Goal: Communication & Community: Connect with others

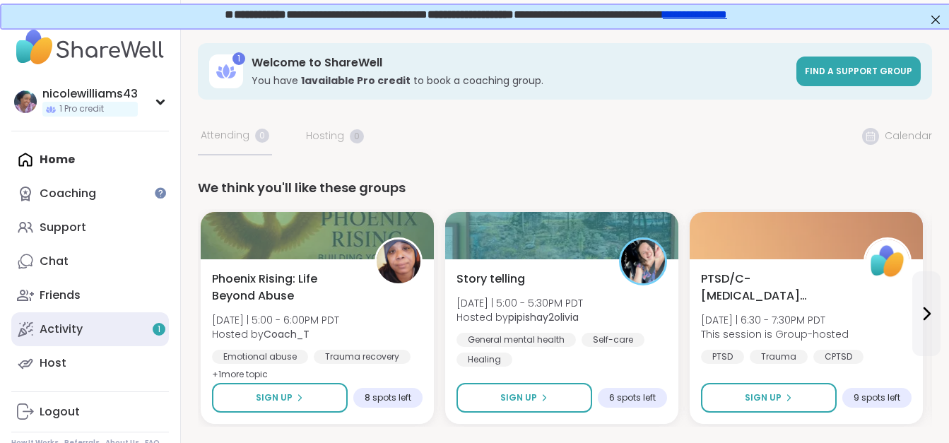
click at [60, 335] on div "Activity 1" at bounding box center [61, 329] width 43 height 16
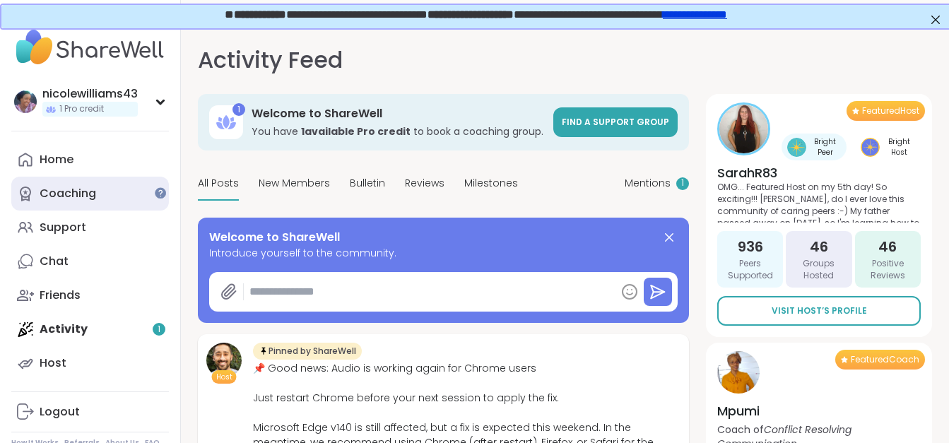
drag, startPoint x: 60, startPoint y: 335, endPoint x: 61, endPoint y: 179, distance: 155.4
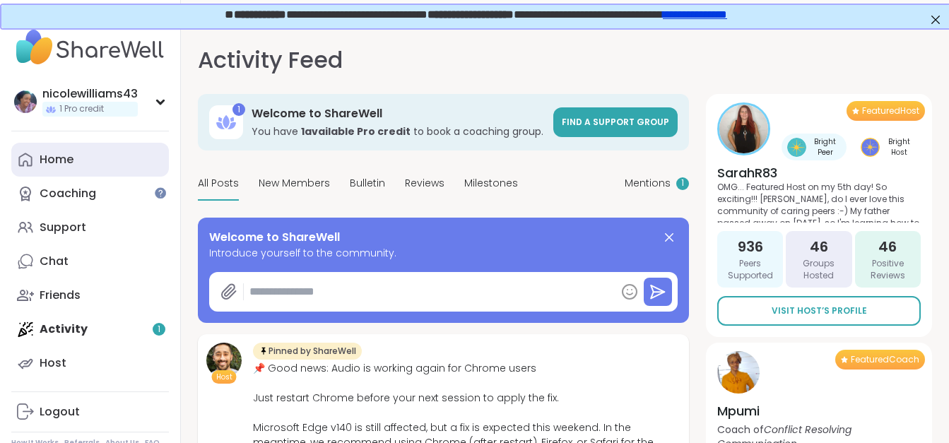
drag, startPoint x: 61, startPoint y: 179, endPoint x: 101, endPoint y: 150, distance: 49.0
click at [101, 150] on link "Home" at bounding box center [90, 160] width 158 height 34
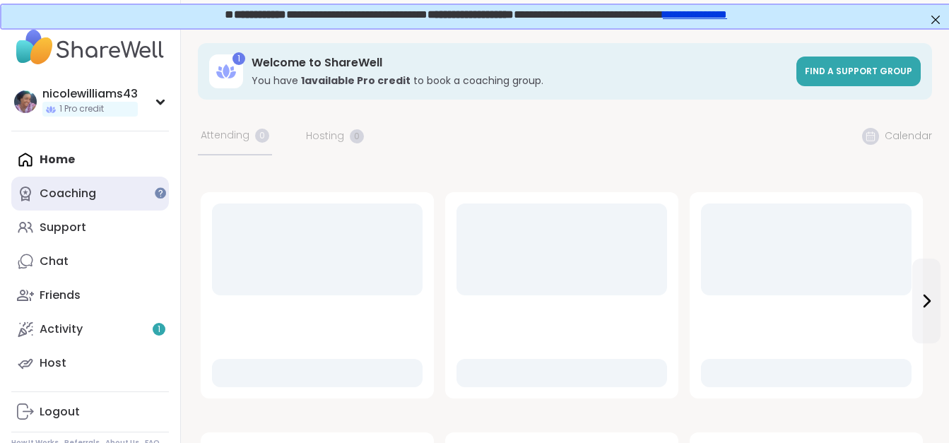
click at [74, 198] on div "Coaching" at bounding box center [68, 194] width 57 height 16
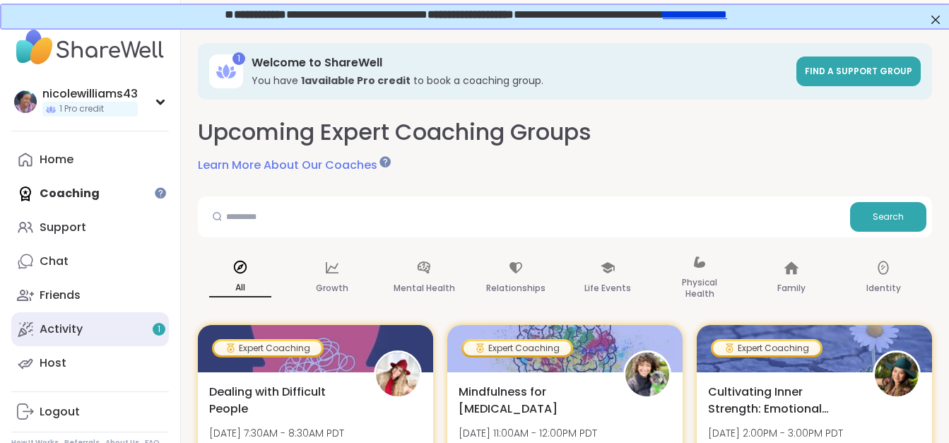
click at [72, 330] on div "Activity 1" at bounding box center [61, 329] width 43 height 16
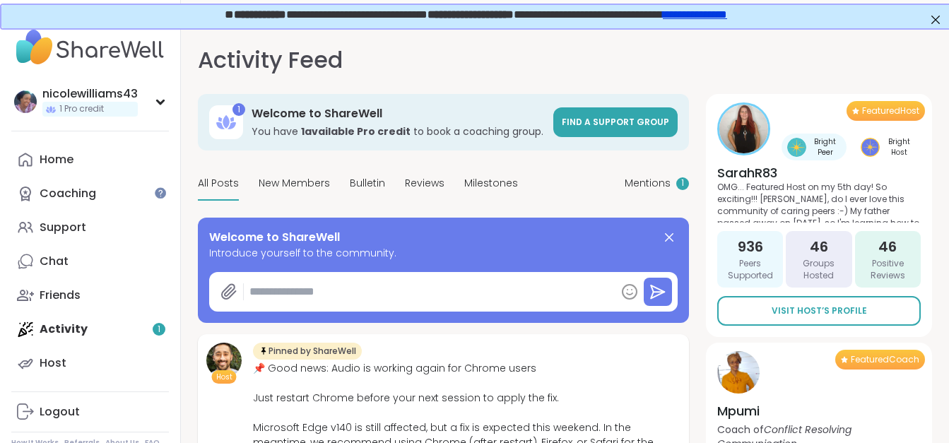
type textarea "*"
click at [54, 284] on link "Friends" at bounding box center [90, 295] width 158 height 34
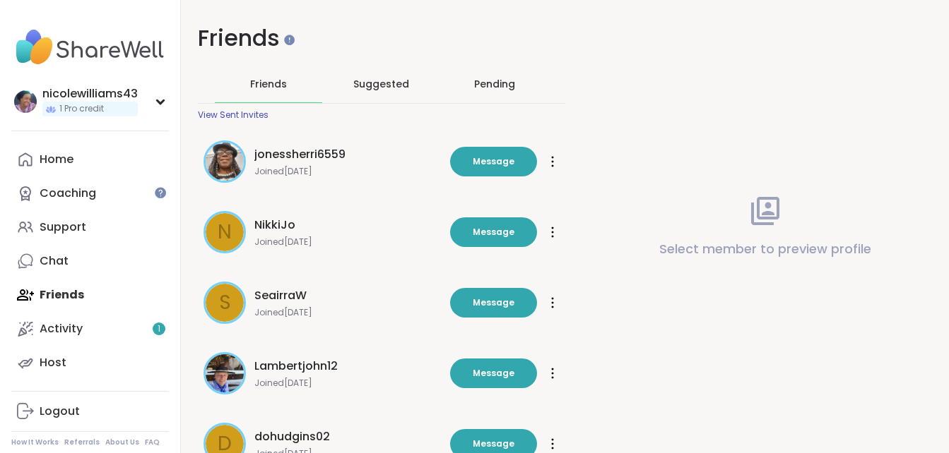
click at [484, 85] on div "Pending" at bounding box center [494, 84] width 41 height 14
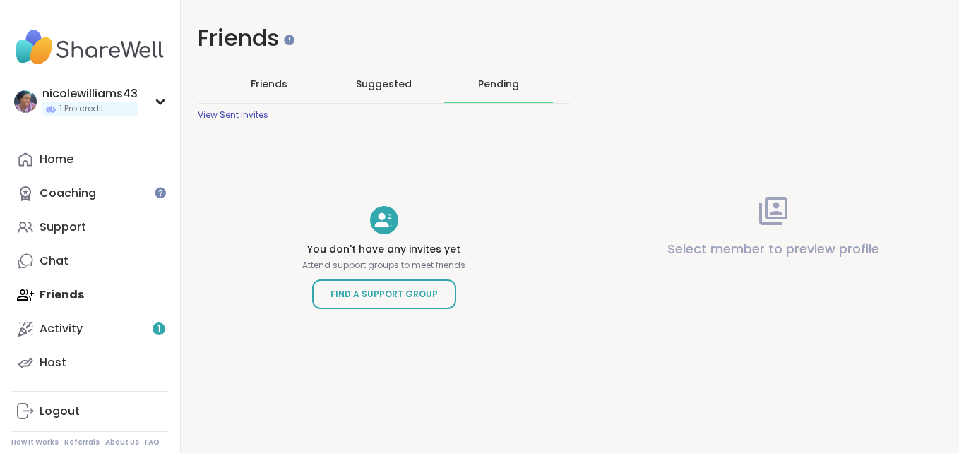
click at [273, 81] on span "Friends" at bounding box center [269, 84] width 37 height 14
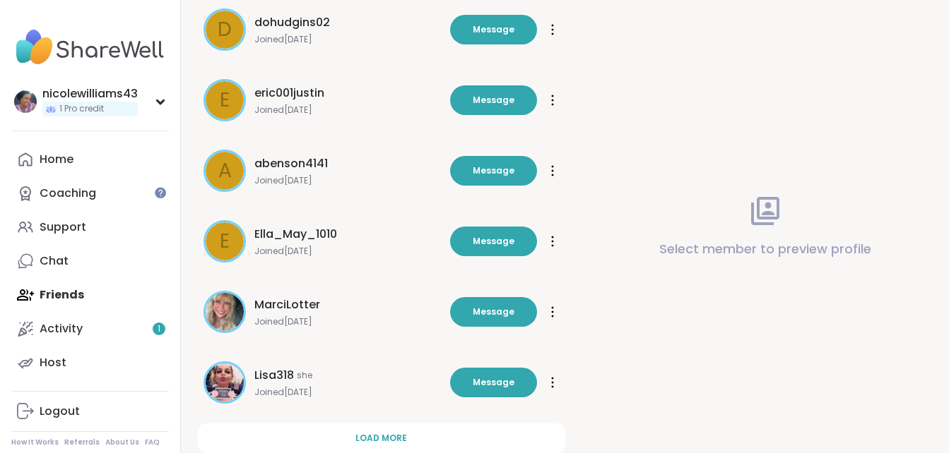
scroll to position [454, 0]
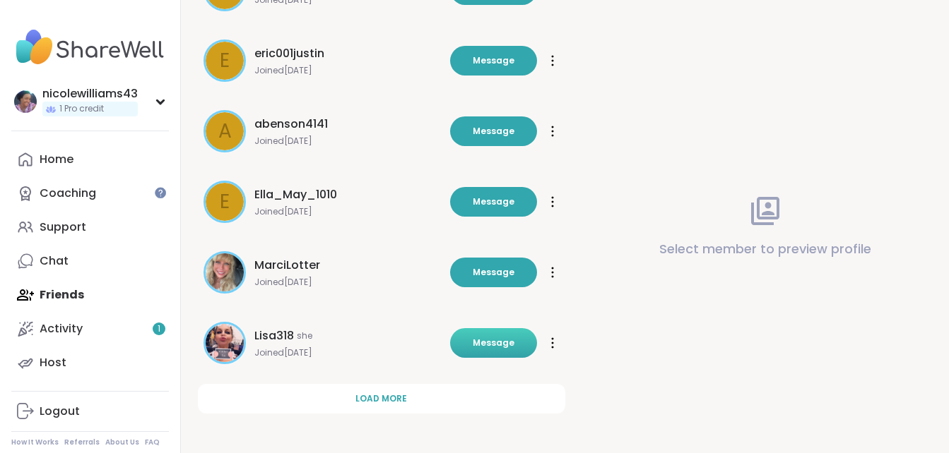
click at [501, 337] on span "Message" at bounding box center [494, 343] width 42 height 13
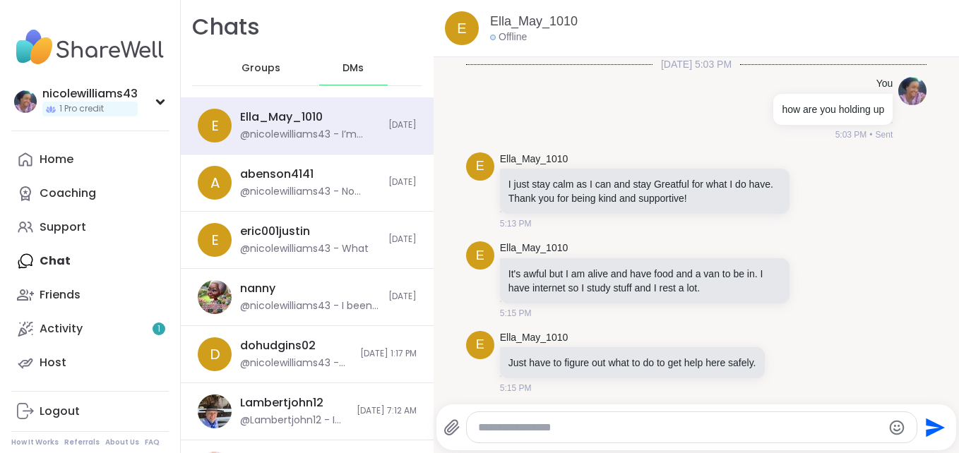
scroll to position [1384, 0]
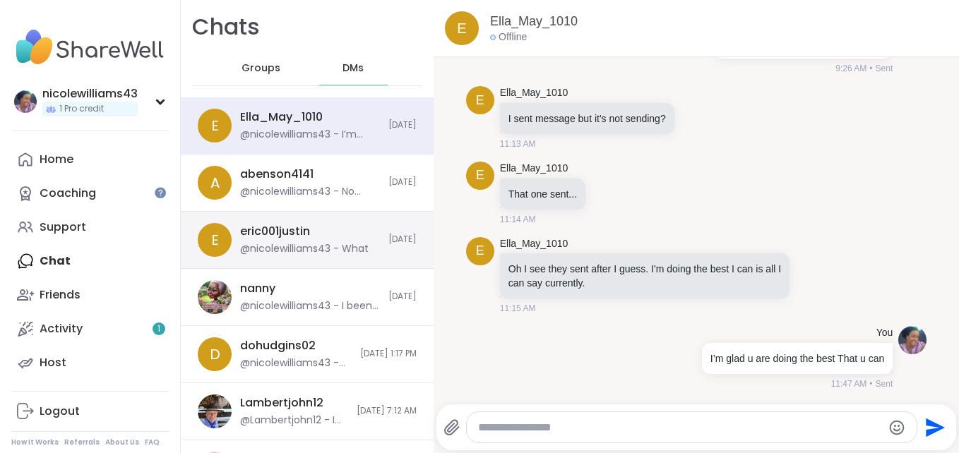
click at [315, 255] on div "@nicolewilliams43 - What" at bounding box center [304, 249] width 129 height 14
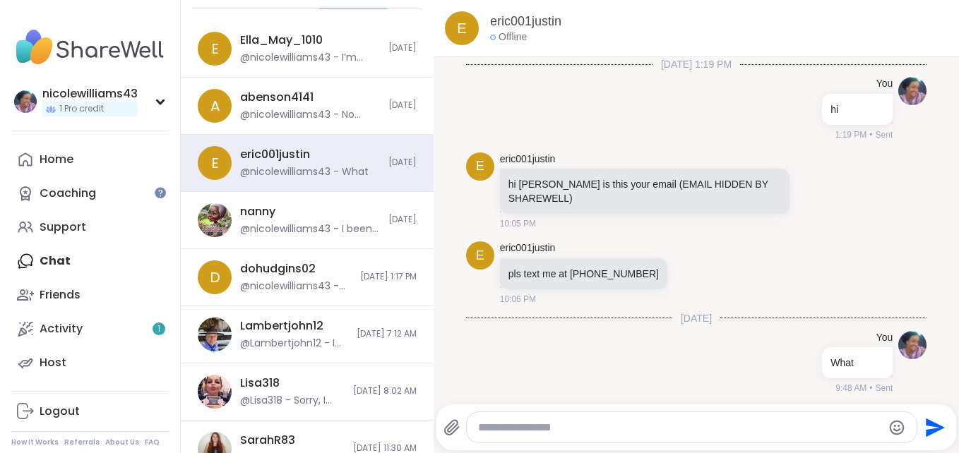
scroll to position [175, 0]
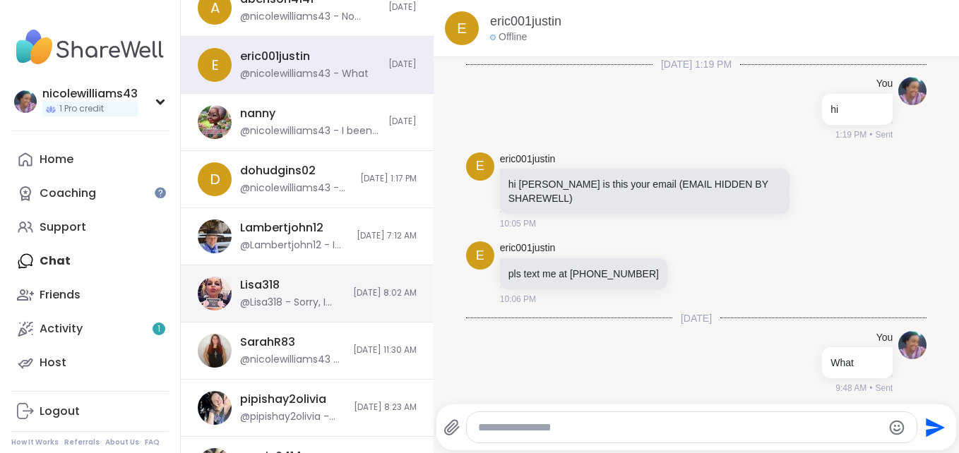
click at [271, 295] on div "Lisa318 @Lisa318 - Sorry, I meant mine is 14 and a total pain in my ass. We wen…" at bounding box center [292, 294] width 105 height 32
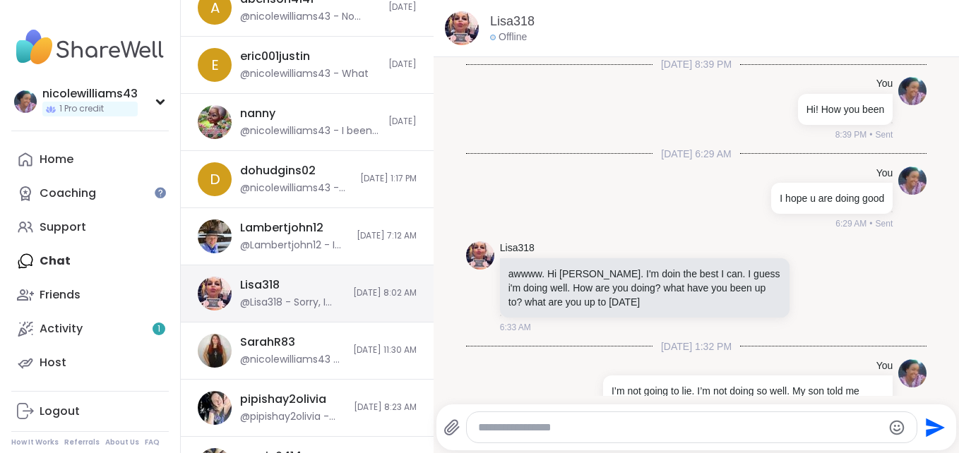
scroll to position [1237, 0]
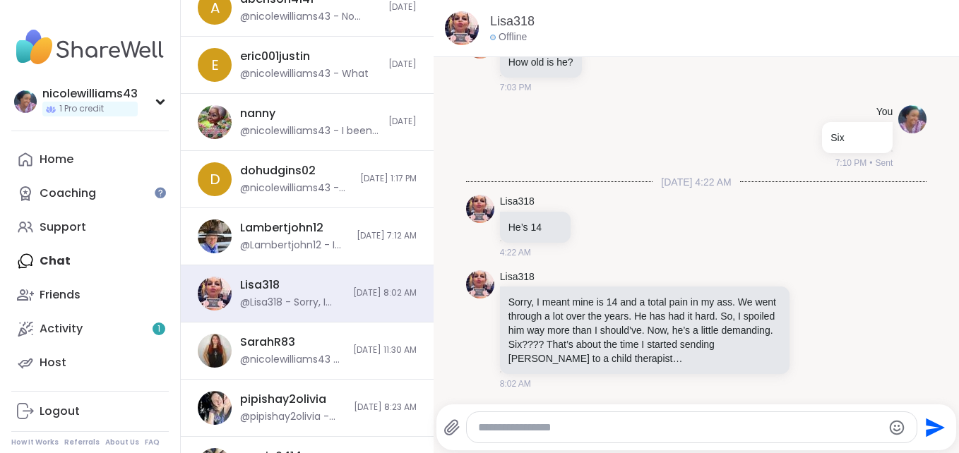
click at [604, 434] on textarea "Type your message" at bounding box center [680, 428] width 404 height 14
click at [603, 437] on div at bounding box center [692, 427] width 451 height 30
click at [575, 427] on textarea "Type your message" at bounding box center [680, 428] width 404 height 14
click at [588, 426] on textarea "**********" at bounding box center [679, 428] width 393 height 14
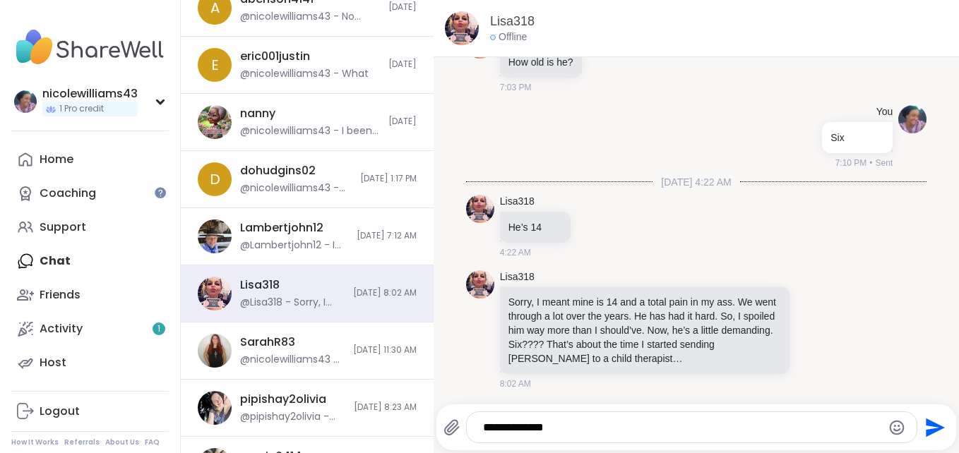
click at [588, 426] on textarea "**********" at bounding box center [679, 428] width 393 height 14
type textarea "**********"
click at [926, 432] on icon "Send" at bounding box center [935, 427] width 19 height 19
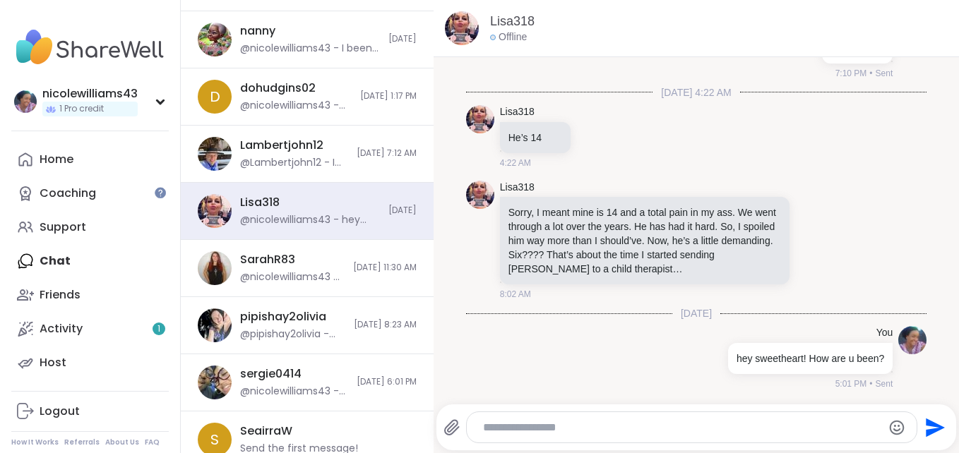
scroll to position [283, 0]
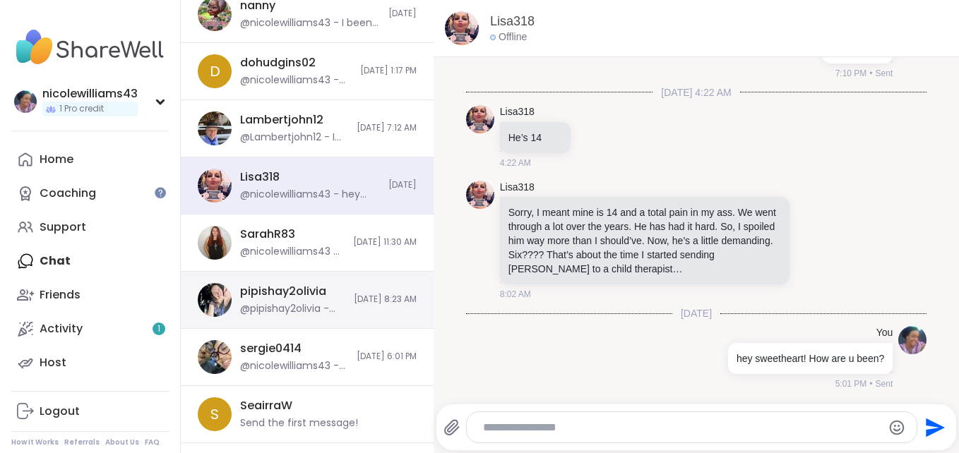
click at [337, 292] on div "pipishay2olivia @pipishay2olivia - https://sharewellnow.com/session/b652e79e-10…" at bounding box center [307, 300] width 253 height 57
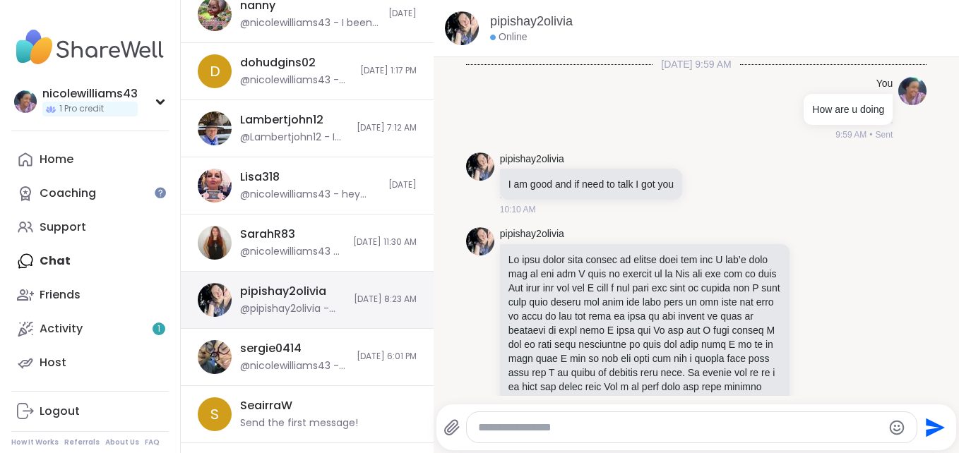
scroll to position [1468, 0]
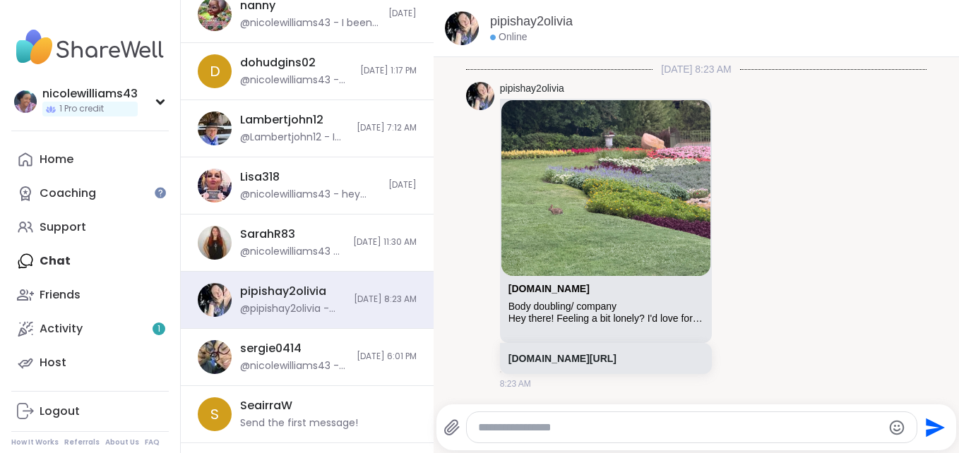
click at [578, 429] on textarea "Type your message" at bounding box center [680, 428] width 404 height 14
click at [687, 434] on textarea "**********" at bounding box center [679, 428] width 393 height 14
type textarea "**********"
click at [926, 426] on icon "Send" at bounding box center [935, 427] width 19 height 19
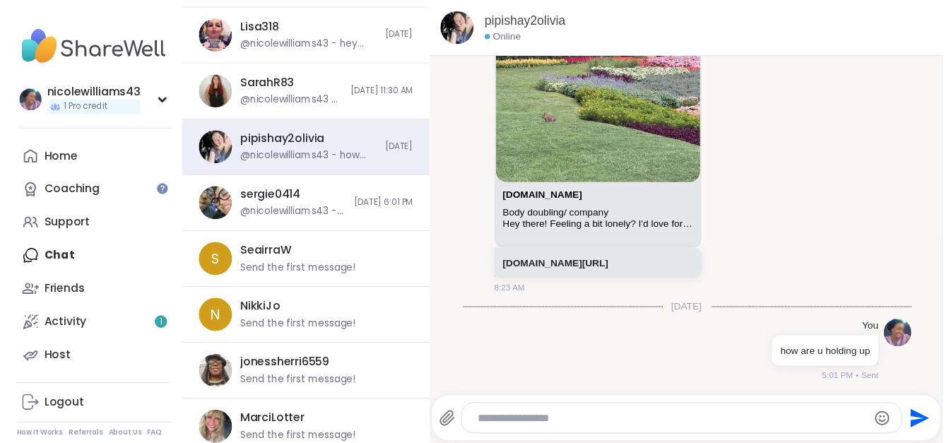
scroll to position [445, 0]
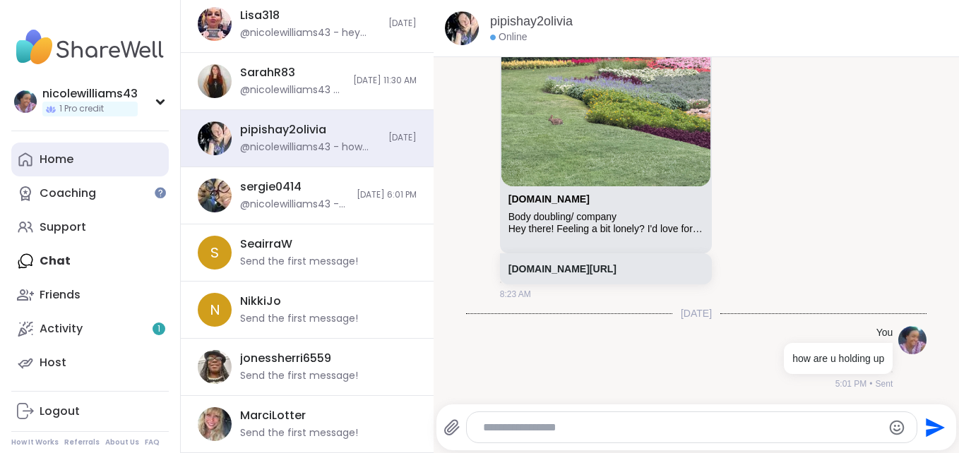
click at [59, 154] on div "Home" at bounding box center [57, 160] width 34 height 16
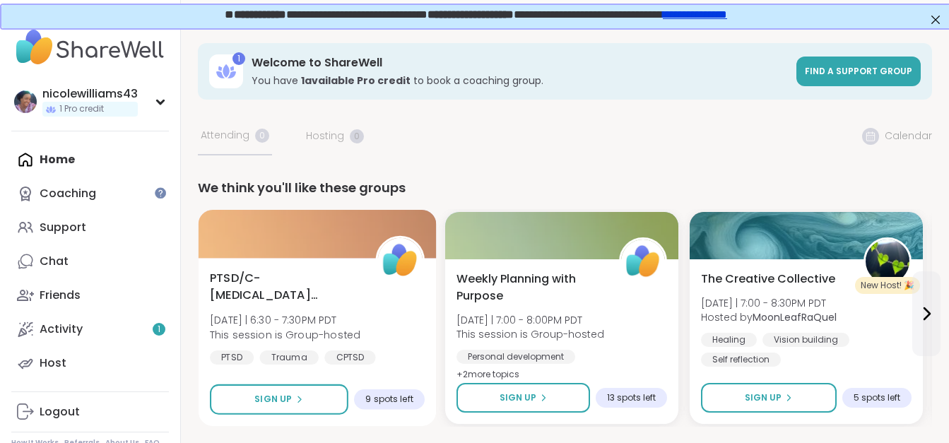
click at [319, 276] on span "PTSD/C-[MEDICAL_DATA] Support Group" at bounding box center [285, 287] width 150 height 35
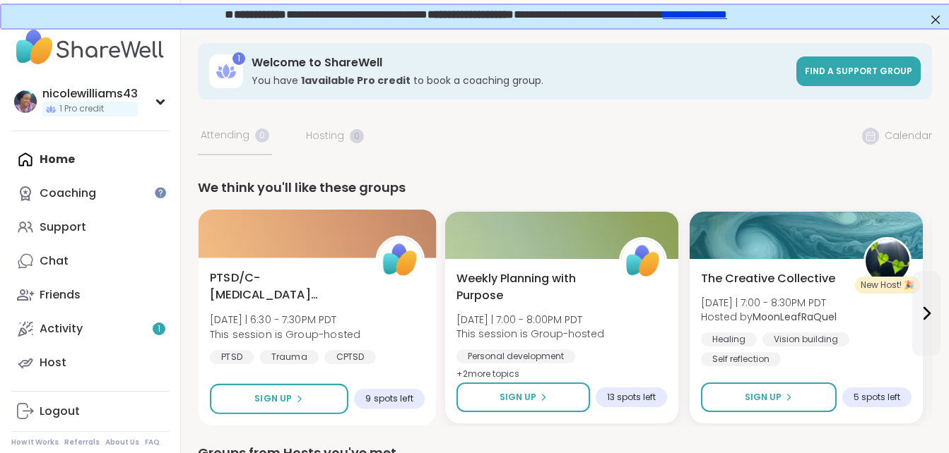
drag, startPoint x: 319, startPoint y: 276, endPoint x: 286, endPoint y: 275, distance: 32.5
click at [286, 275] on span "PTSD/C-[MEDICAL_DATA] Support Group" at bounding box center [285, 287] width 150 height 35
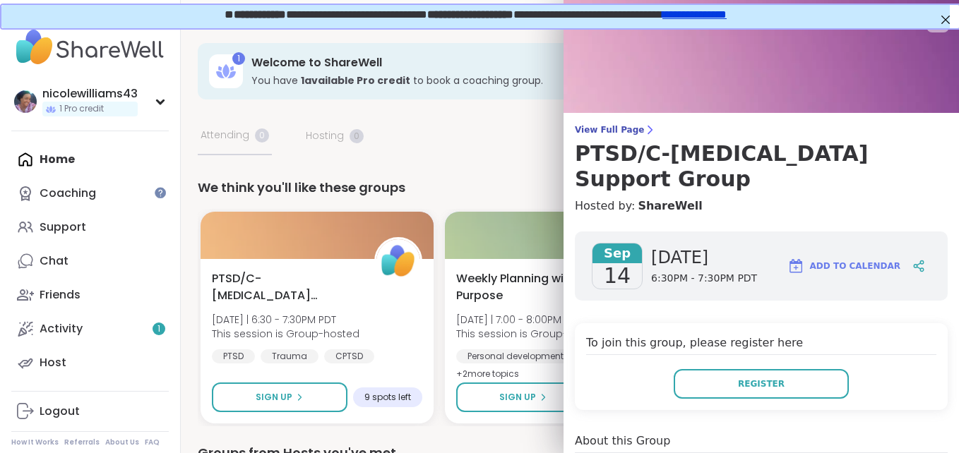
click at [874, 323] on div "To join this group, please register here Register" at bounding box center [761, 366] width 373 height 87
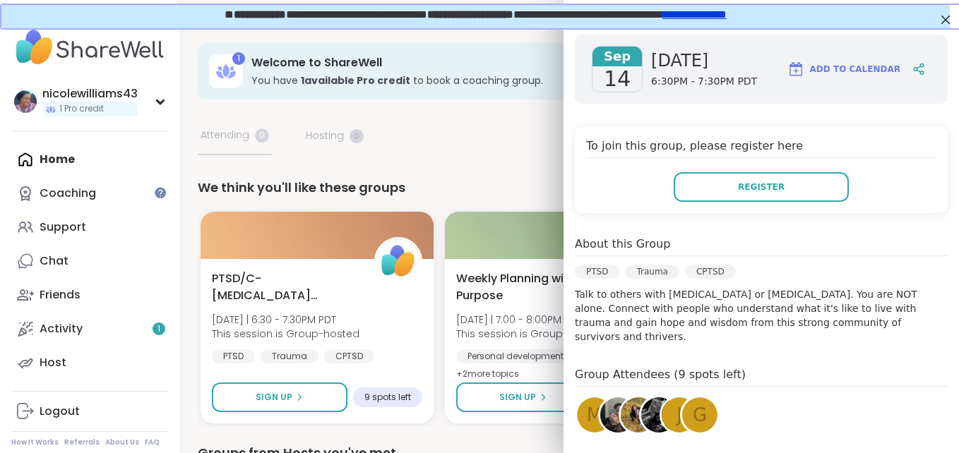
scroll to position [198, 0]
click at [699, 397] on div "G" at bounding box center [699, 414] width 35 height 35
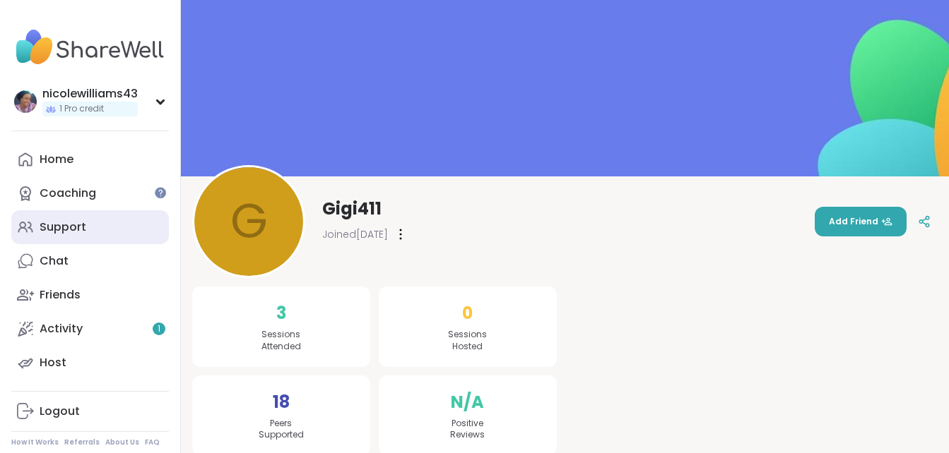
click at [93, 227] on link "Support" at bounding box center [90, 227] width 158 height 34
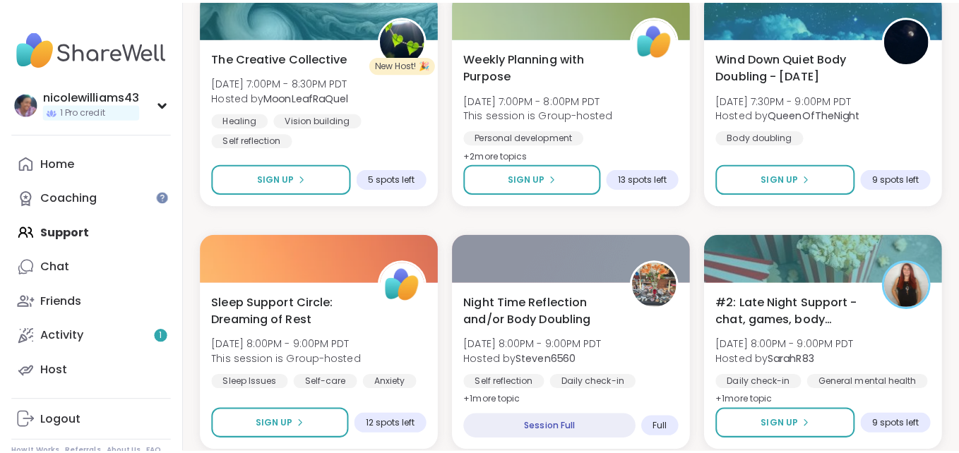
scroll to position [1342, 0]
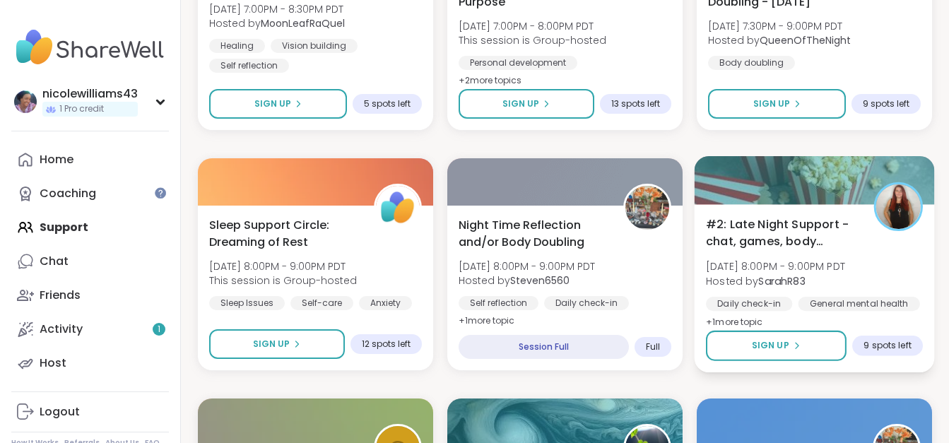
click at [740, 312] on div "Daily check-in General mental health Good company" at bounding box center [814, 314] width 217 height 35
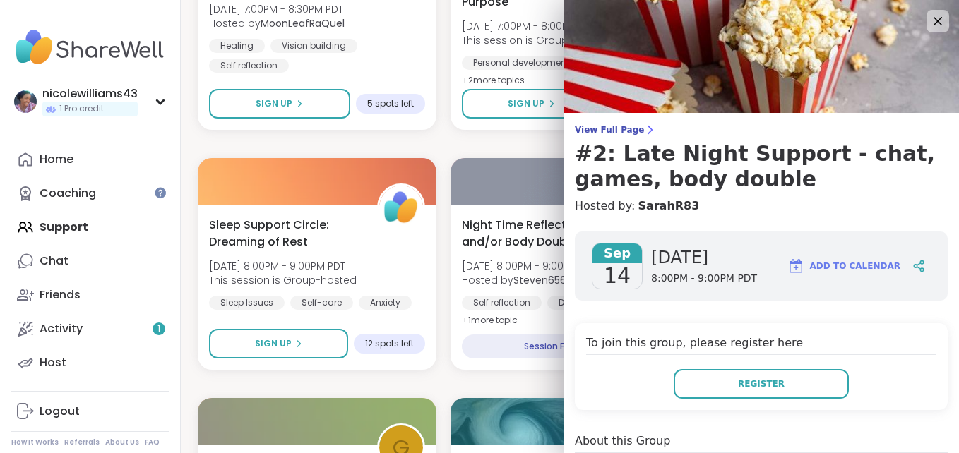
click at [922, 327] on div "To join this group, please register here Register" at bounding box center [761, 366] width 373 height 87
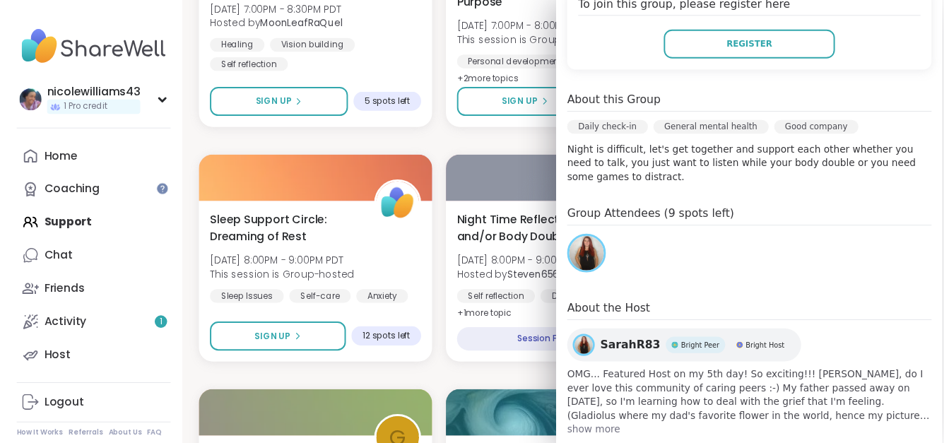
scroll to position [366, 0]
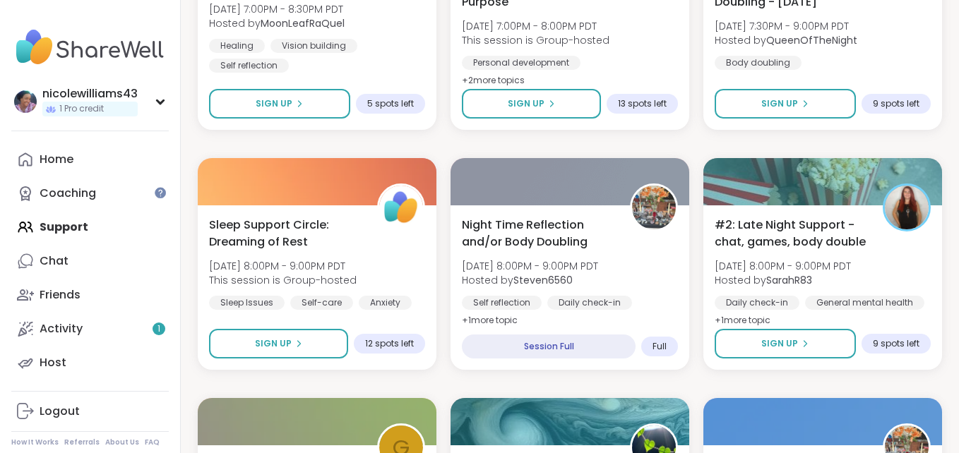
click at [175, 245] on div "nicolewilliams43 1 Pro credit Profile Membership Settings Help Home Coaching Su…" at bounding box center [90, 226] width 181 height 453
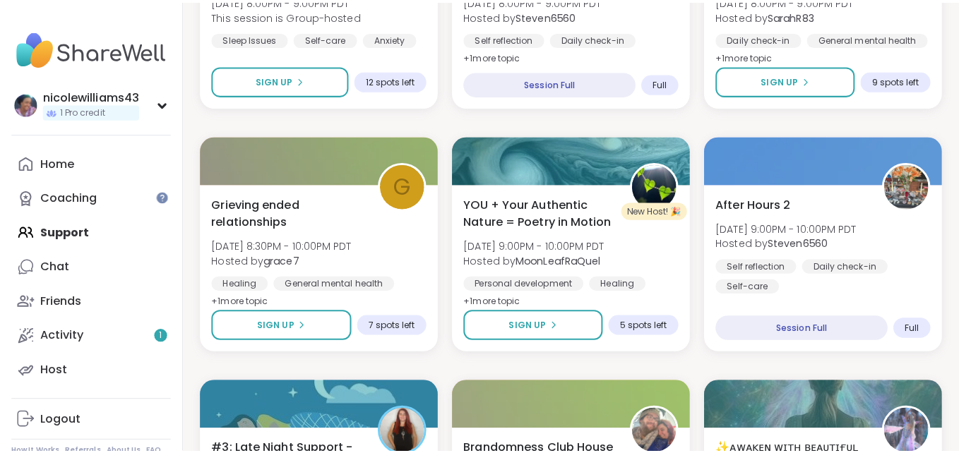
scroll to position [1618, 0]
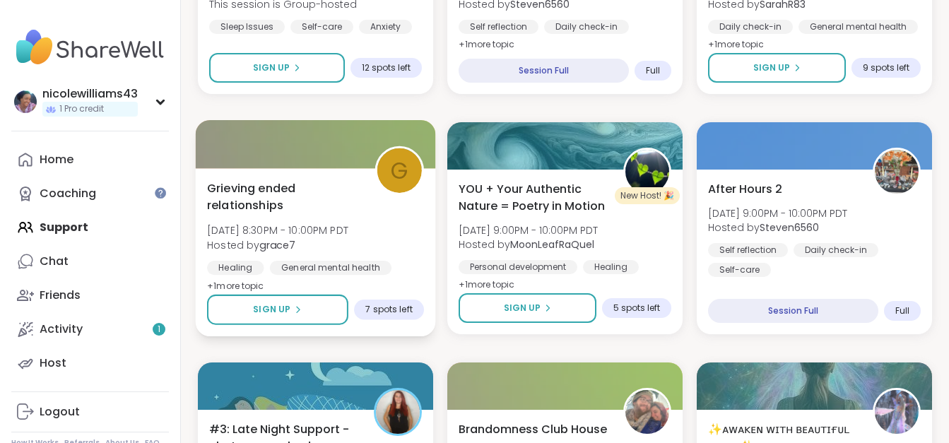
click at [291, 196] on span "Grieving ended relationships" at bounding box center [283, 196] width 152 height 35
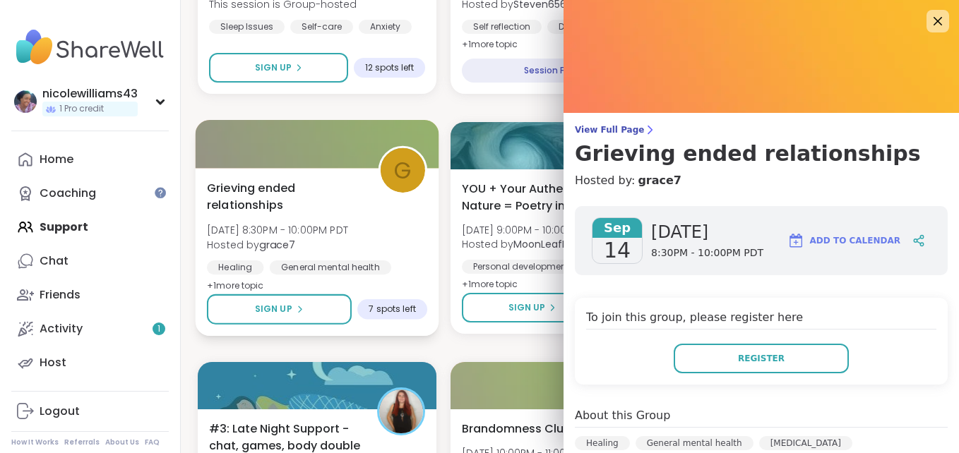
click at [282, 194] on span "Grieving ended relationships" at bounding box center [284, 196] width 155 height 35
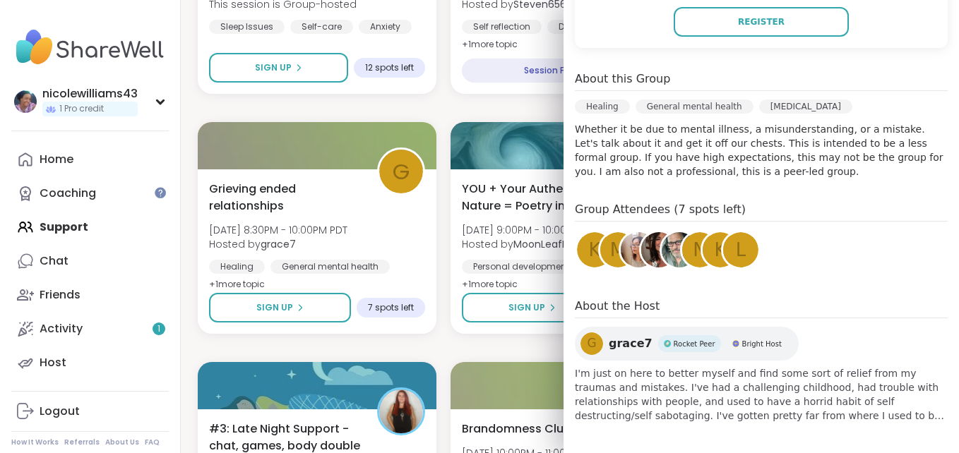
scroll to position [339, 0]
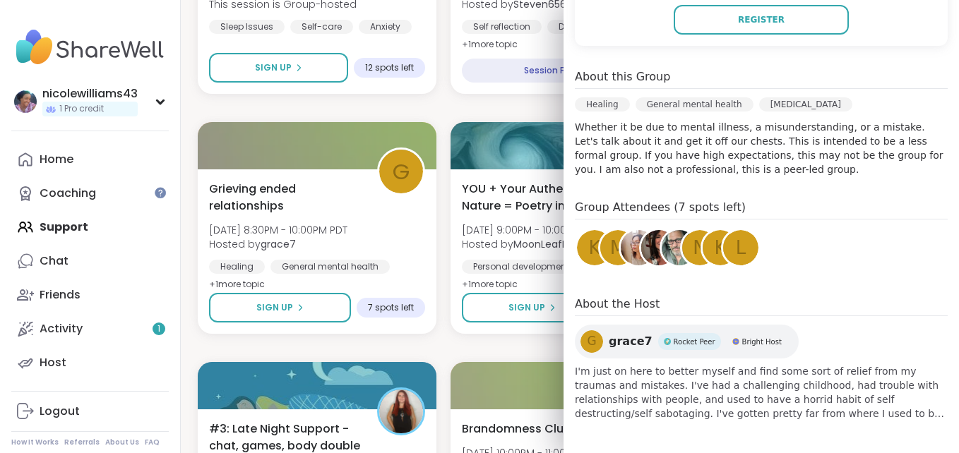
click at [932, 290] on div "Sep 14 Sunday 8:30PM - 10:00PM PDT Add to Calendar To join this group, please r…" at bounding box center [762, 144] width 396 height 576
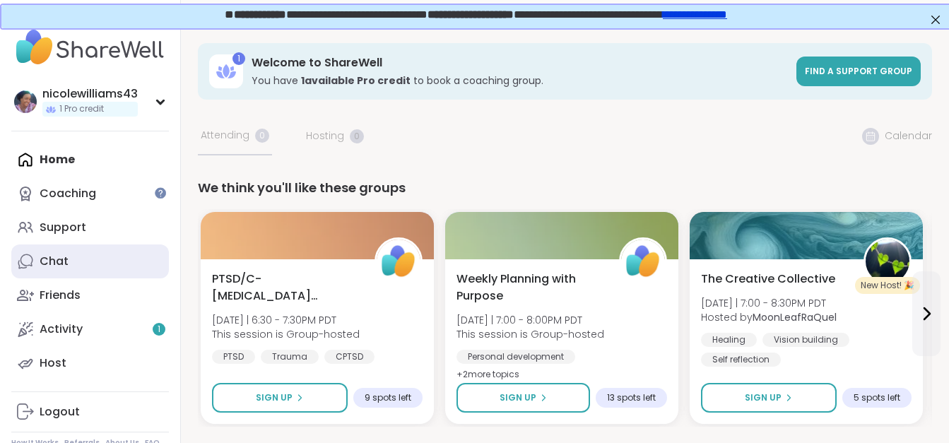
click at [133, 265] on link "Chat" at bounding box center [90, 261] width 158 height 34
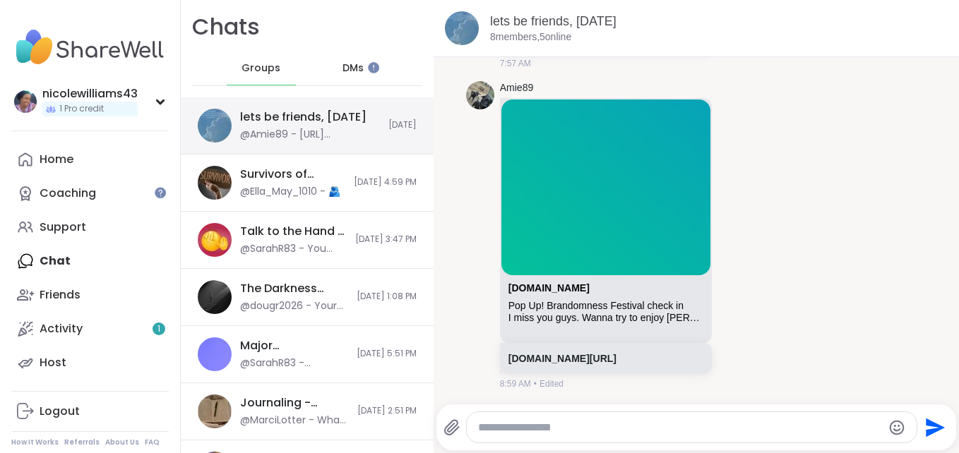
click at [310, 124] on div "lets be friends, [DATE]" at bounding box center [303, 117] width 126 height 16
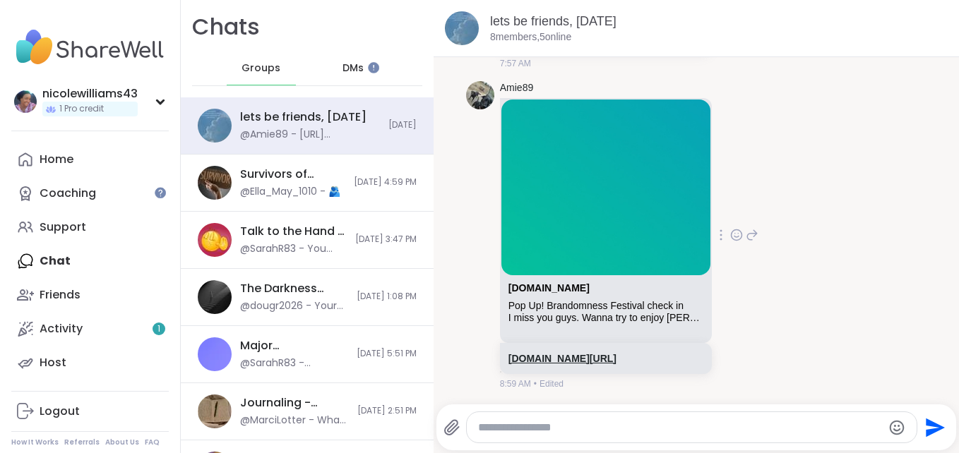
drag, startPoint x: 570, startPoint y: 273, endPoint x: 563, endPoint y: 349, distance: 76.6
click at [563, 353] on link "[DOMAIN_NAME][URL]" at bounding box center [563, 358] width 108 height 11
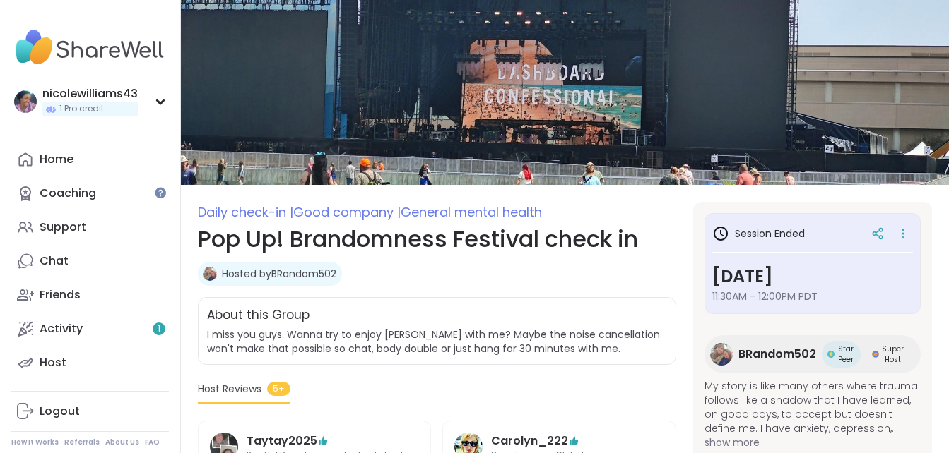
drag, startPoint x: 955, startPoint y: 261, endPoint x: 673, endPoint y: 360, distance: 298.7
click at [673, 360] on div "About this Group I miss you guys. Wanna try to enjoy Dashboard Confessional wit…" at bounding box center [437, 331] width 478 height 68
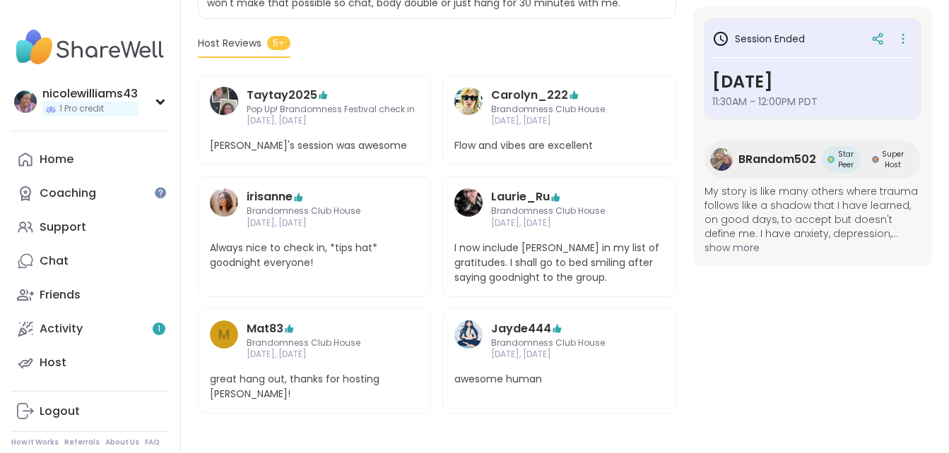
scroll to position [360, 0]
click at [57, 162] on div "Home" at bounding box center [57, 160] width 34 height 16
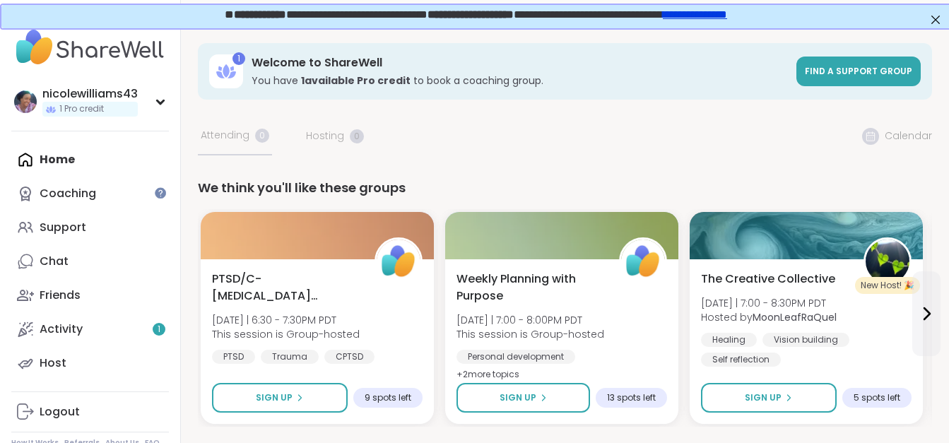
drag, startPoint x: 57, startPoint y: 162, endPoint x: 492, endPoint y: 112, distance: 438.0
drag, startPoint x: 492, startPoint y: 112, endPoint x: 61, endPoint y: 261, distance: 455.9
click at [61, 261] on div "Chat" at bounding box center [54, 262] width 29 height 16
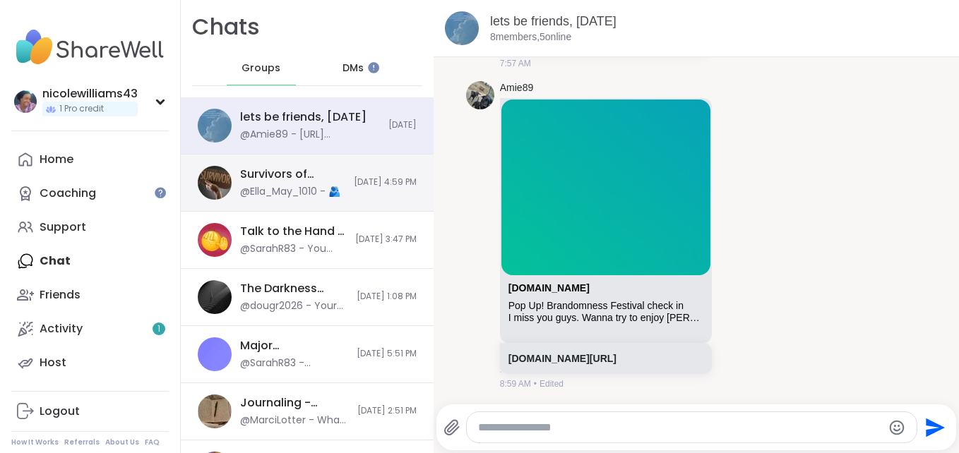
drag, startPoint x: 267, startPoint y: 179, endPoint x: 251, endPoint y: 171, distance: 17.4
click at [251, 171] on div "Survivors of [MEDICAL_DATA] - DV & Others, [DATE]" at bounding box center [292, 175] width 105 height 16
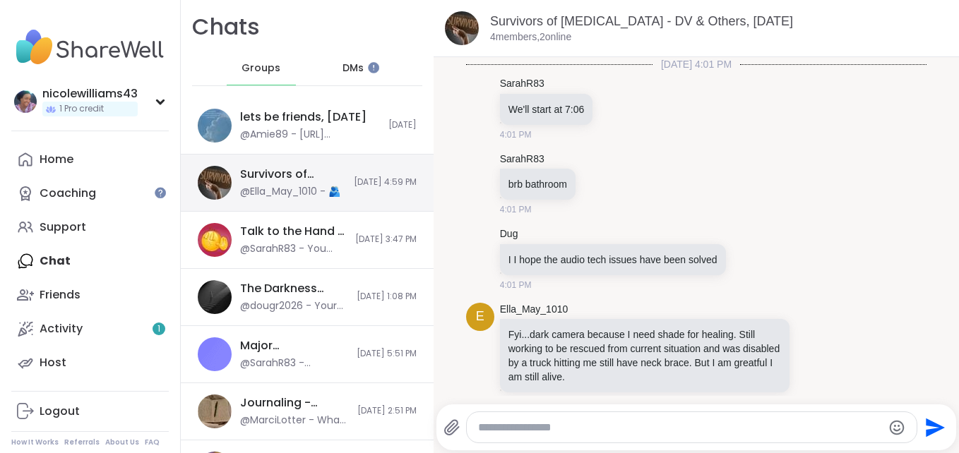
scroll to position [2568, 0]
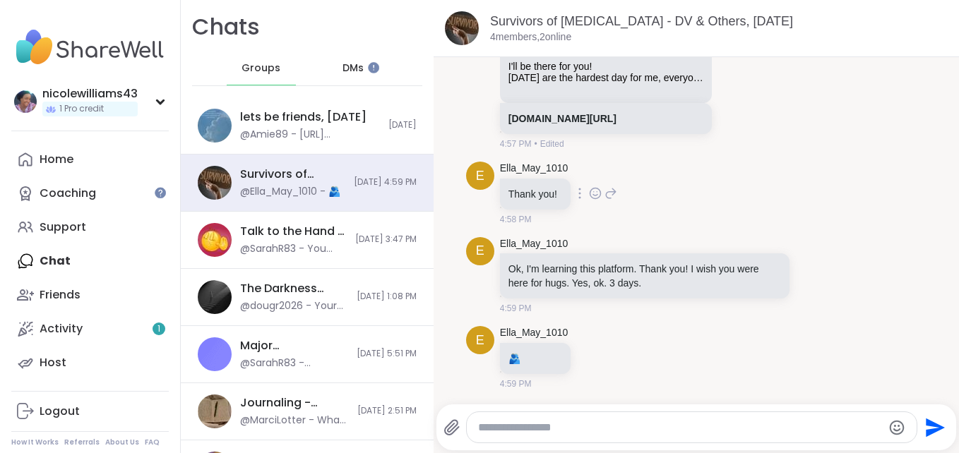
drag, startPoint x: 930, startPoint y: 358, endPoint x: 667, endPoint y: 204, distance: 303.9
click at [667, 204] on div "E Ella_May_1010 Thank you! 4:58 PM" at bounding box center [696, 194] width 461 height 76
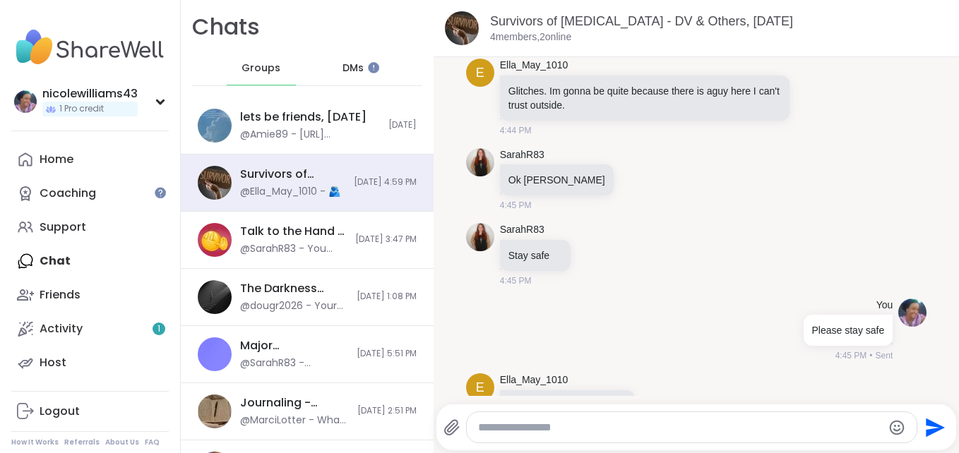
scroll to position [1918, 0]
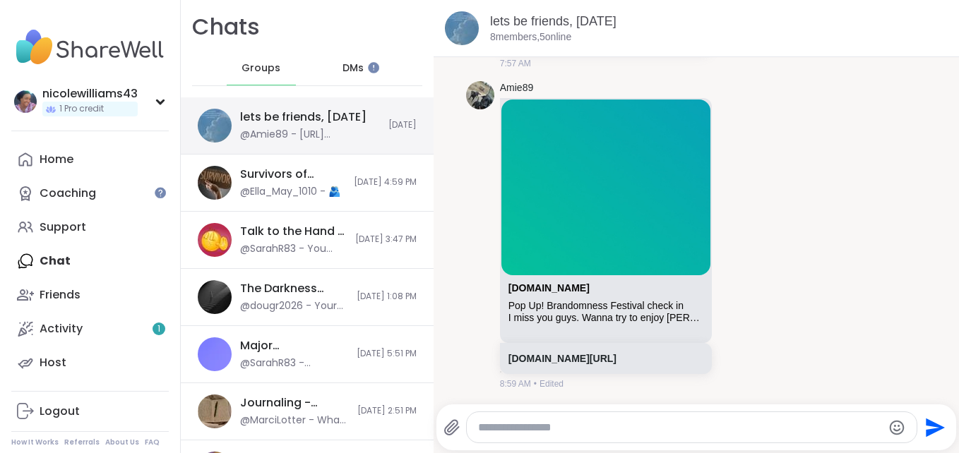
click at [350, 146] on div "lets be friends, [DATE] @Amie89 - [URL][DOMAIN_NAME] [DATE]" at bounding box center [307, 125] width 253 height 57
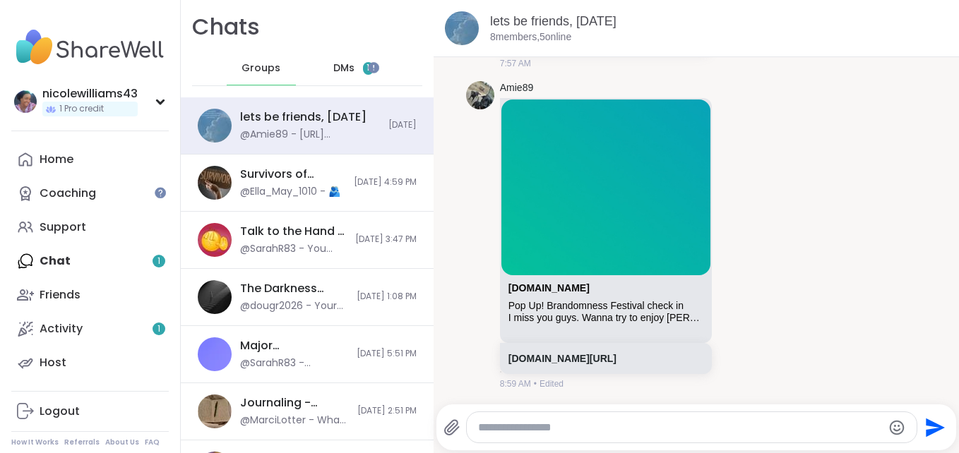
click at [63, 259] on div "Home Coaching Support Chat 1 Friends Activity 1 Host" at bounding box center [90, 261] width 158 height 237
click at [57, 259] on div "Home Coaching Support Chat 1 Friends Activity 1 Host" at bounding box center [90, 261] width 158 height 237
drag, startPoint x: 57, startPoint y: 259, endPoint x: 30, endPoint y: 262, distance: 26.4
click at [30, 262] on div "Home Coaching Support Chat 1 Friends Activity 1 Host" at bounding box center [90, 261] width 158 height 237
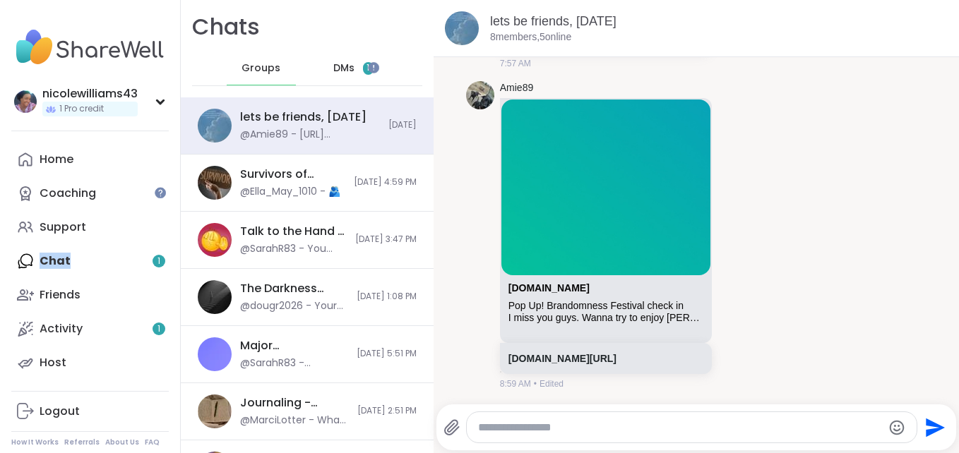
click at [30, 262] on div "Home Coaching Support Chat 1 Friends Activity 1 Host" at bounding box center [90, 261] width 158 height 237
drag, startPoint x: 30, startPoint y: 262, endPoint x: 160, endPoint y: 261, distance: 130.0
click at [160, 261] on div "Home Coaching Support Chat 1 Friends Activity 1 Host" at bounding box center [90, 261] width 158 height 237
click at [346, 63] on span "DMs" at bounding box center [343, 68] width 21 height 14
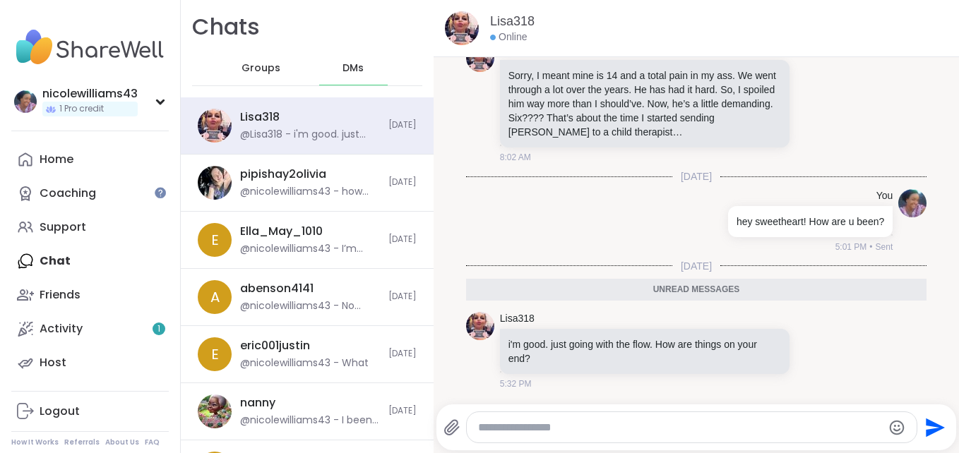
click at [486, 425] on textarea "Type your message" at bounding box center [680, 428] width 404 height 14
type textarea "*"
drag, startPoint x: 523, startPoint y: 421, endPoint x: 571, endPoint y: 429, distance: 48.1
click at [571, 429] on textarea "**********" at bounding box center [679, 428] width 393 height 14
type textarea "**********"
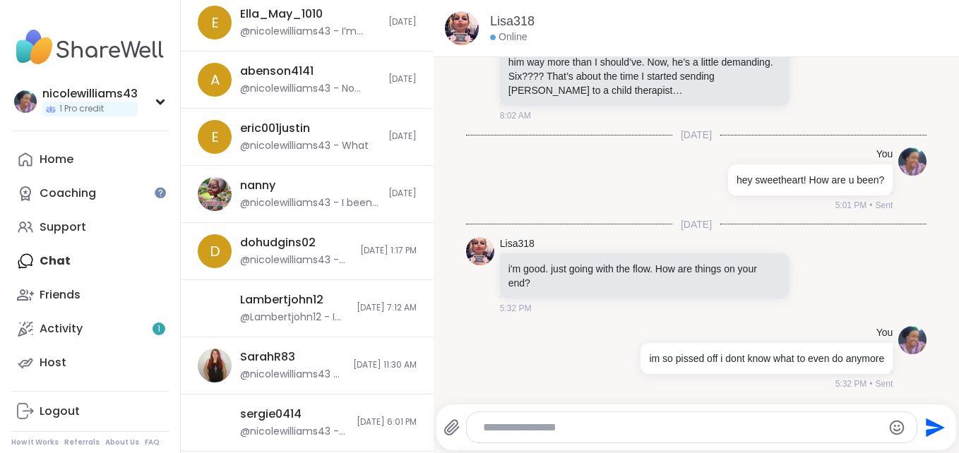
scroll to position [219, 0]
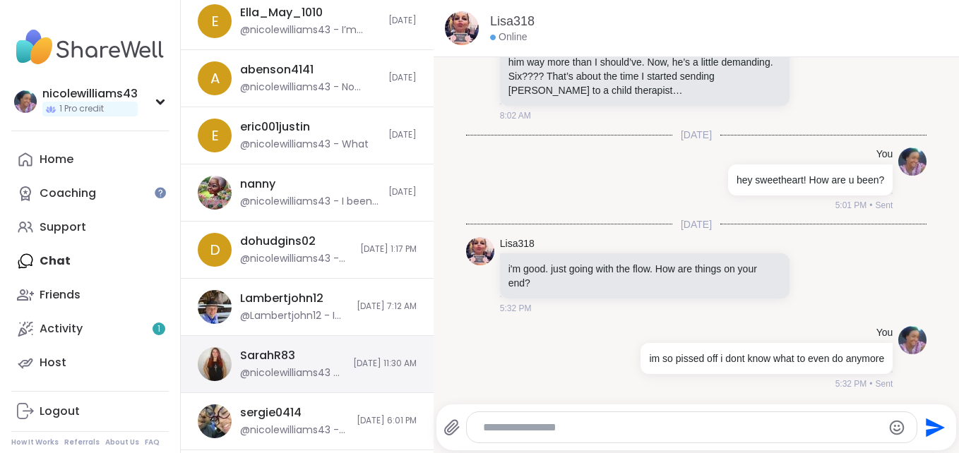
click at [300, 355] on div "SarahR83 @nicolewilliams43 - Oh I see" at bounding box center [292, 364] width 105 height 32
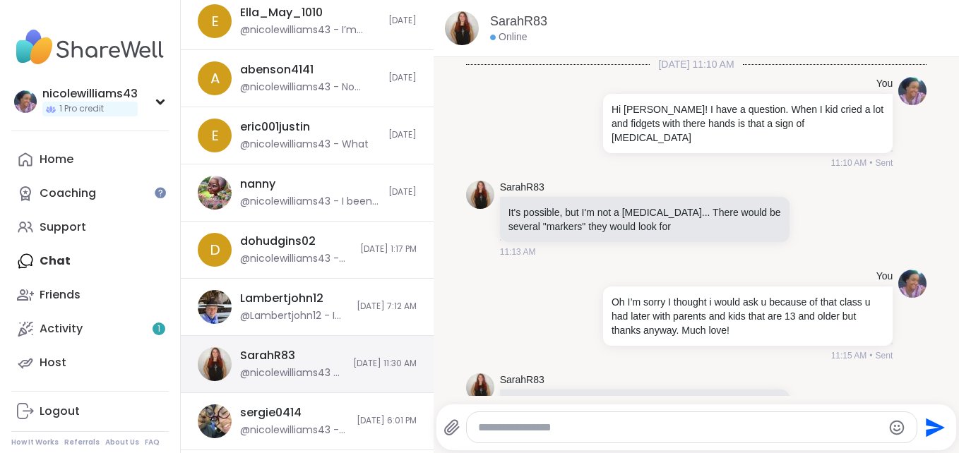
scroll to position [122, 0]
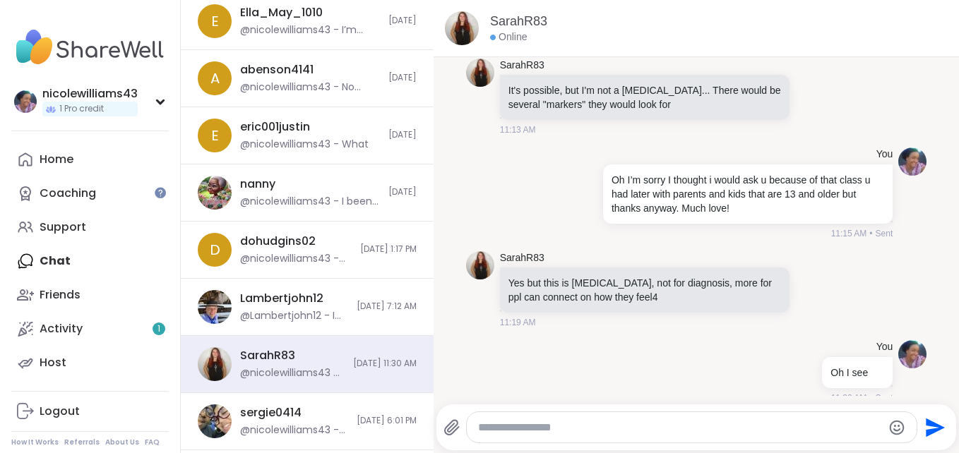
drag, startPoint x: 907, startPoint y: 241, endPoint x: 903, endPoint y: 228, distance: 13.2
click at [903, 228] on ul "[DATE] 11:10 AM You Hi [PERSON_NAME]! I have a question. When I kid cried a lot…" at bounding box center [697, 172] width 484 height 475
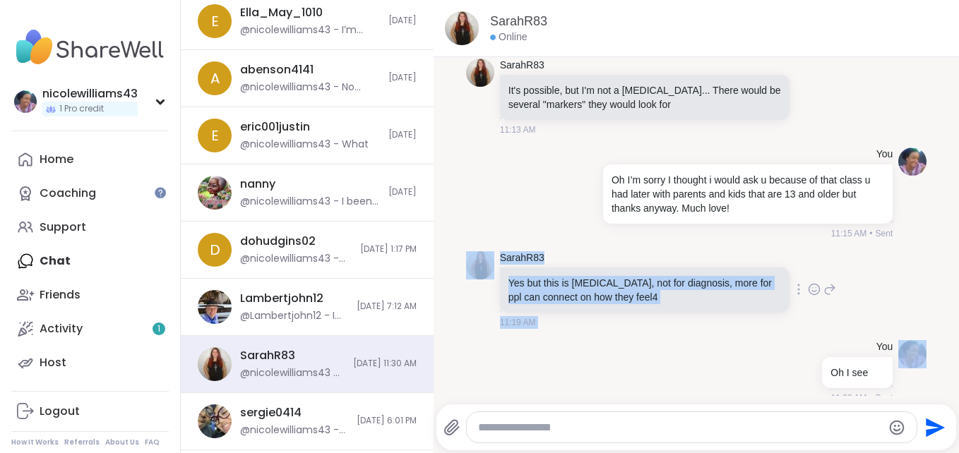
drag, startPoint x: 903, startPoint y: 228, endPoint x: 804, endPoint y: 289, distance: 116.7
click at [804, 289] on div "SarahR83 Yes but this is [MEDICAL_DATA], not for diagnosis, more for ppl can co…" at bounding box center [668, 290] width 336 height 78
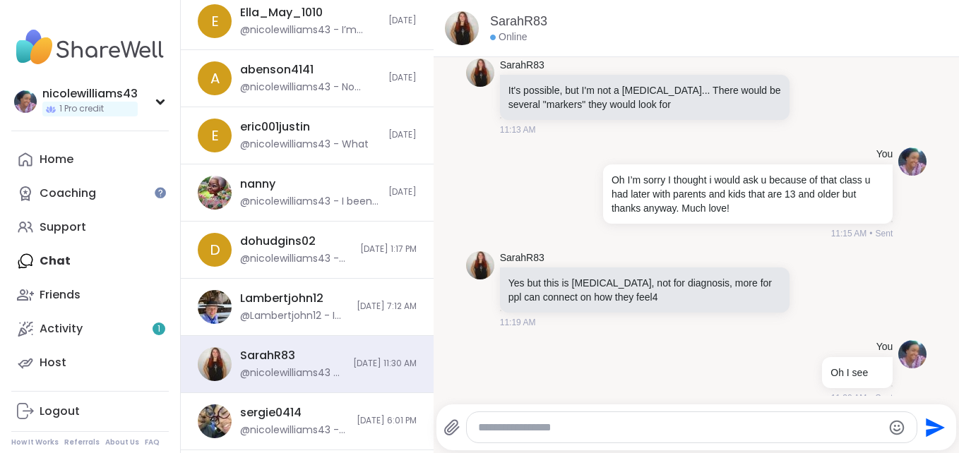
click at [902, 273] on li "SarahR83 Yes but this is [MEDICAL_DATA], not for diagnosis, more for ppl can co…" at bounding box center [697, 291] width 498 height 90
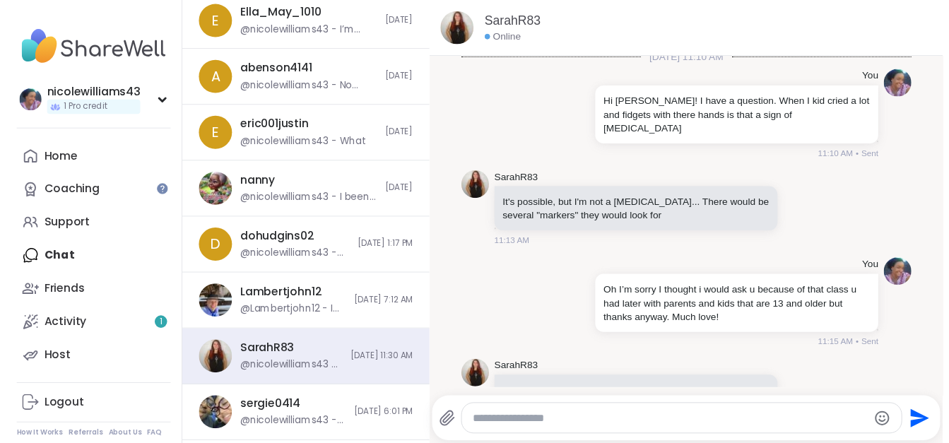
scroll to position [0, 0]
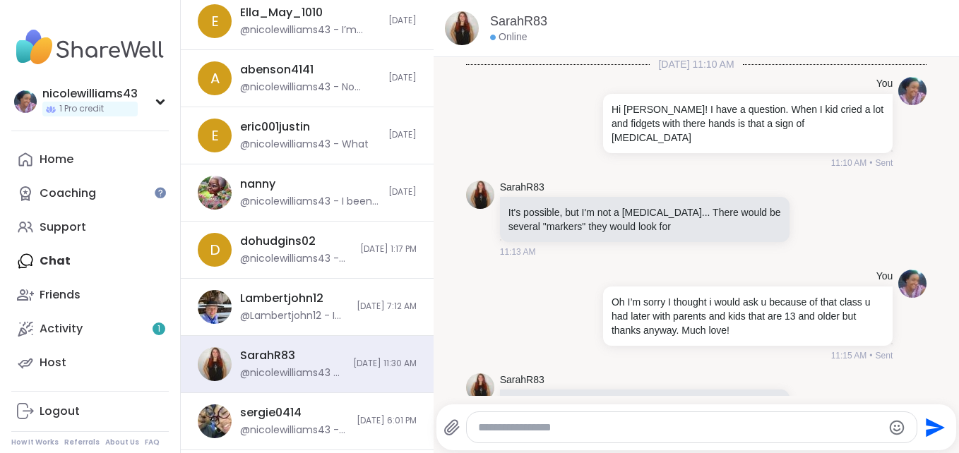
click at [904, 153] on li "You Hi [PERSON_NAME]! I have a question. When I kid cried a lot and fidgets wit…" at bounding box center [697, 123] width 498 height 104
click at [57, 160] on div "Home" at bounding box center [57, 160] width 34 height 16
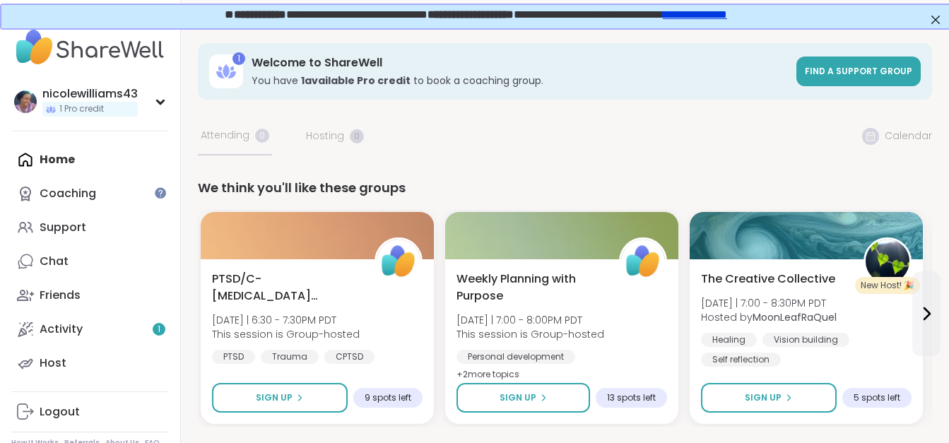
click at [66, 158] on div "Home Coaching Support Chat Friends Activity 1 Host" at bounding box center [90, 261] width 158 height 237
click at [59, 227] on div "Support" at bounding box center [63, 228] width 47 height 16
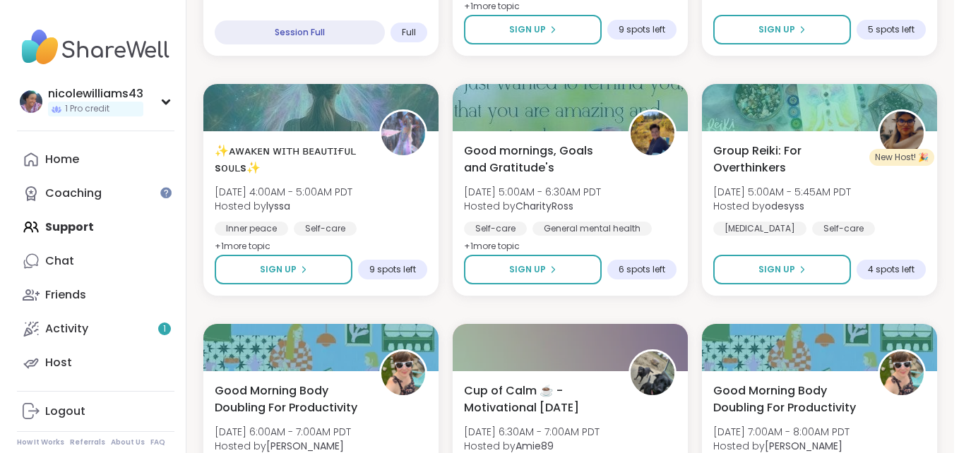
scroll to position [1620, 0]
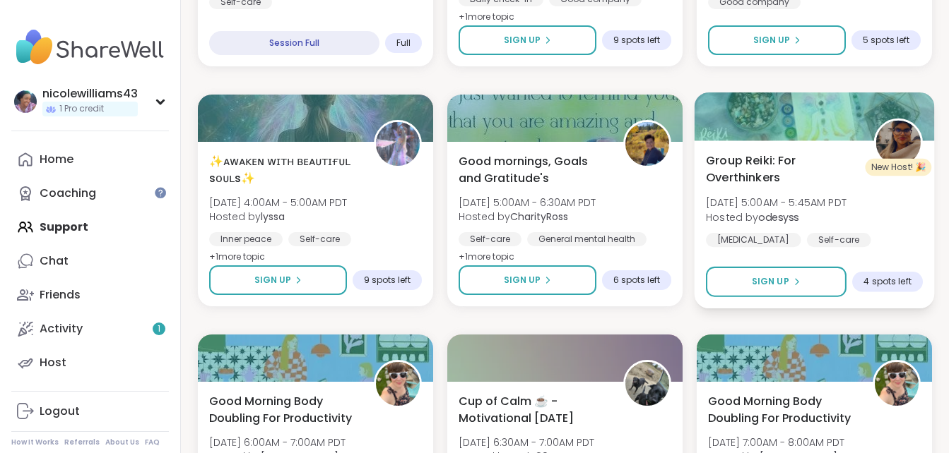
drag, startPoint x: 764, startPoint y: 172, endPoint x: 720, endPoint y: 158, distance: 45.3
click at [720, 158] on span "Group Reiki: For Overthinkers" at bounding box center [782, 169] width 152 height 35
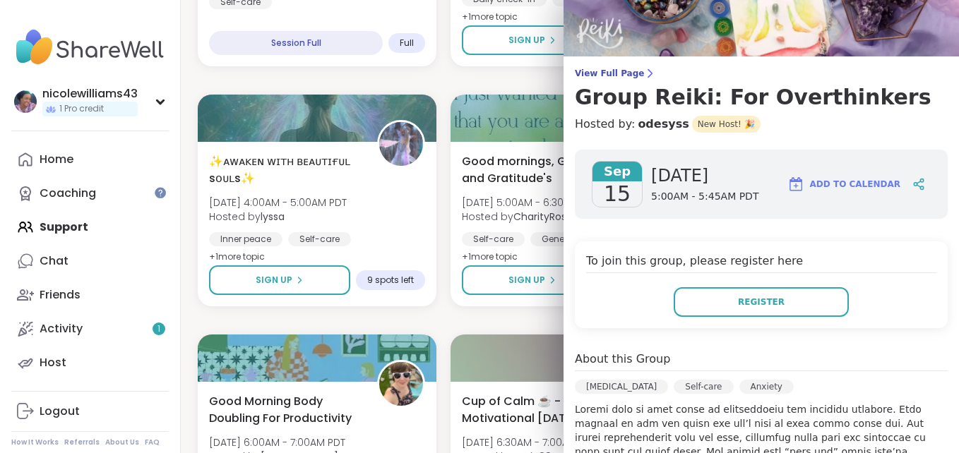
scroll to position [85, 0]
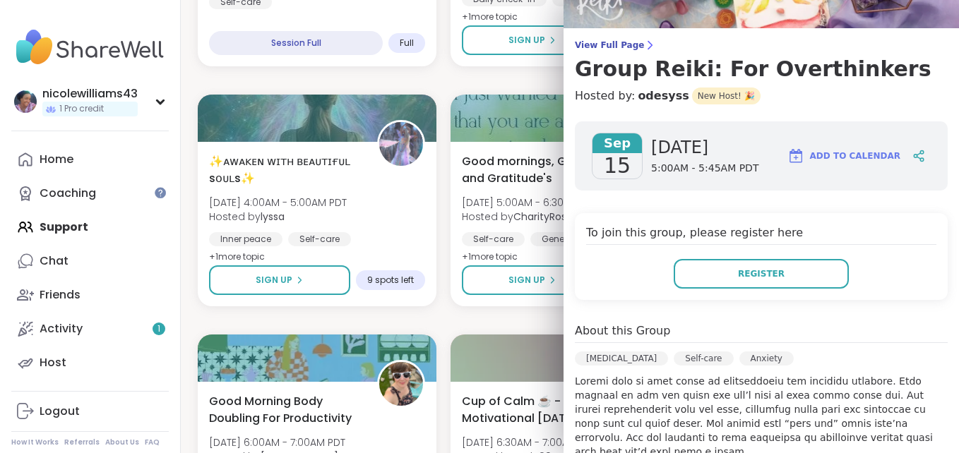
click at [915, 318] on div "Sep 15 Monday 5:00AM - 5:45AM PDT Add to Calendar To join this group, please re…" at bounding box center [762, 443] width 396 height 667
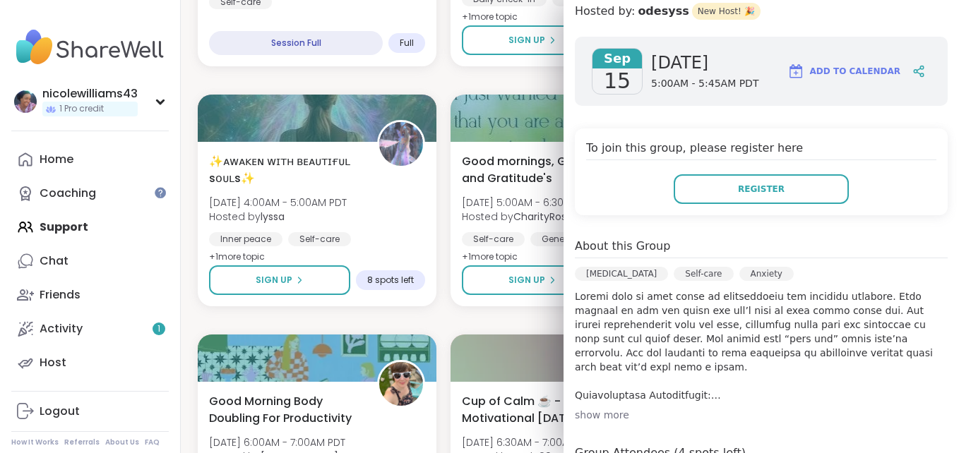
scroll to position [198, 0]
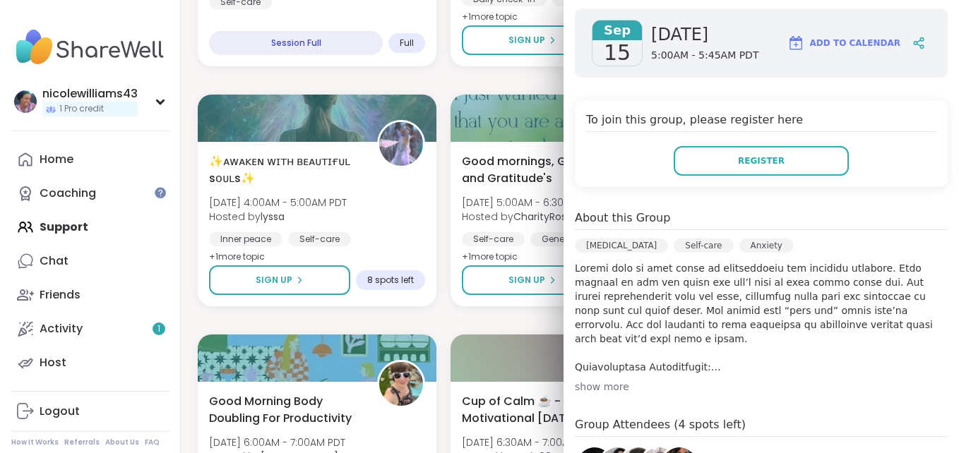
click at [587, 388] on div "show more" at bounding box center [761, 387] width 373 height 14
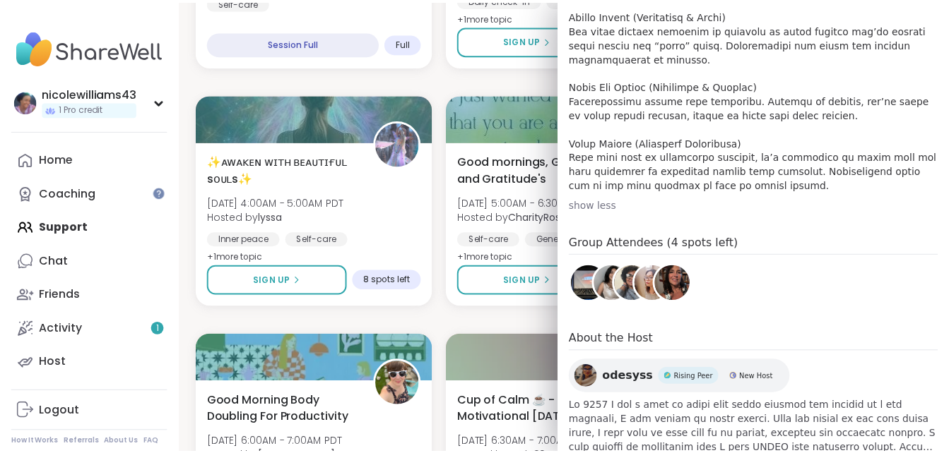
scroll to position [1109, 0]
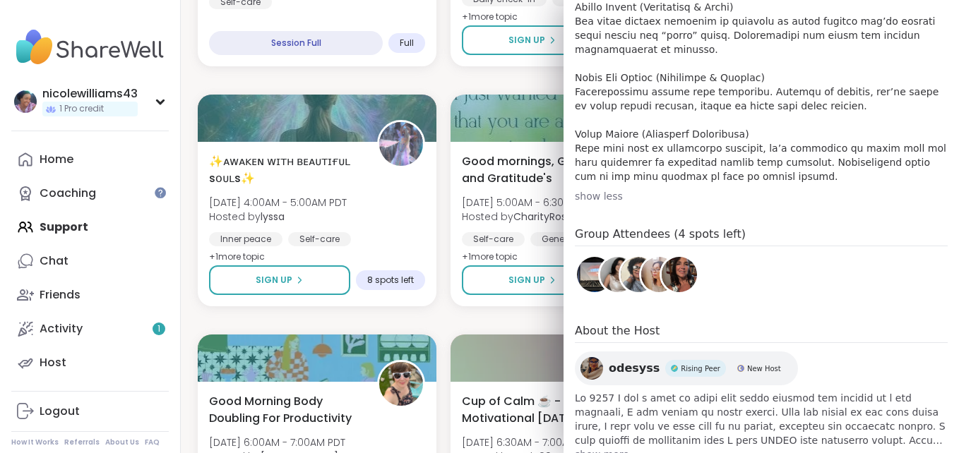
click at [434, 83] on div "You Are Not Alone With This Sun, Sep 14 | 4:30PM - 6:00PM PDT Hosted by Jonatha…" at bounding box center [570, 81] width 744 height 2854
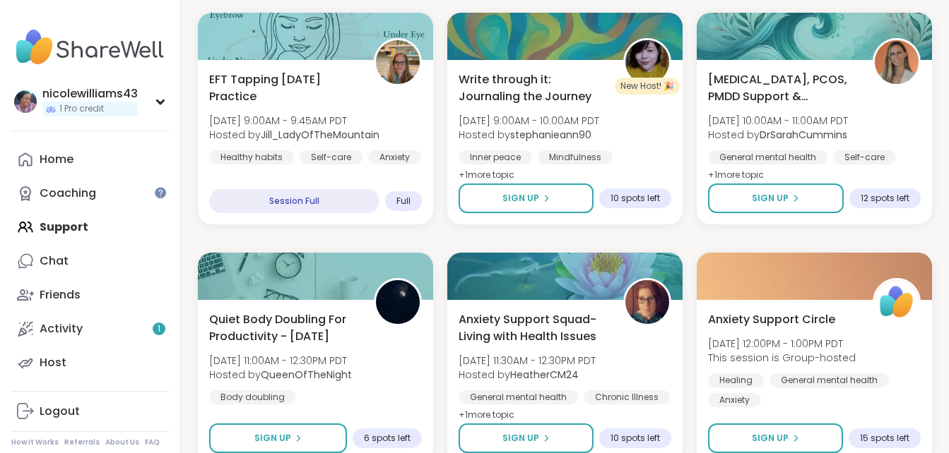
scroll to position [2731, 0]
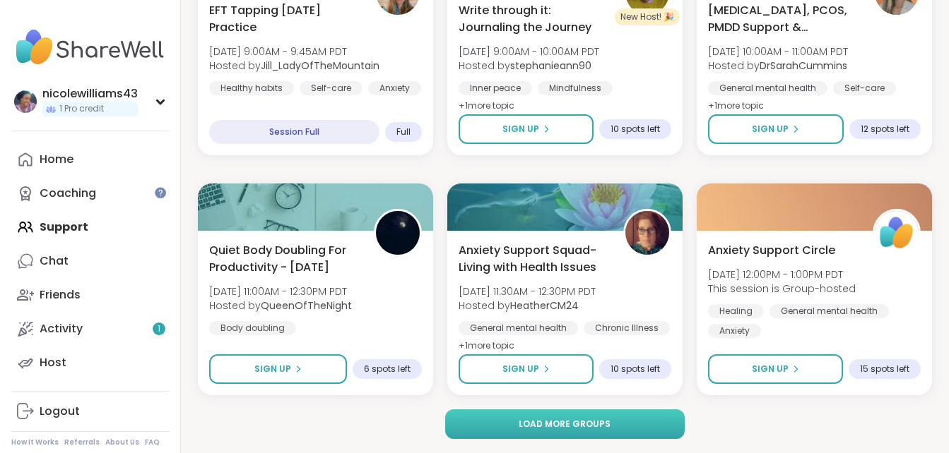
click at [638, 423] on button "Load more groups" at bounding box center [564, 425] width 239 height 30
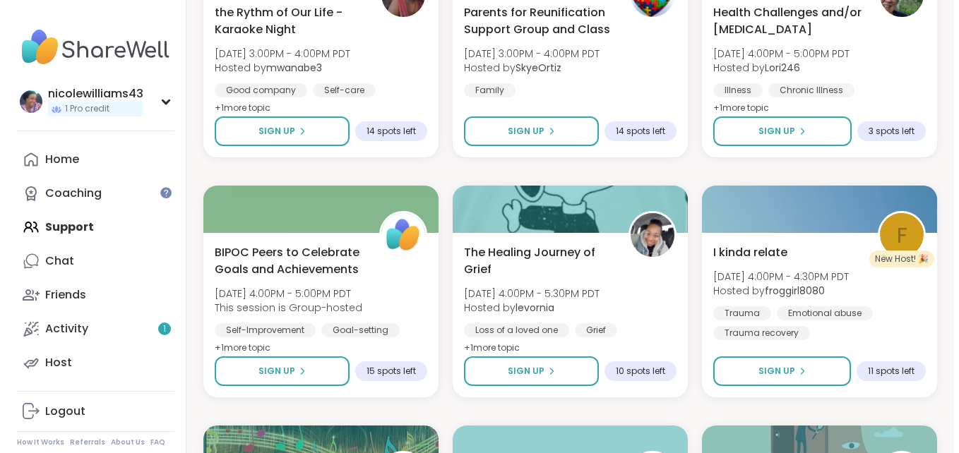
scroll to position [3940, 0]
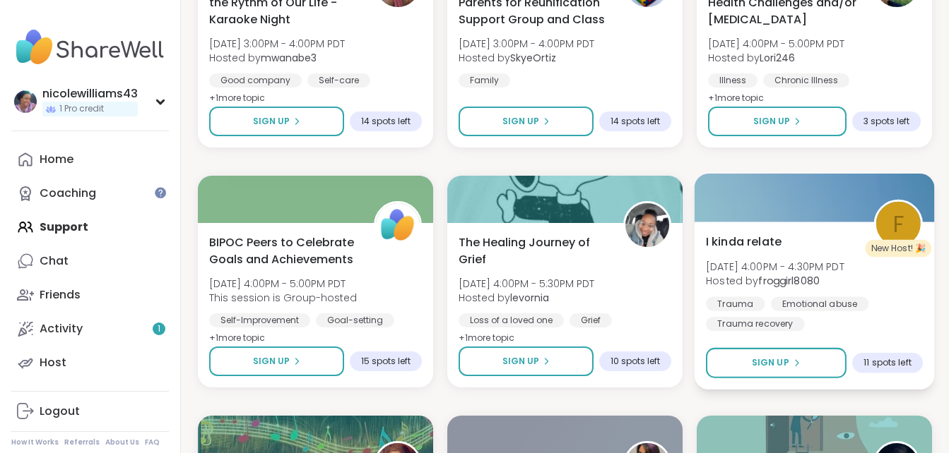
click at [743, 245] on span "I kinda relate" at bounding box center [744, 241] width 76 height 17
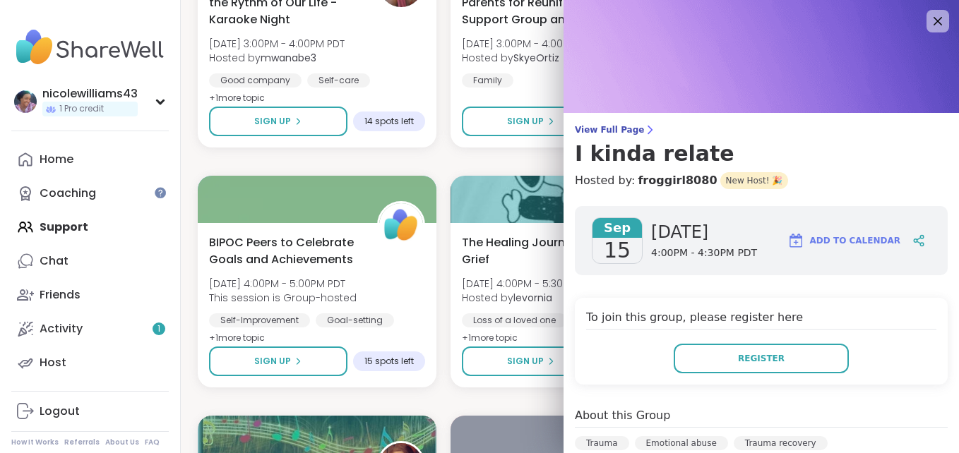
click at [914, 321] on h4 "To join this group, please register here" at bounding box center [761, 319] width 350 height 20
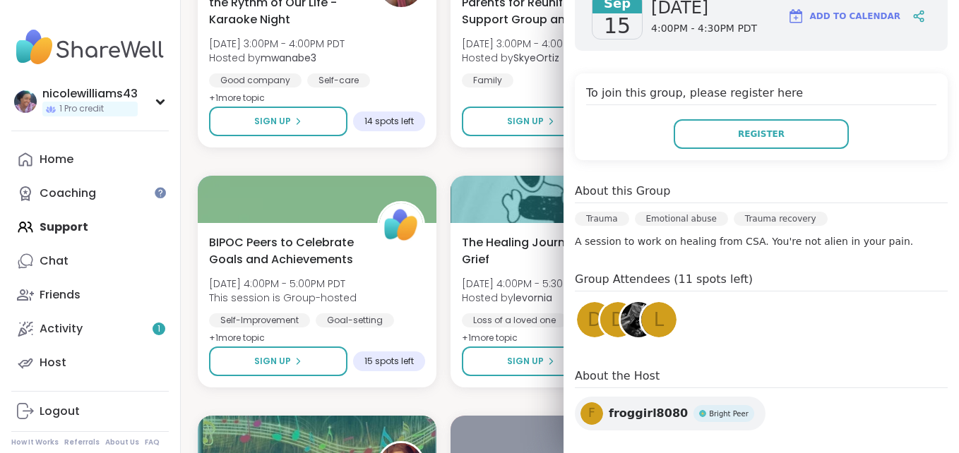
scroll to position [226, 0]
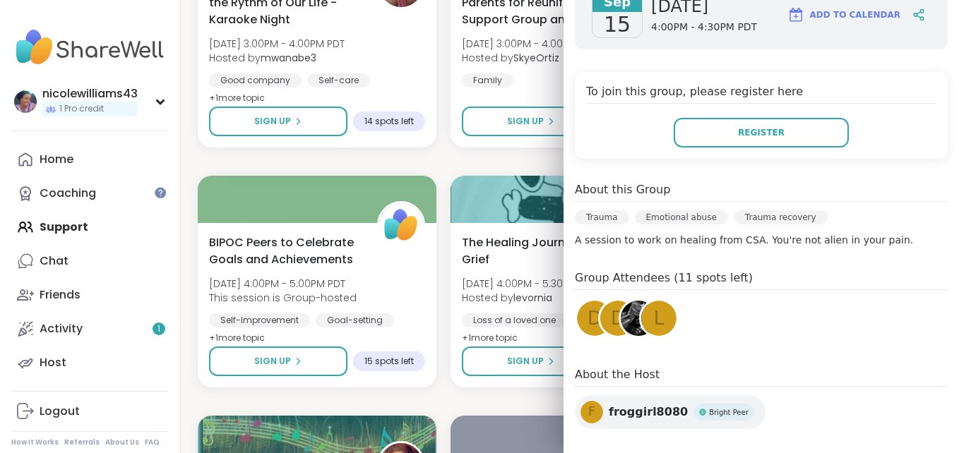
click at [909, 97] on h4 "To join this group, please register here" at bounding box center [761, 93] width 350 height 20
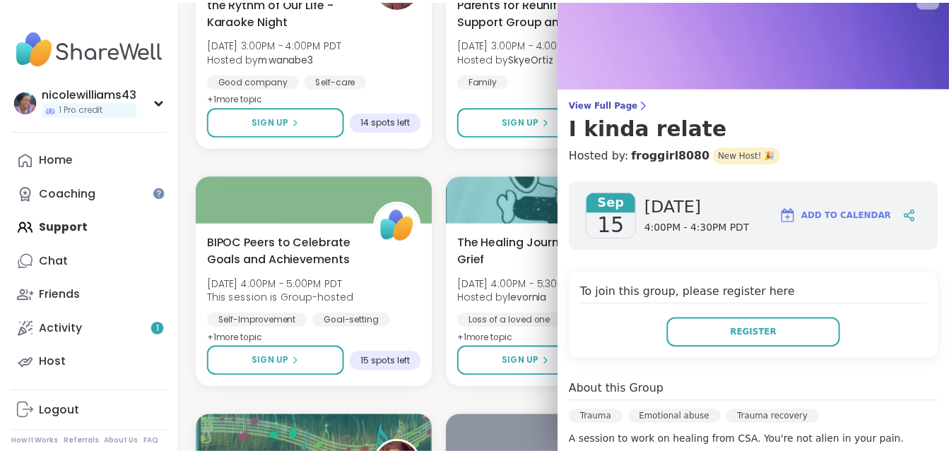
scroll to position [0, 0]
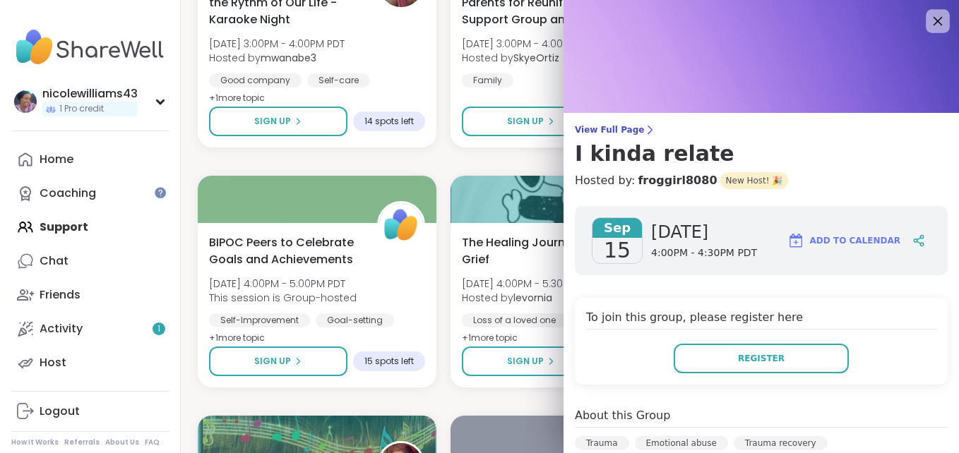
click at [934, 18] on icon at bounding box center [938, 21] width 9 height 9
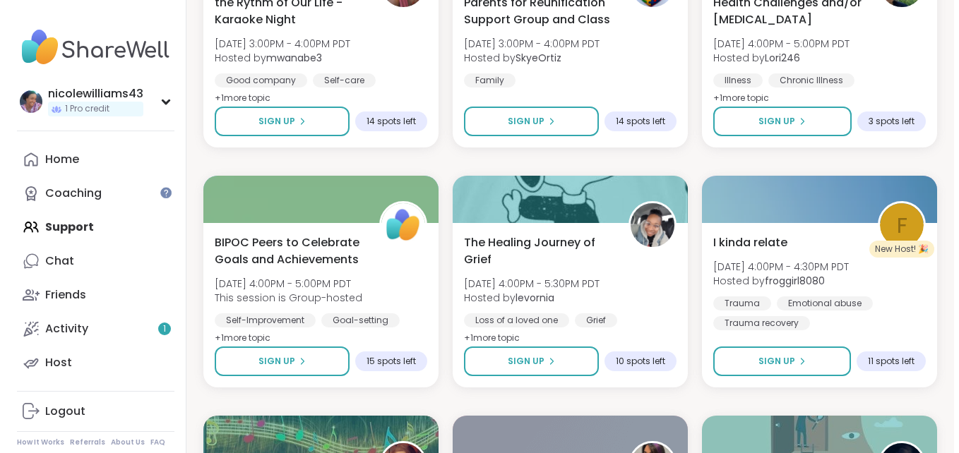
scroll to position [4133, 0]
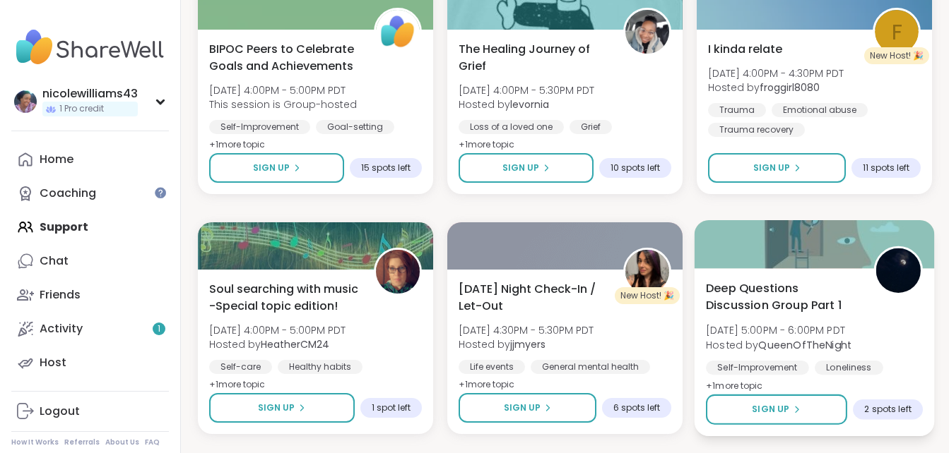
click at [773, 297] on span "Deep Questions Discussion Group Part 1" at bounding box center [782, 297] width 152 height 35
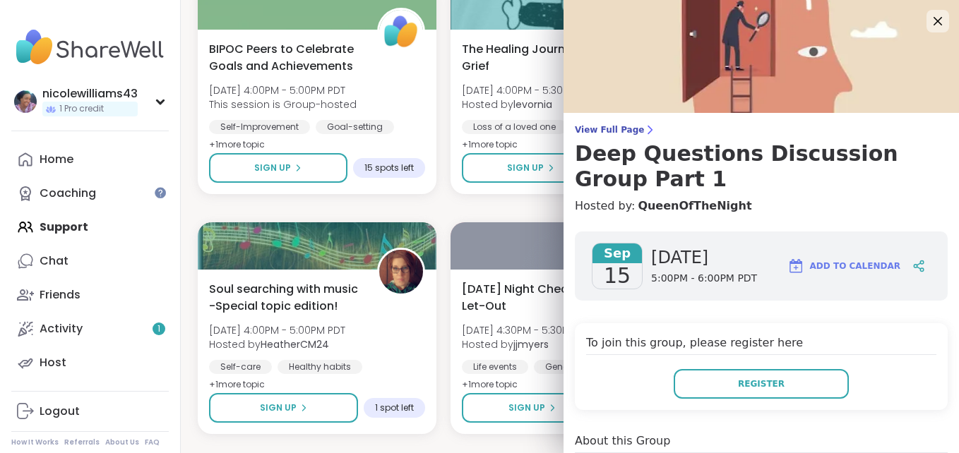
click at [773, 297] on div "Sep 15 Monday 5:00PM - 6:00PM PDT Add to Calendar" at bounding box center [761, 266] width 373 height 69
click at [923, 287] on div "Sep 15 Monday 5:00PM - 6:00PM PDT Add to Calendar" at bounding box center [761, 266] width 373 height 69
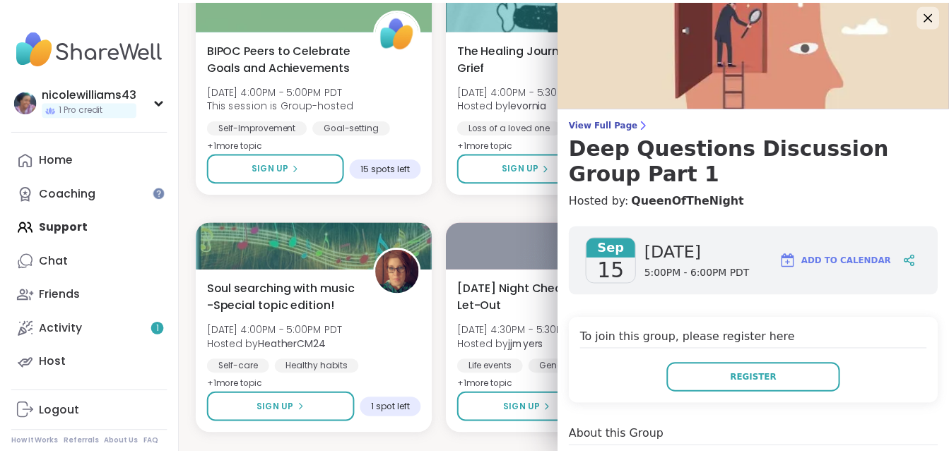
scroll to position [0, 0]
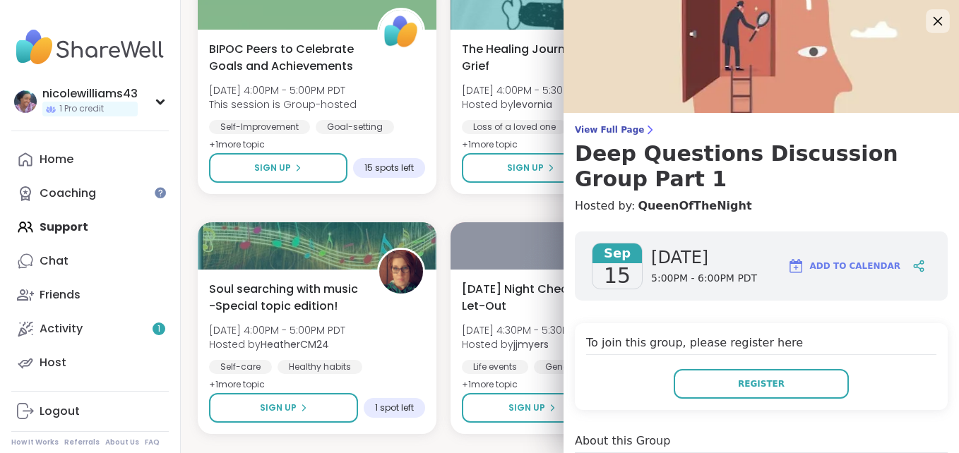
click at [929, 14] on icon at bounding box center [938, 21] width 18 height 18
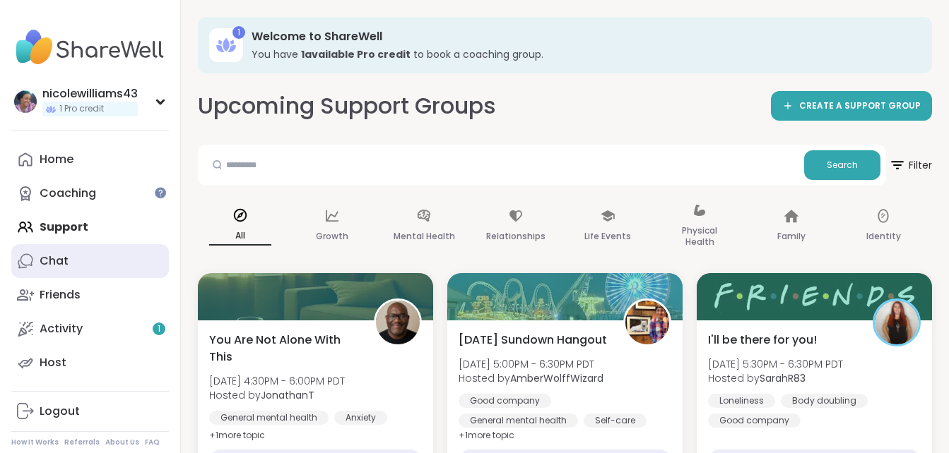
click at [41, 270] on link "Chat" at bounding box center [90, 261] width 158 height 34
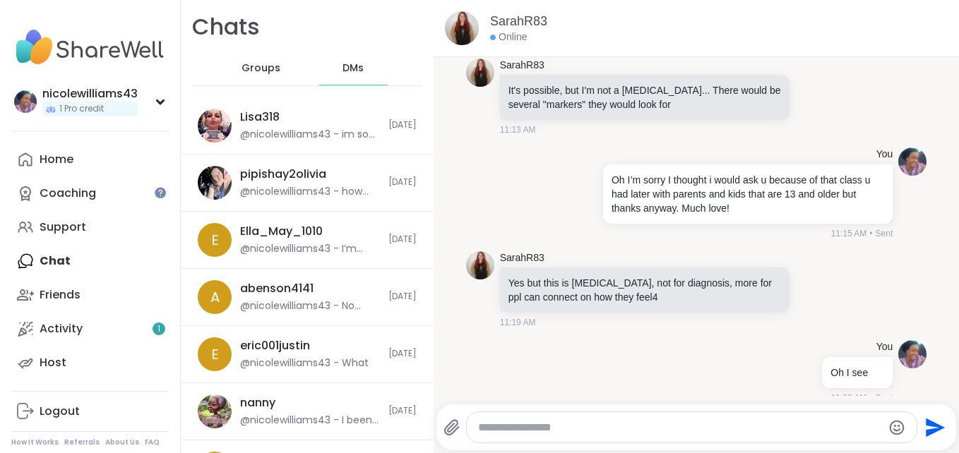
click at [41, 270] on div "Home Coaching Support Chat Friends Activity 1 Host" at bounding box center [90, 261] width 158 height 237
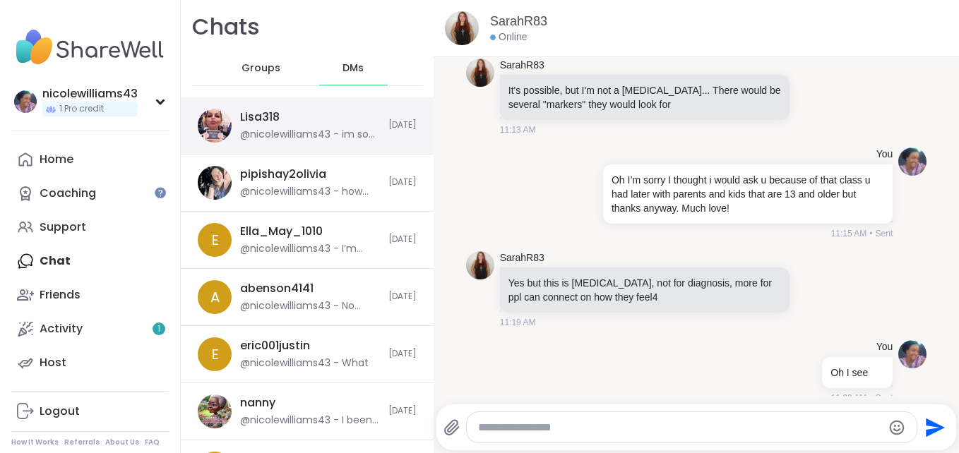
click at [294, 124] on div "Lisa318 @nicolewilliams43 - im so pissed off i dont know what to even do anymore" at bounding box center [310, 125] width 140 height 32
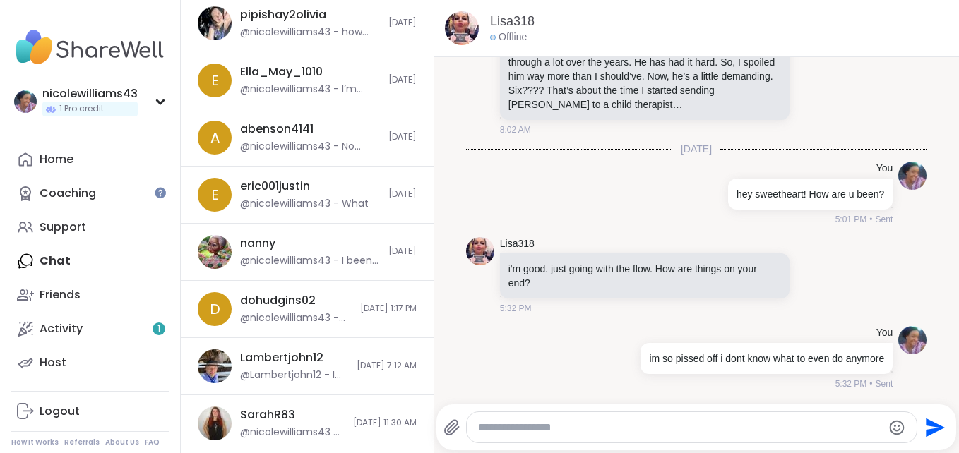
scroll to position [66, 0]
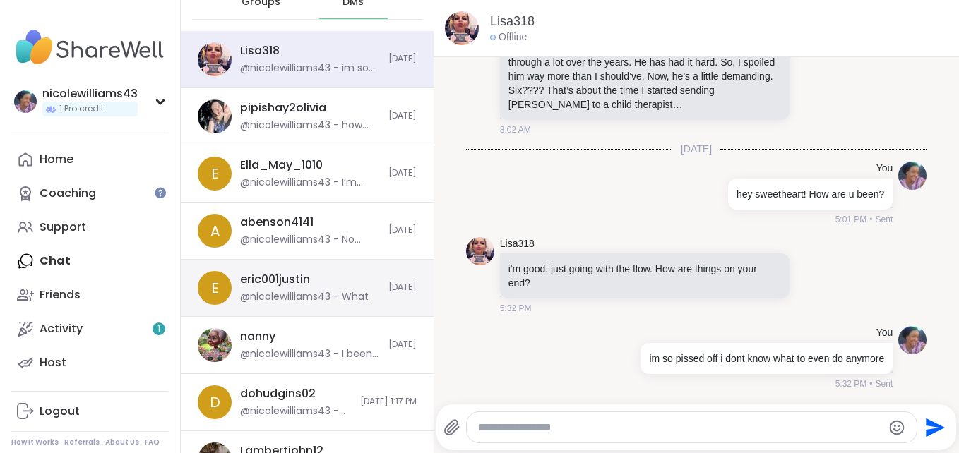
click at [285, 274] on div "eric001justin" at bounding box center [275, 280] width 70 height 16
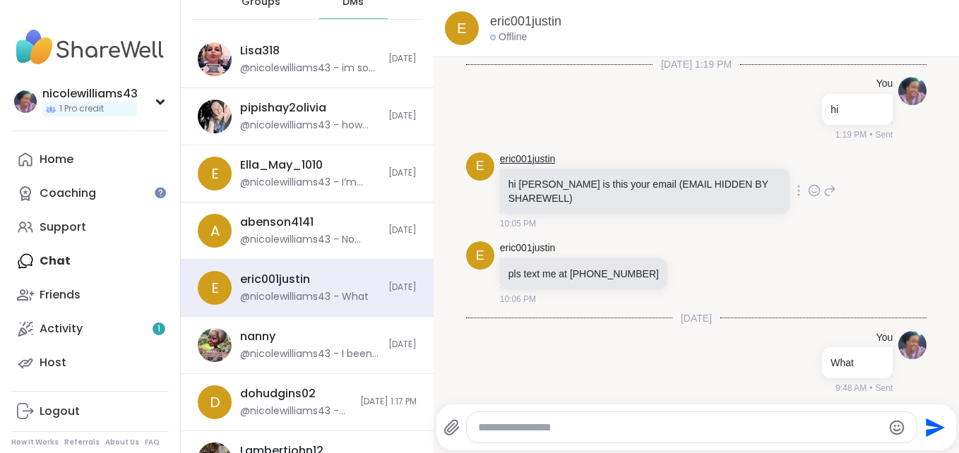
click at [512, 158] on link "eric001justin" at bounding box center [528, 160] width 56 height 14
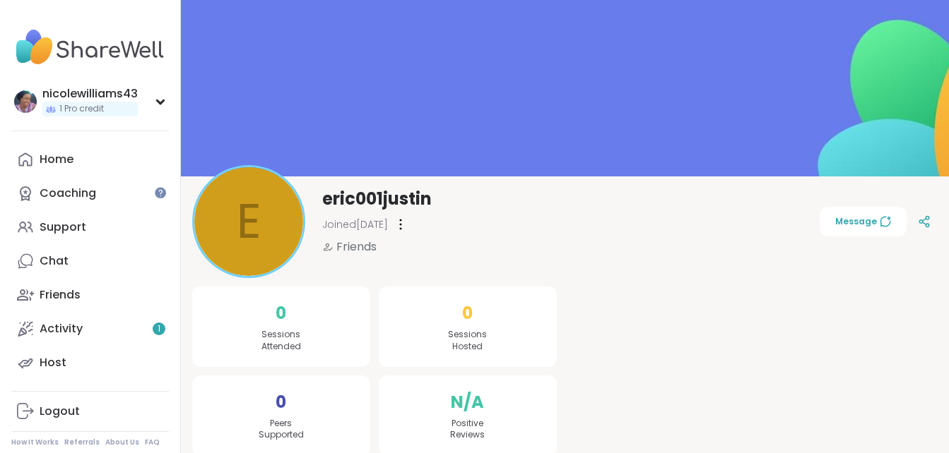
click at [859, 223] on span "Message" at bounding box center [863, 221] width 56 height 13
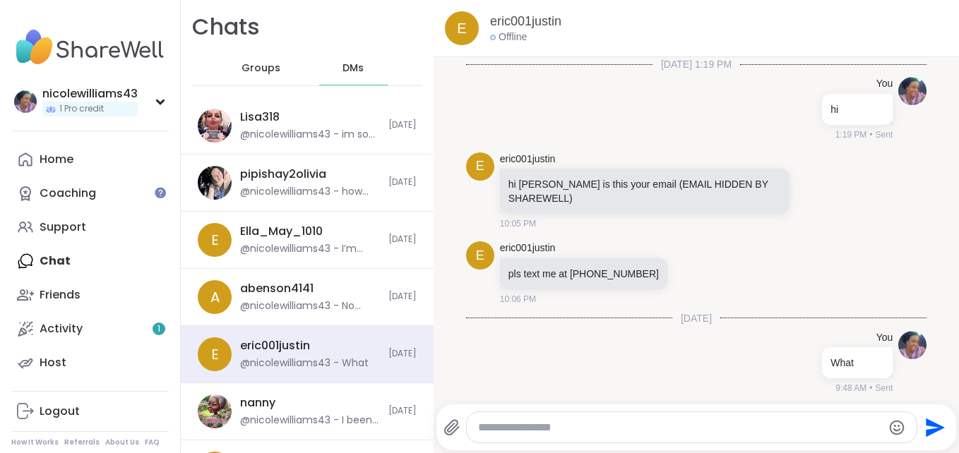
click at [672, 433] on textarea "Type your message" at bounding box center [680, 428] width 404 height 14
click at [873, 451] on div "**********" at bounding box center [697, 226] width 526 height 453
type textarea "**********"
click at [922, 437] on icon "Send" at bounding box center [933, 428] width 23 height 23
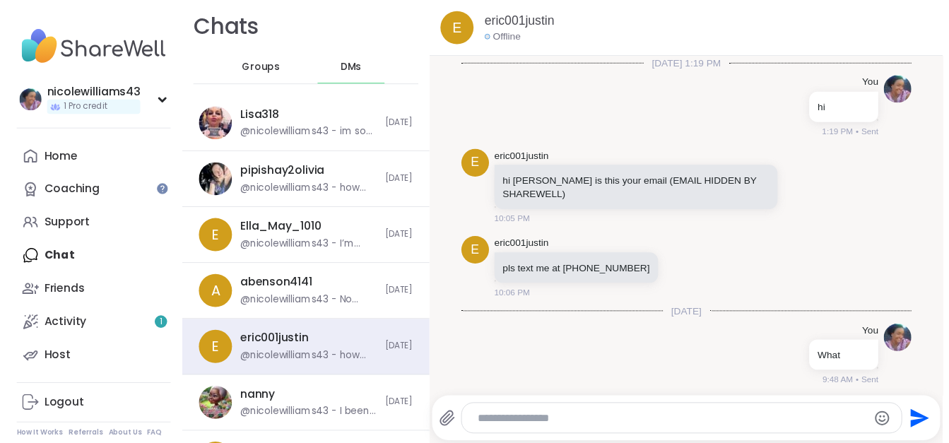
scroll to position [80, 0]
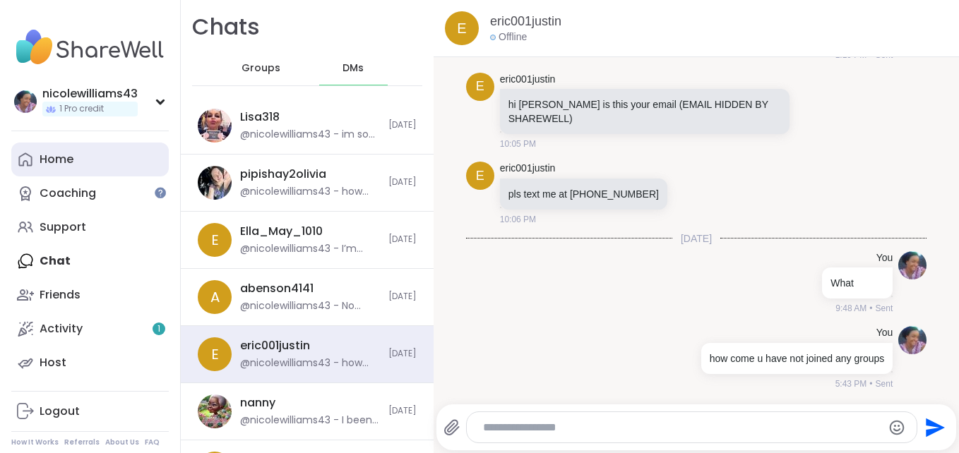
click at [66, 158] on div "Home" at bounding box center [57, 160] width 34 height 16
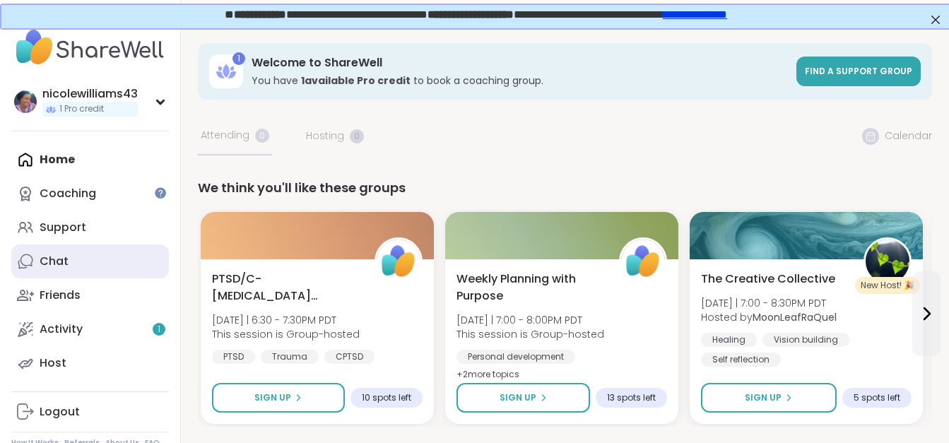
click at [57, 270] on link "Chat" at bounding box center [90, 261] width 158 height 34
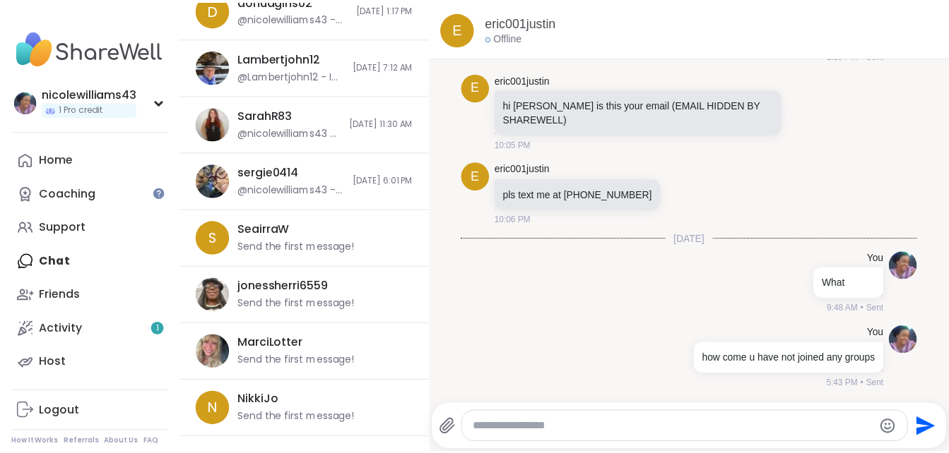
scroll to position [480, 0]
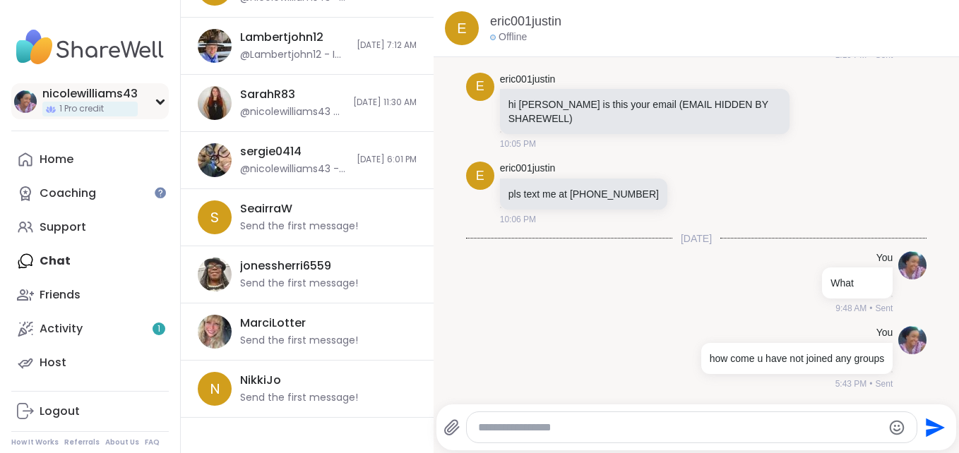
click at [88, 86] on div "nicolewilliams43" at bounding box center [89, 94] width 95 height 16
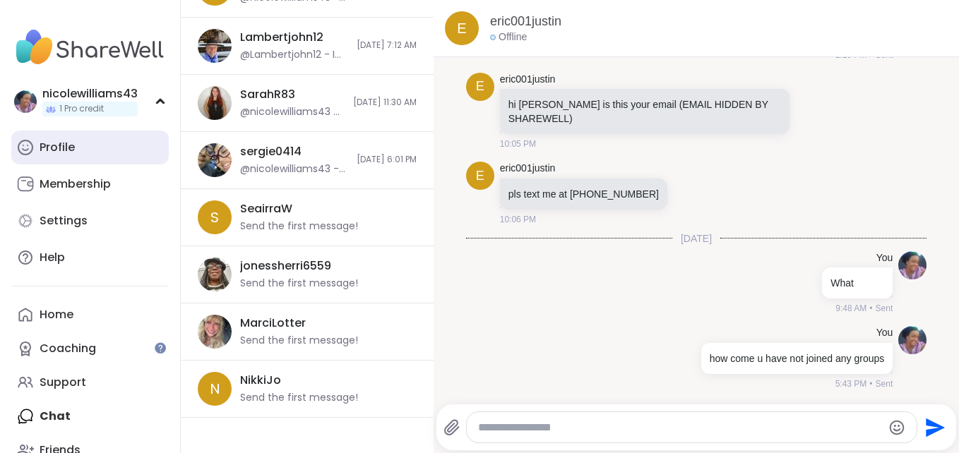
click at [69, 153] on div "Profile" at bounding box center [57, 148] width 35 height 16
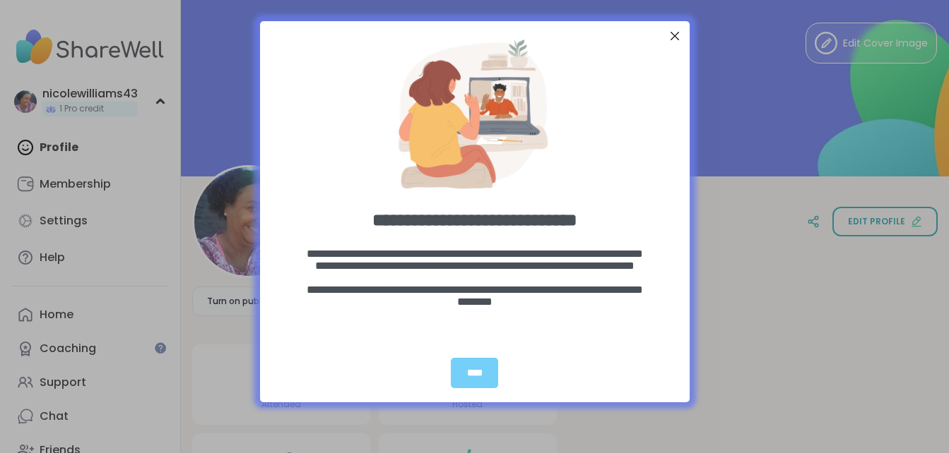
click at [672, 33] on div at bounding box center [674, 36] width 18 height 18
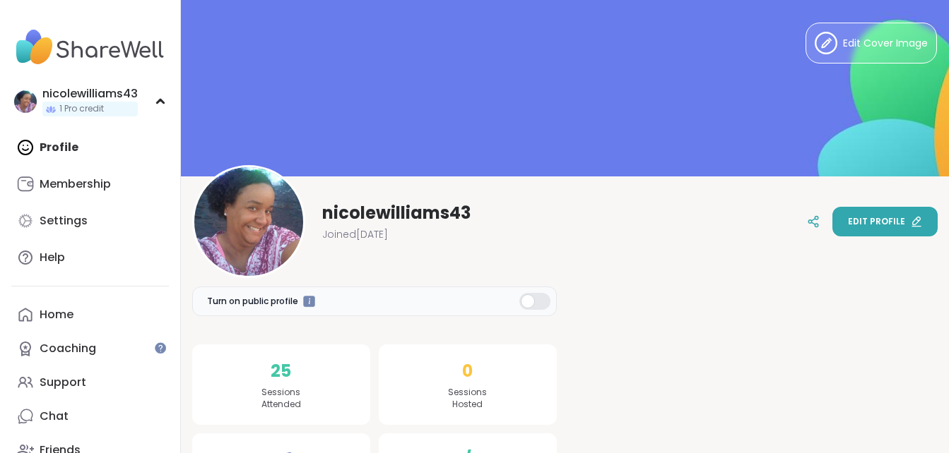
click at [886, 216] on span "Edit profile" at bounding box center [876, 221] width 57 height 13
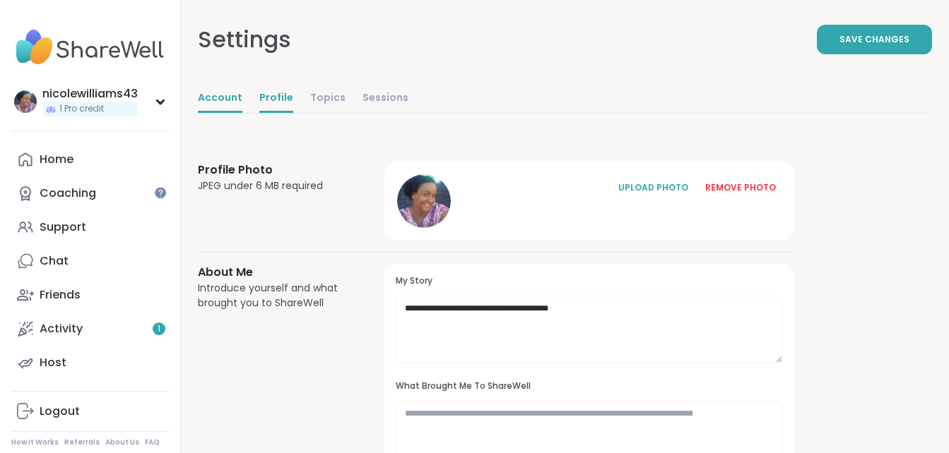
click at [224, 97] on link "Account" at bounding box center [220, 99] width 44 height 28
select select "**"
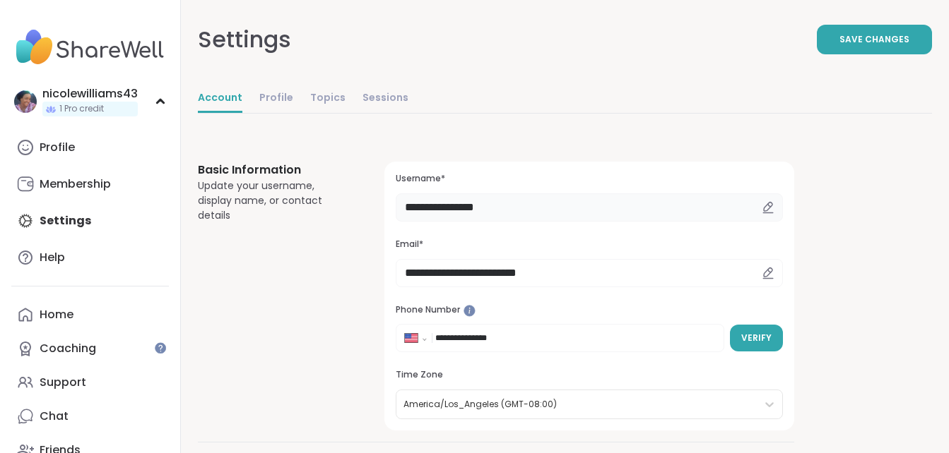
click at [464, 206] on input "**********" at bounding box center [589, 208] width 387 height 28
click at [514, 210] on input "**********" at bounding box center [589, 208] width 387 height 28
type input "******"
click at [751, 341] on span "Verify" at bounding box center [756, 338] width 30 height 13
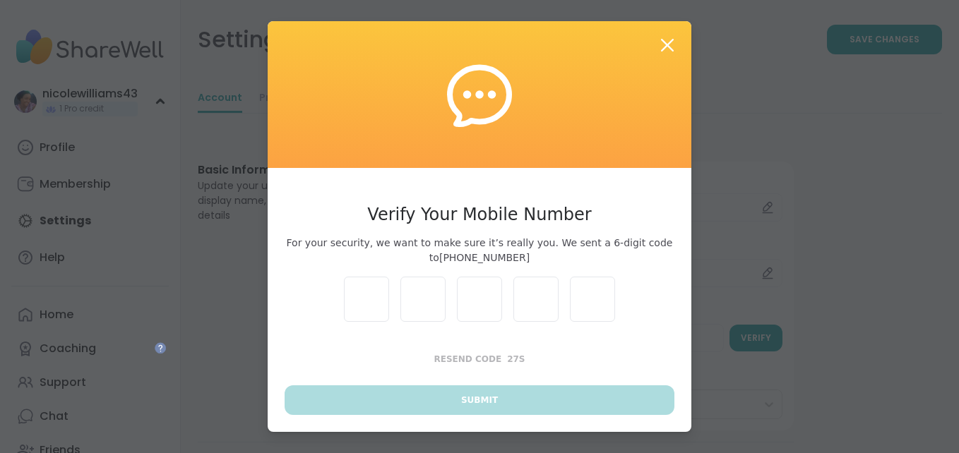
click at [661, 42] on icon at bounding box center [667, 45] width 13 height 13
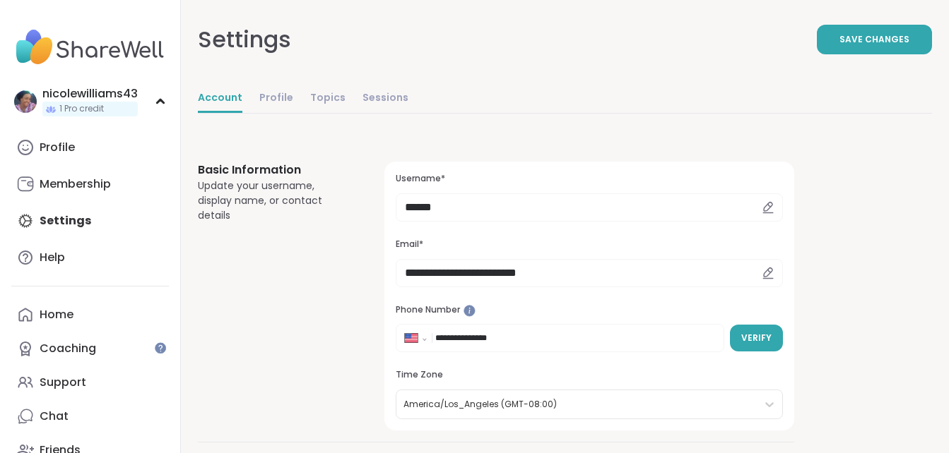
click at [659, 42] on div "Settings Save Changes" at bounding box center [565, 39] width 734 height 79
click at [47, 412] on div "Chat" at bounding box center [54, 417] width 29 height 16
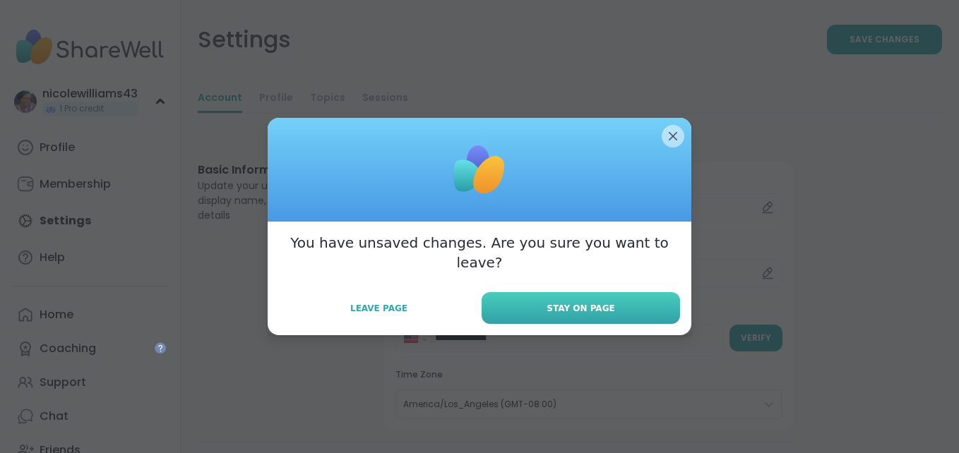
click at [544, 302] on button "Stay on Page" at bounding box center [581, 308] width 198 height 32
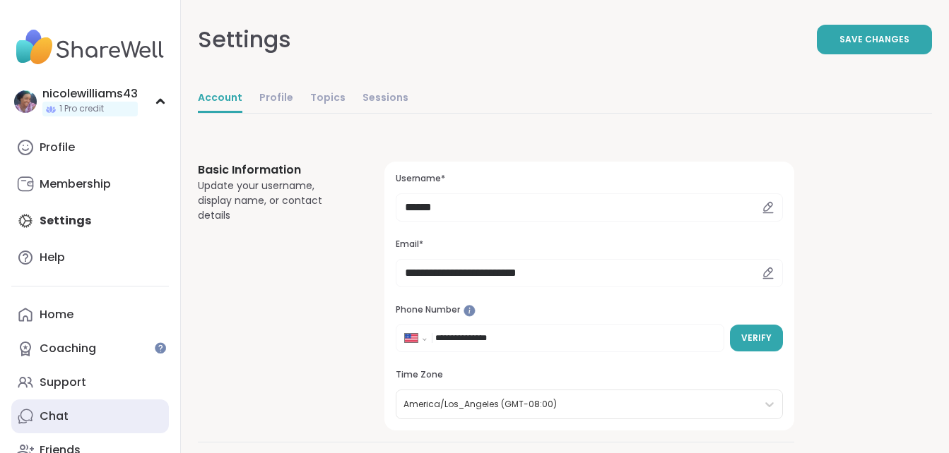
click at [83, 417] on link "Chat" at bounding box center [90, 417] width 158 height 34
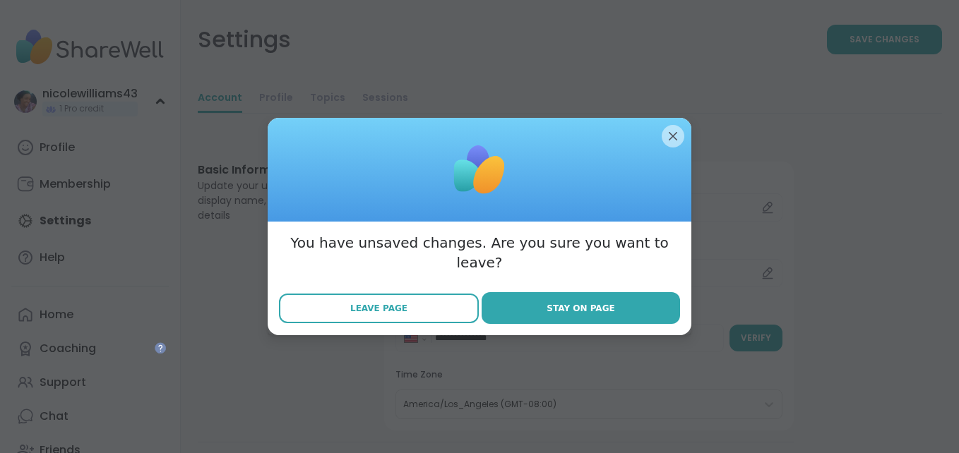
click at [364, 302] on span "Leave Page" at bounding box center [378, 308] width 57 height 13
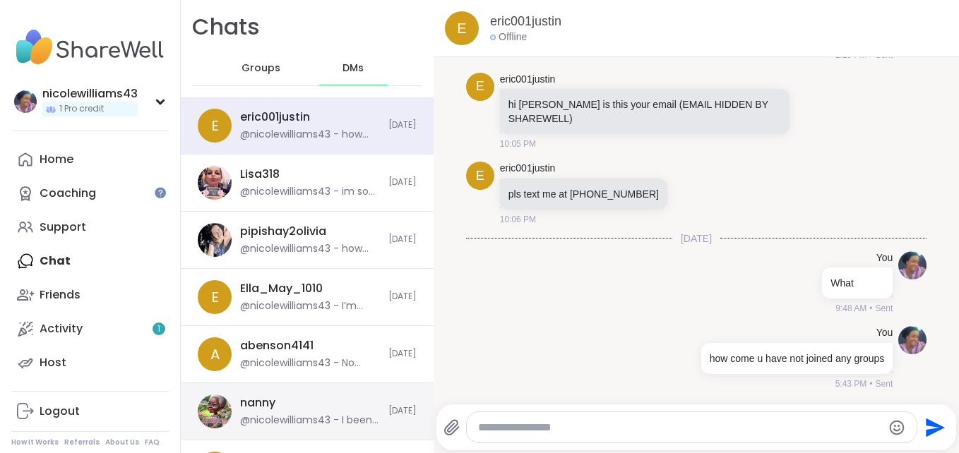
click at [316, 429] on div "nanny @nicolewilliams43 - I been having those type of days latley Today" at bounding box center [307, 412] width 253 height 57
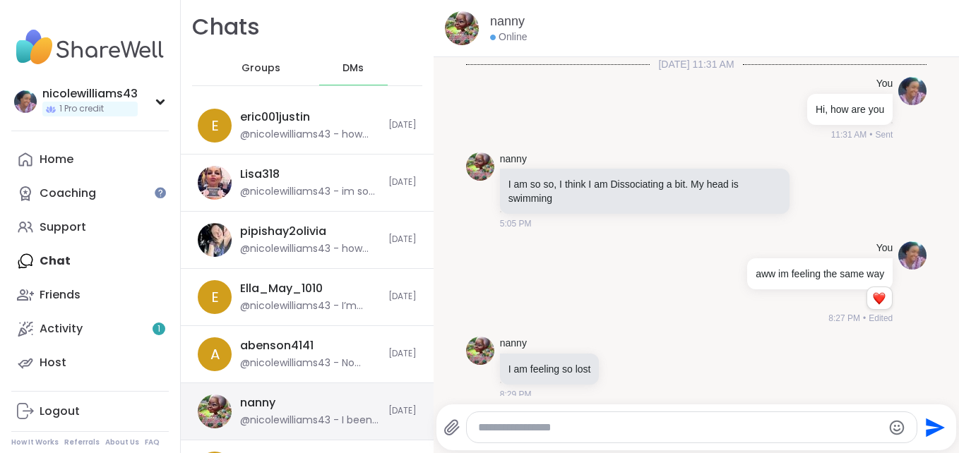
scroll to position [175, 0]
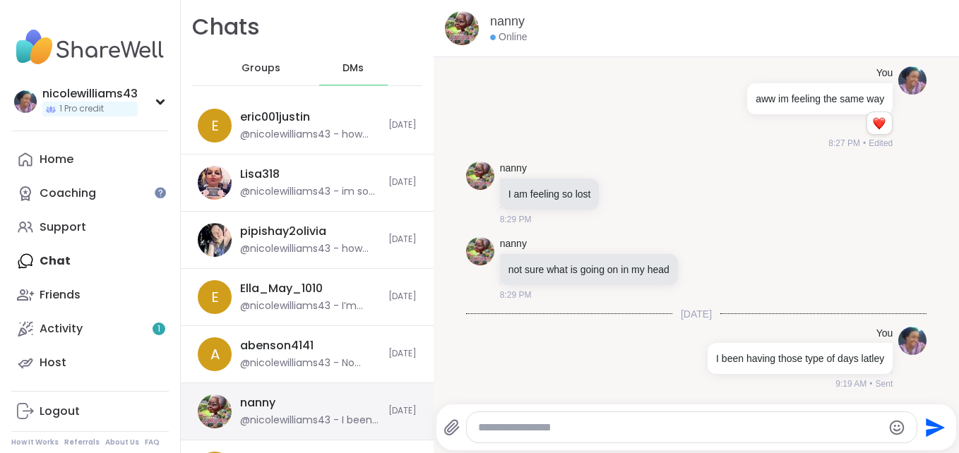
click at [316, 429] on div "nanny @nicolewilliams43 - I been having those type of days latley Today" at bounding box center [307, 412] width 253 height 57
click at [521, 433] on textarea "*" at bounding box center [679, 428] width 393 height 14
click at [499, 433] on textarea "*" at bounding box center [679, 428] width 393 height 14
type textarea "*"
click at [503, 439] on div "*" at bounding box center [692, 427] width 451 height 30
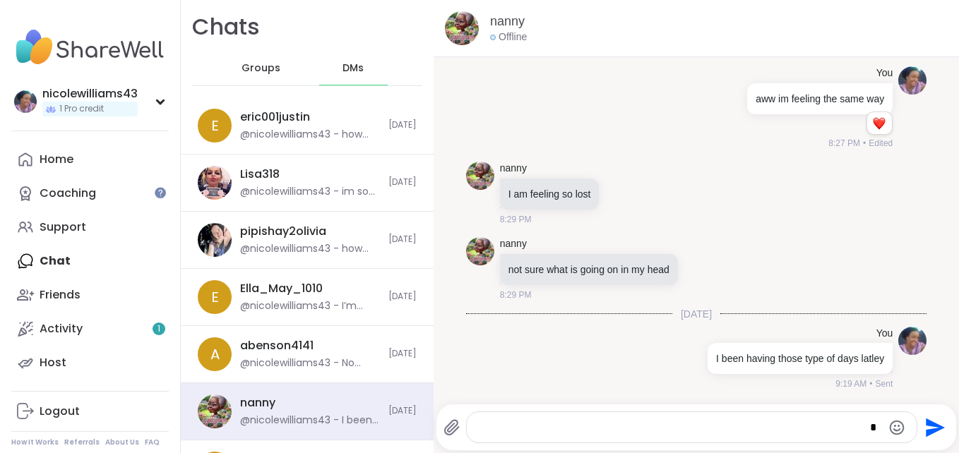
click at [497, 427] on textarea "*" at bounding box center [679, 428] width 393 height 14
click at [872, 422] on div "*" at bounding box center [692, 427] width 451 height 30
click at [802, 440] on div "*" at bounding box center [692, 427] width 451 height 30
drag, startPoint x: 809, startPoint y: 428, endPoint x: 848, endPoint y: 432, distance: 39.0
click at [848, 432] on textarea "*" at bounding box center [679, 428] width 393 height 14
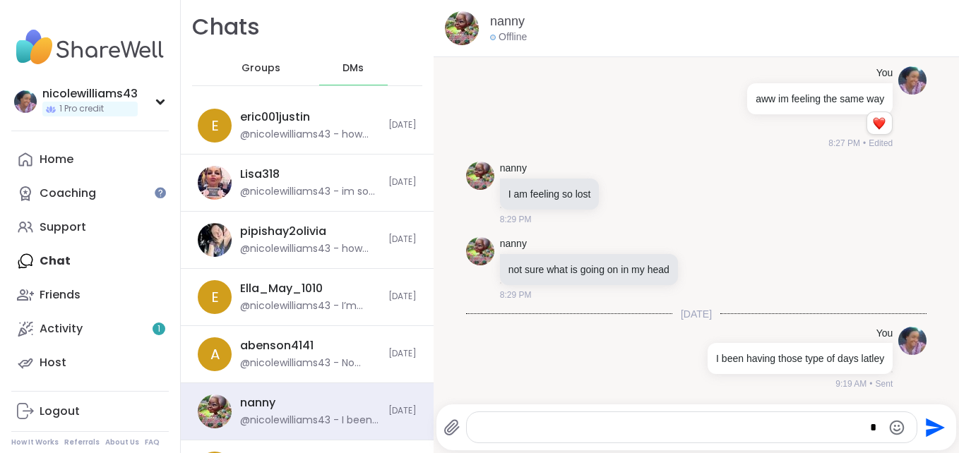
click at [872, 426] on div "*" at bounding box center [692, 427] width 451 height 30
click at [821, 425] on textarea "*" at bounding box center [679, 428] width 393 height 14
type textarea "**********"
click at [875, 426] on div "**********" at bounding box center [692, 427] width 451 height 30
click at [524, 429] on textarea "Type your message" at bounding box center [680, 428] width 404 height 14
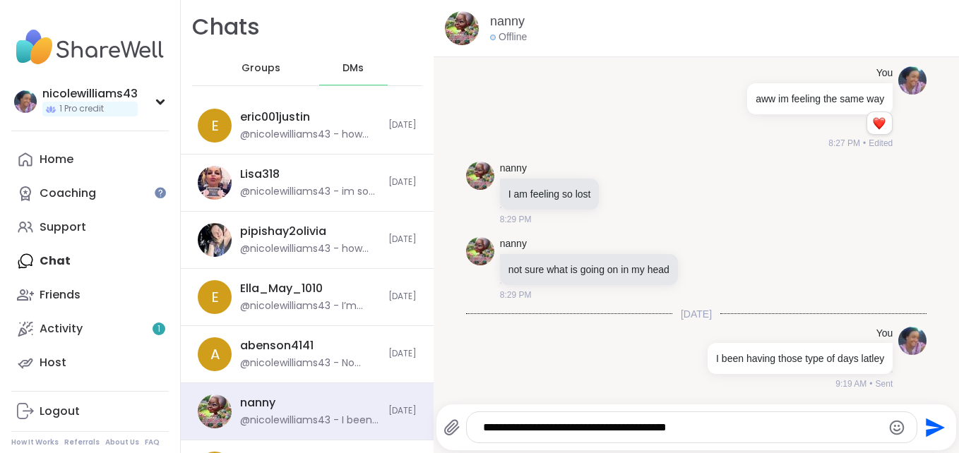
type textarea "**********"
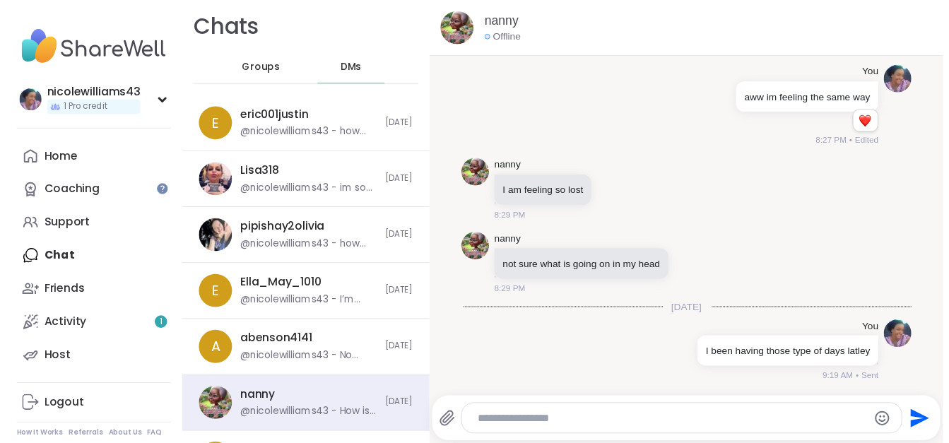
scroll to position [251, 0]
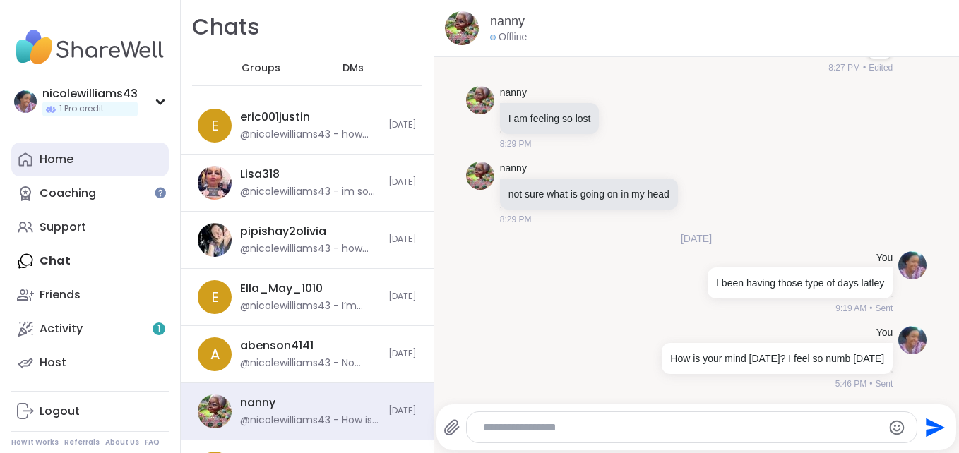
click at [59, 169] on link "Home" at bounding box center [90, 160] width 158 height 34
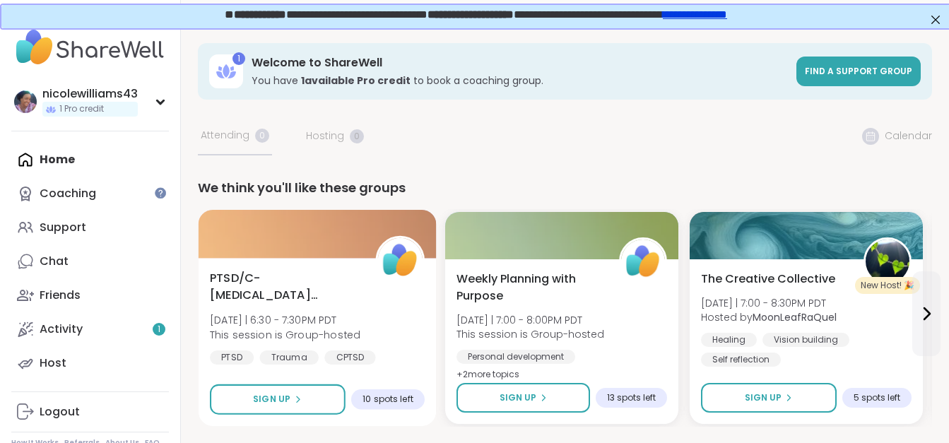
click at [297, 277] on span "PTSD/C-[MEDICAL_DATA] Support Group" at bounding box center [285, 287] width 150 height 35
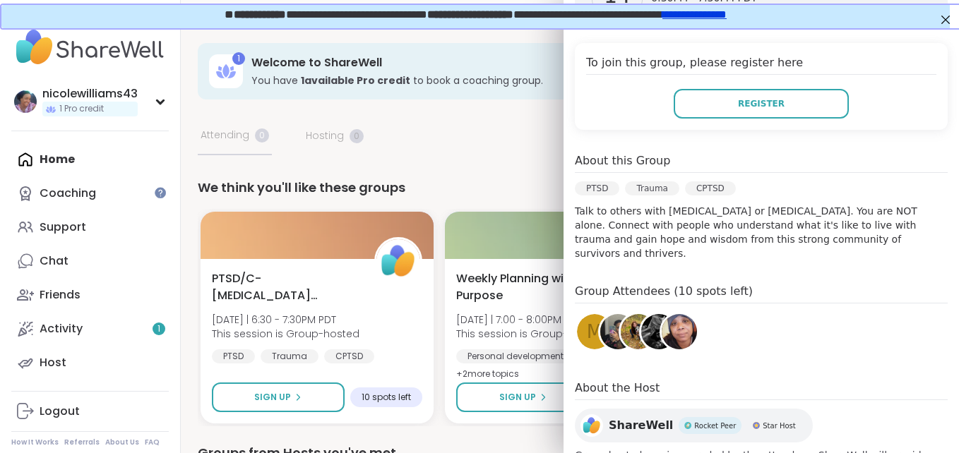
scroll to position [283, 0]
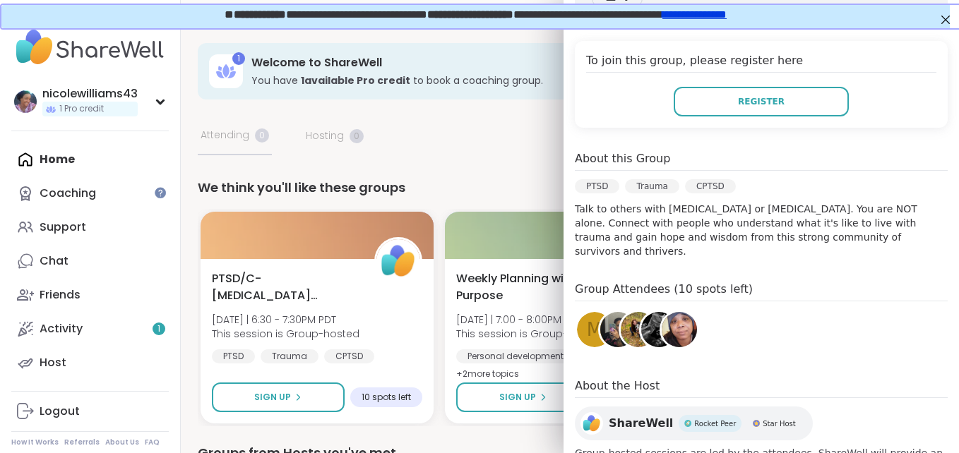
click at [587, 316] on span "M" at bounding box center [595, 330] width 16 height 28
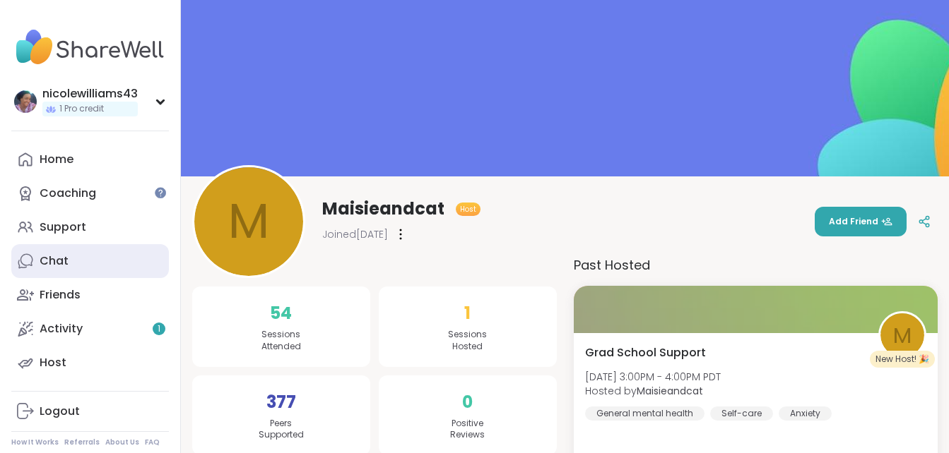
click at [74, 257] on link "Chat" at bounding box center [90, 261] width 158 height 34
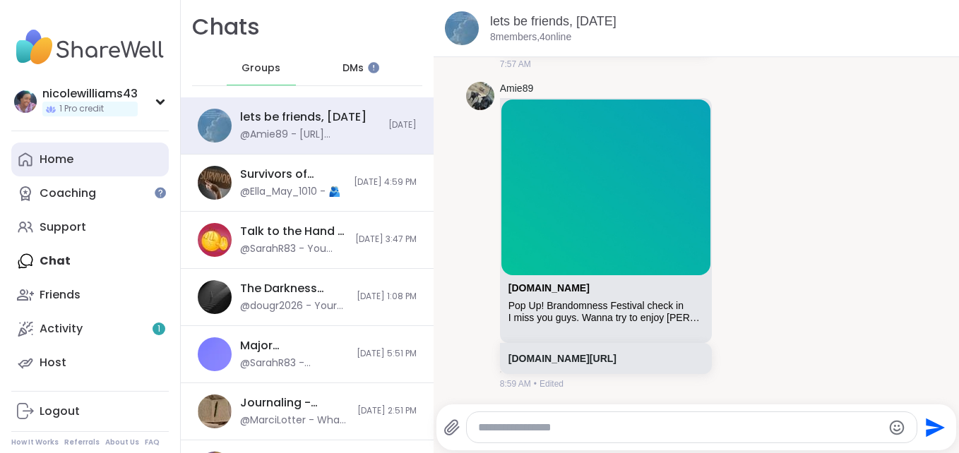
click at [63, 167] on div "Home" at bounding box center [57, 160] width 34 height 16
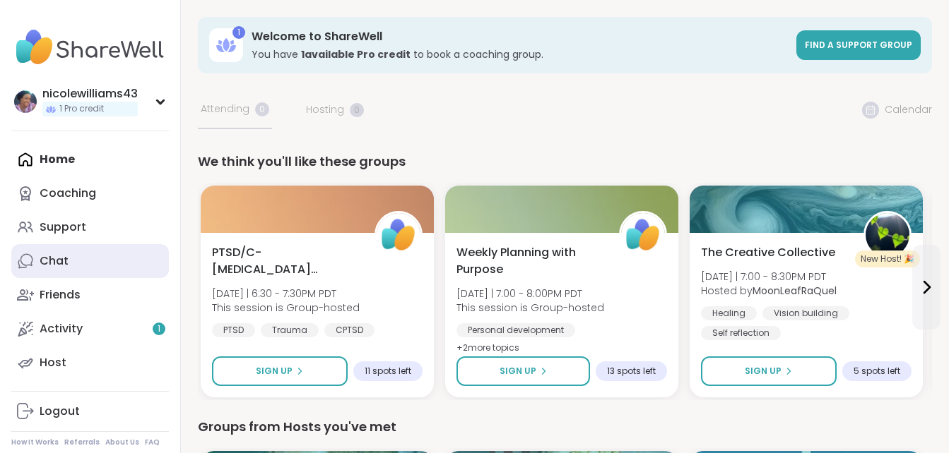
click at [80, 267] on link "Chat" at bounding box center [90, 261] width 158 height 34
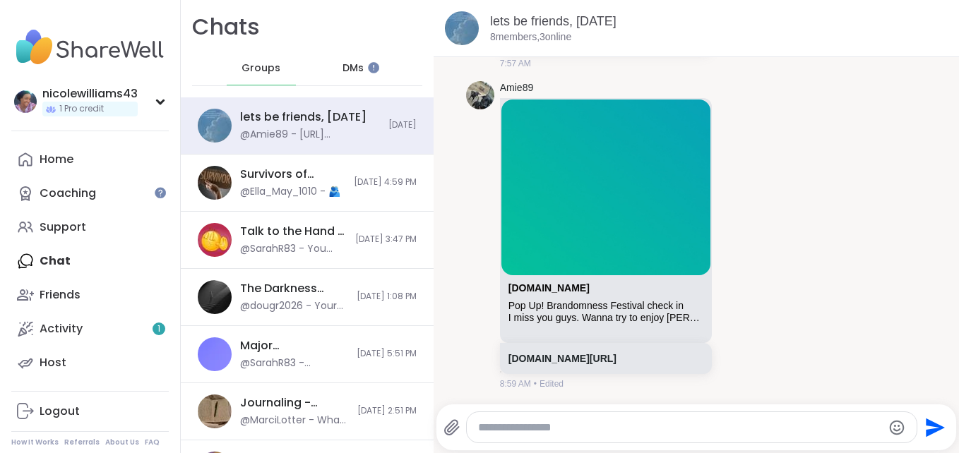
click at [80, 267] on div "Home Coaching Support Chat Friends Activity 1 Host" at bounding box center [90, 261] width 158 height 237
click at [351, 69] on span "DMs" at bounding box center [353, 68] width 21 height 14
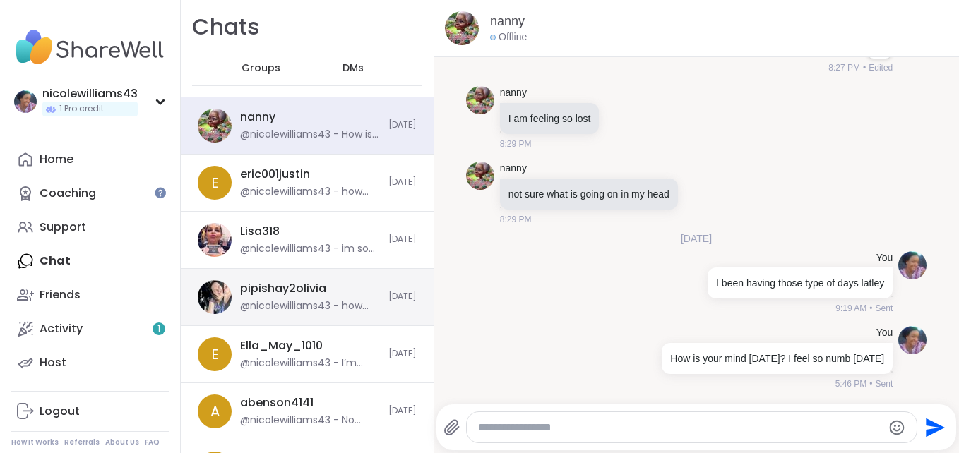
click at [286, 291] on div "pipishay2olivia" at bounding box center [283, 289] width 86 height 16
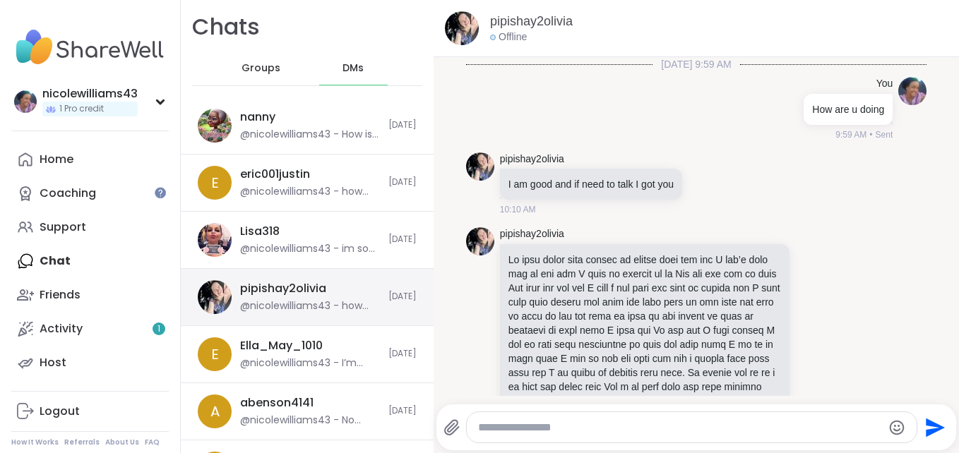
scroll to position [1558, 0]
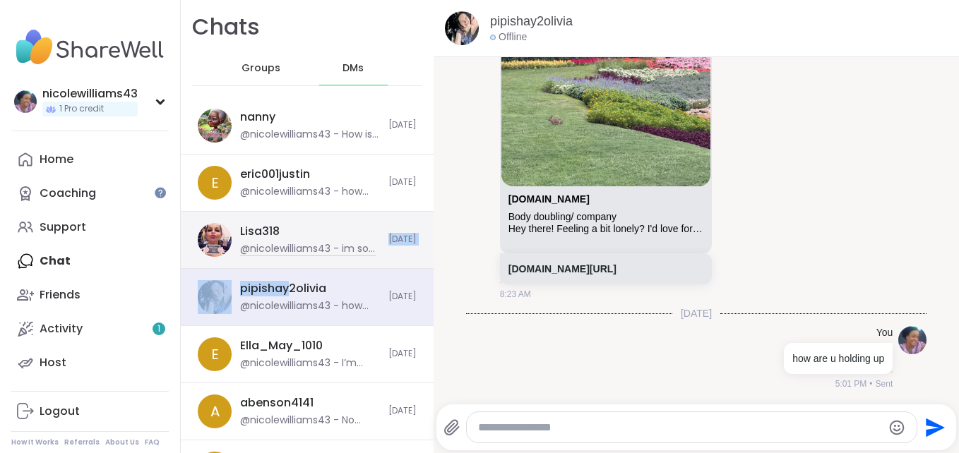
drag, startPoint x: 286, startPoint y: 291, endPoint x: 373, endPoint y: 247, distance: 97.3
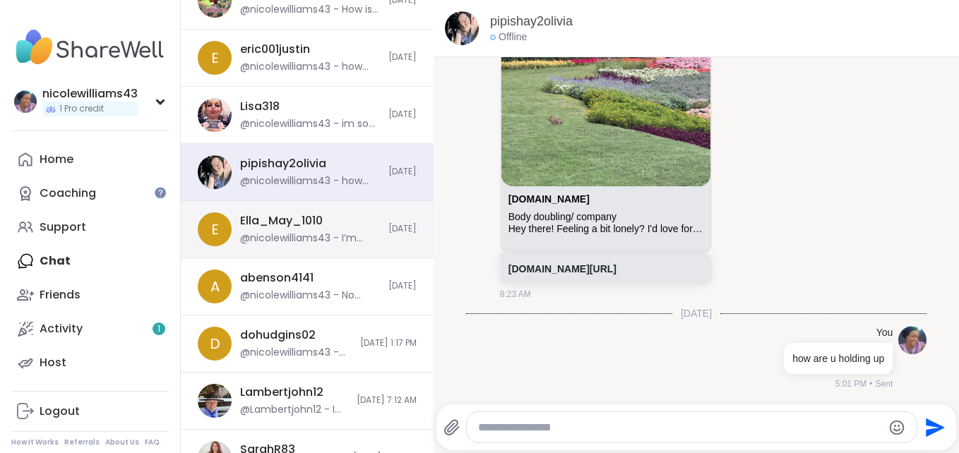
click at [305, 231] on div "Ella_May_1010 @nicolewilliams43 - I’m glad u are doing the best That u can" at bounding box center [310, 229] width 140 height 32
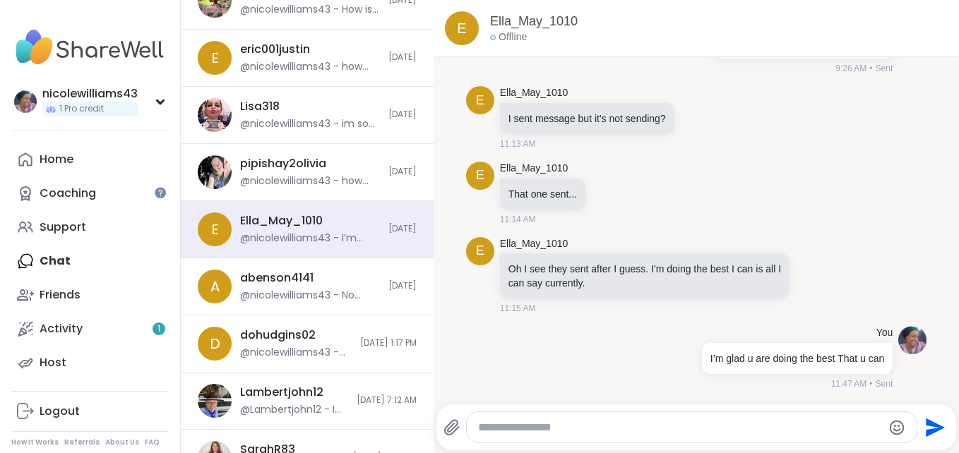
scroll to position [157, 0]
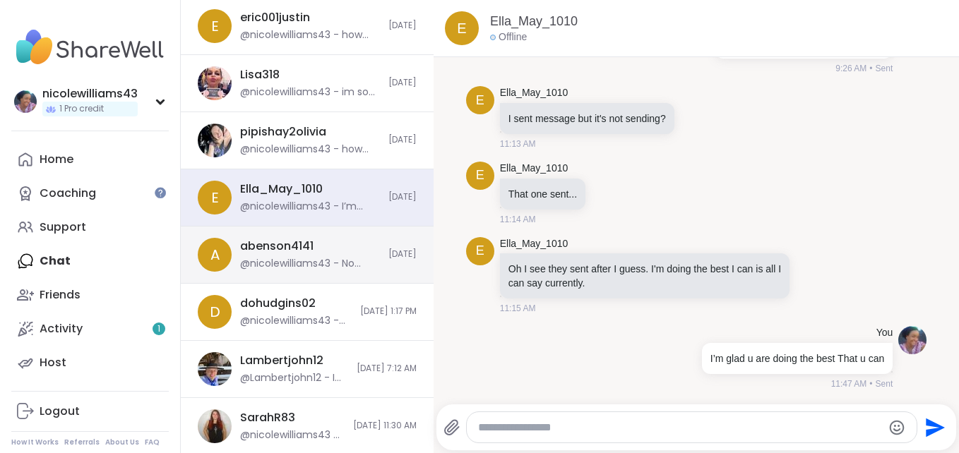
click at [299, 264] on div "@nicolewilliams43 - No problem" at bounding box center [310, 264] width 140 height 14
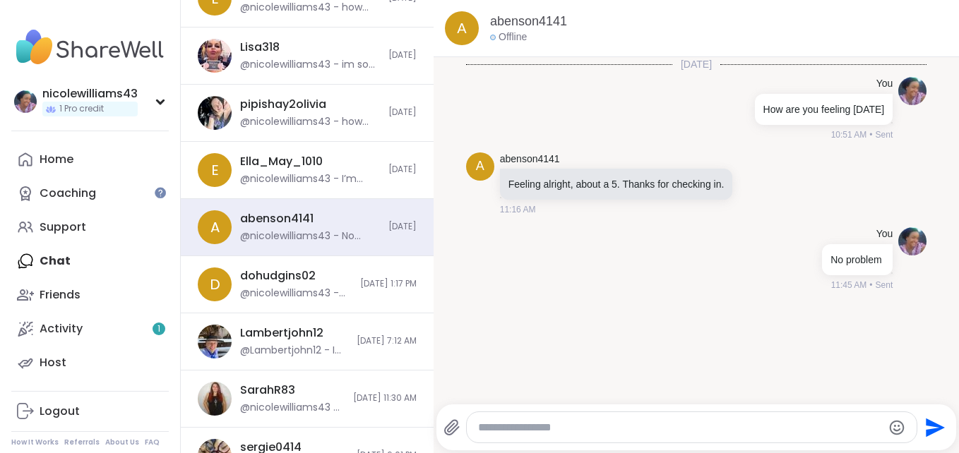
scroll to position [189, 0]
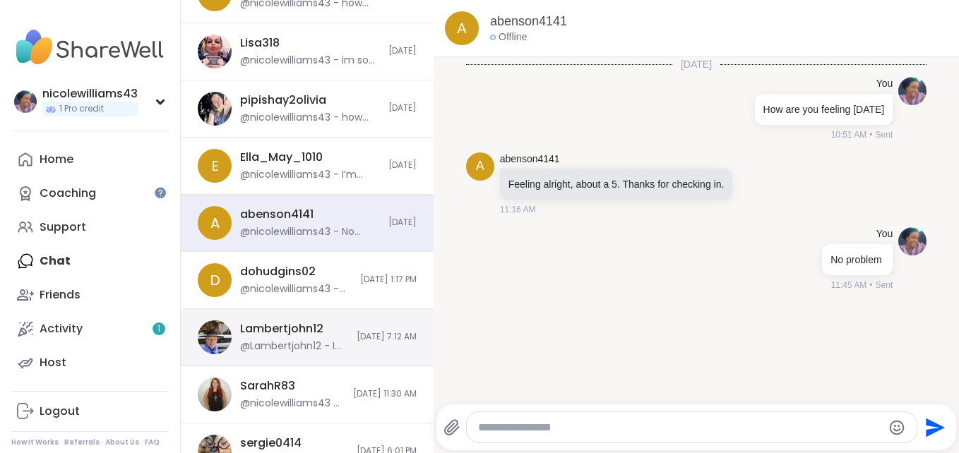
click at [321, 341] on div "@Lambertjohn12 - I am from Swindon [GEOGRAPHIC_DATA]" at bounding box center [294, 347] width 108 height 14
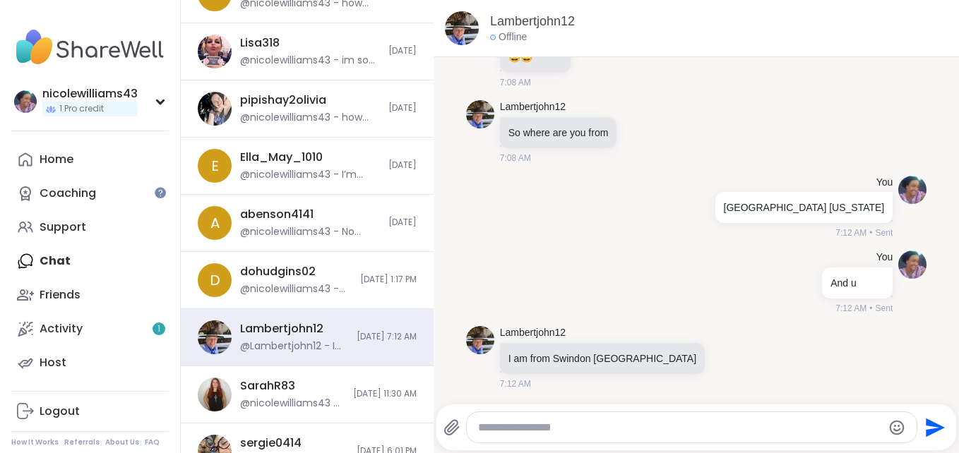
scroll to position [356, 0]
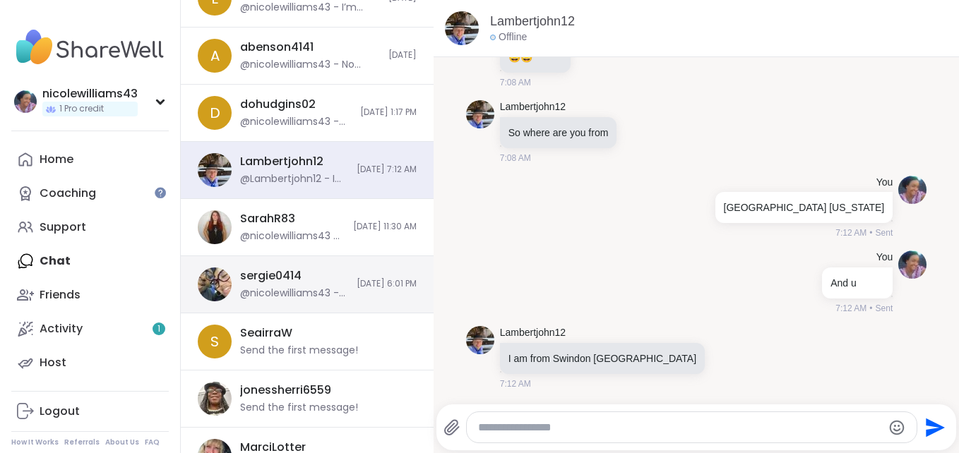
click at [310, 292] on div "@nicolewilliams43 - How u been" at bounding box center [294, 294] width 108 height 14
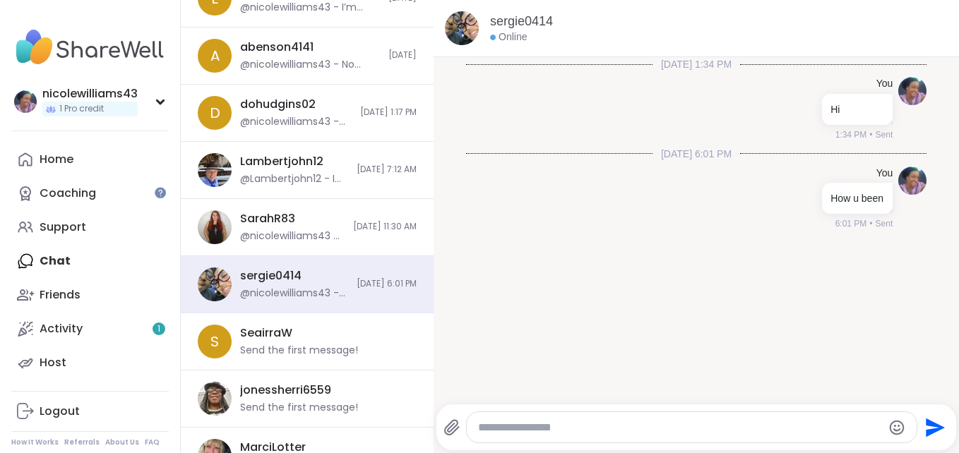
click at [476, 417] on div at bounding box center [692, 427] width 451 height 30
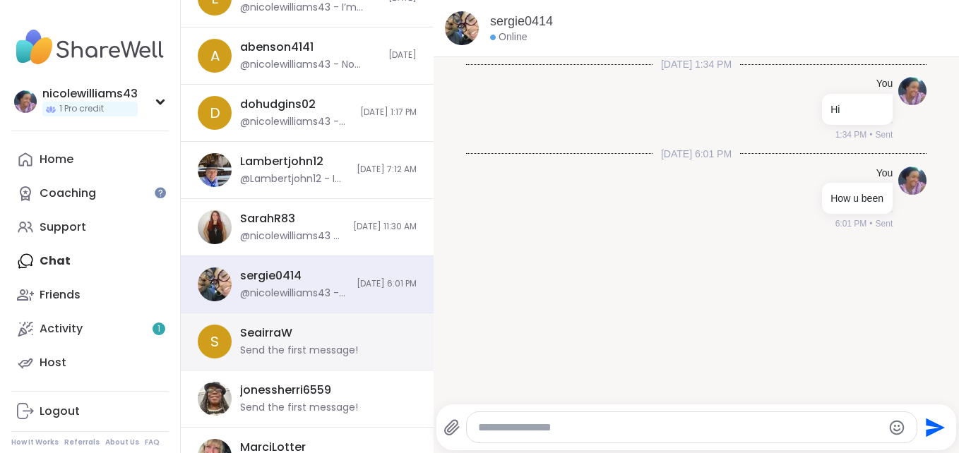
click at [343, 337] on div "SeairraW Send the first message!" at bounding box center [324, 342] width 168 height 32
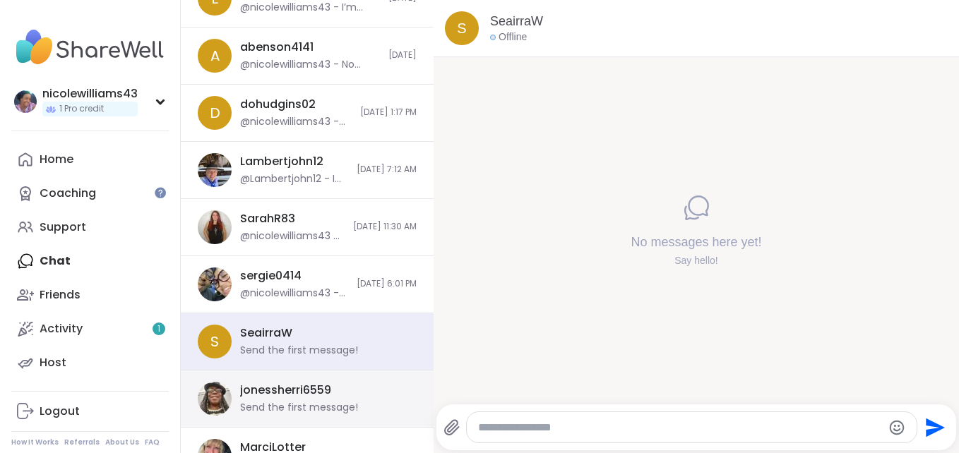
click at [326, 403] on div "Send the first message!" at bounding box center [299, 408] width 118 height 14
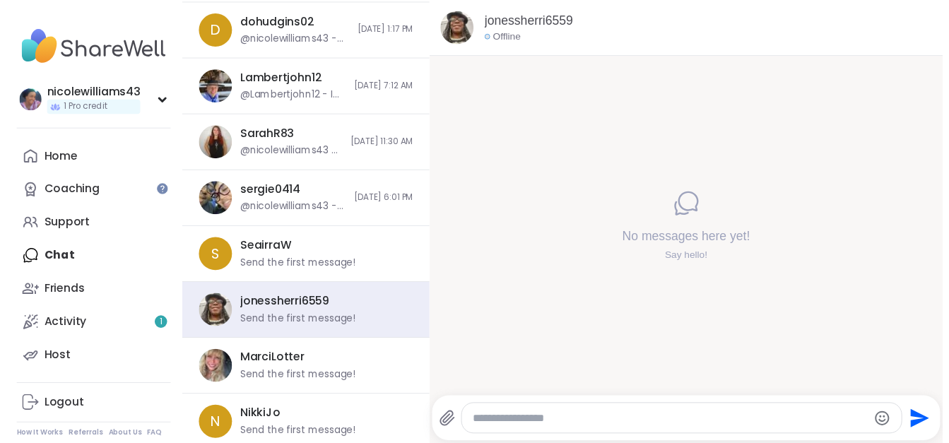
scroll to position [445, 0]
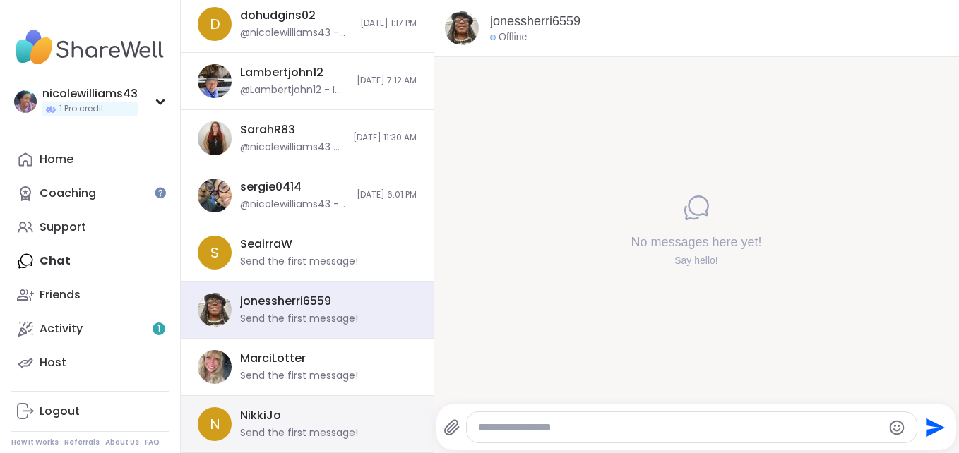
click at [325, 422] on div "NikkiJo Send the first message!" at bounding box center [324, 424] width 168 height 32
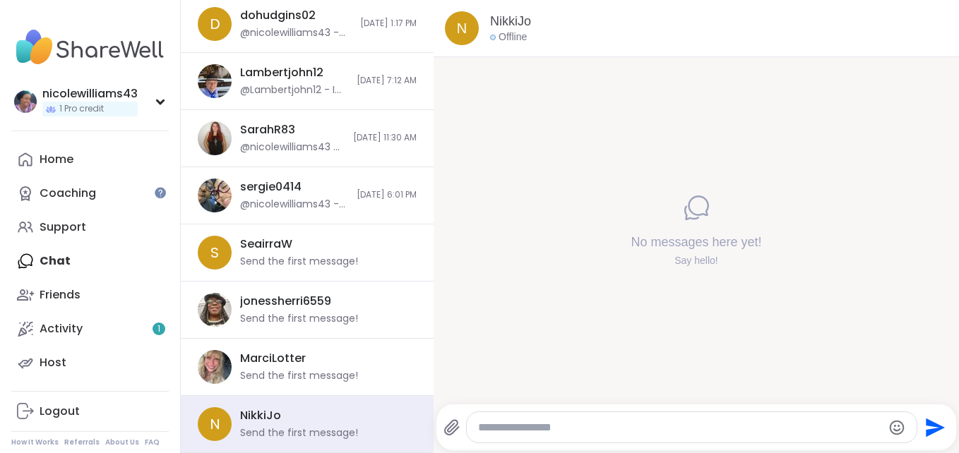
click at [615, 410] on div "Send" at bounding box center [697, 428] width 521 height 46
click at [608, 428] on textarea "Type your message" at bounding box center [680, 428] width 404 height 14
type textarea "**********"
click at [922, 428] on icon "Send" at bounding box center [933, 428] width 23 height 23
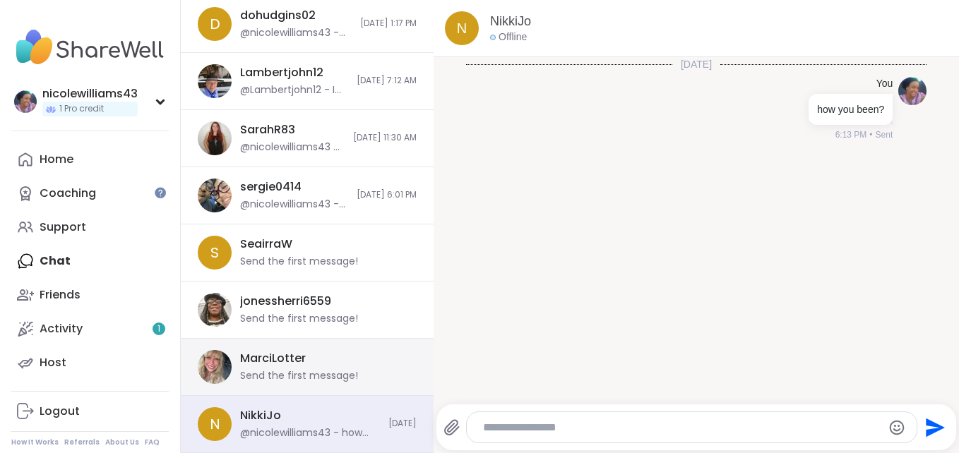
click at [326, 362] on div "[PERSON_NAME] Send the first message!" at bounding box center [324, 367] width 168 height 32
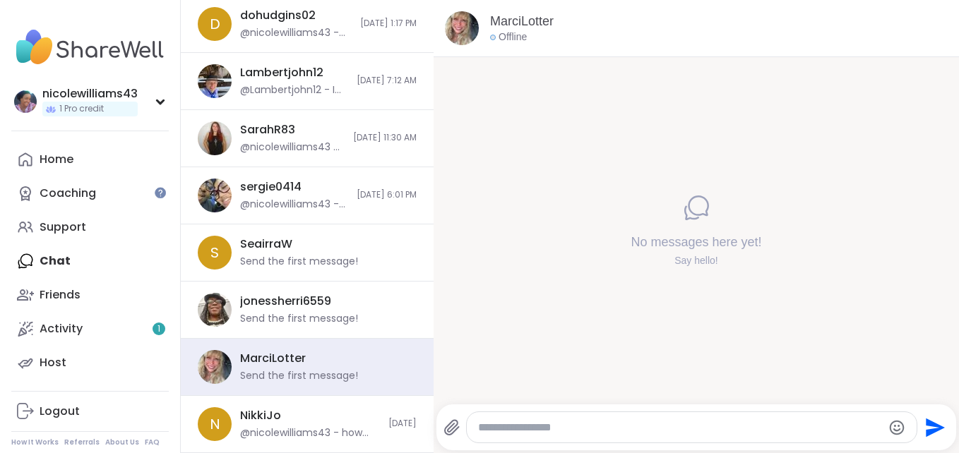
click at [545, 433] on textarea "Type your message" at bounding box center [680, 428] width 404 height 14
type textarea "**********"
click at [926, 430] on icon "Send" at bounding box center [935, 427] width 19 height 19
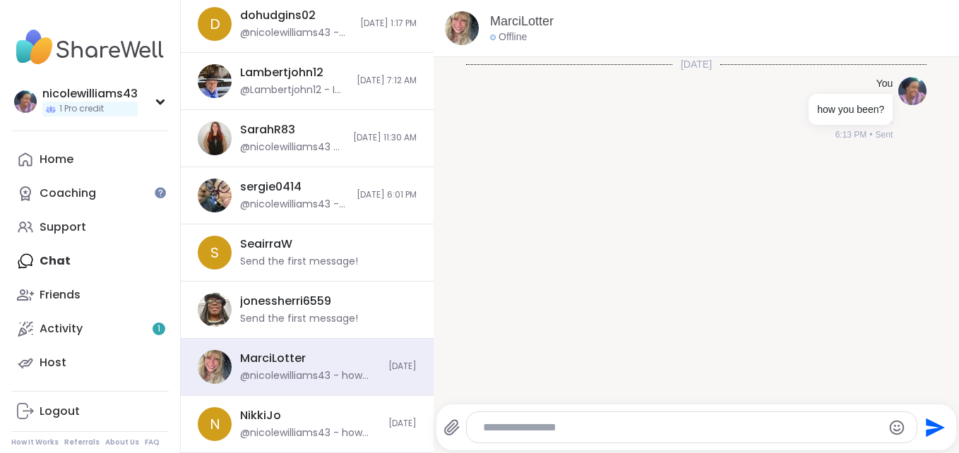
click at [926, 430] on icon "Send" at bounding box center [935, 427] width 19 height 19
click at [52, 154] on div "Home" at bounding box center [57, 160] width 34 height 16
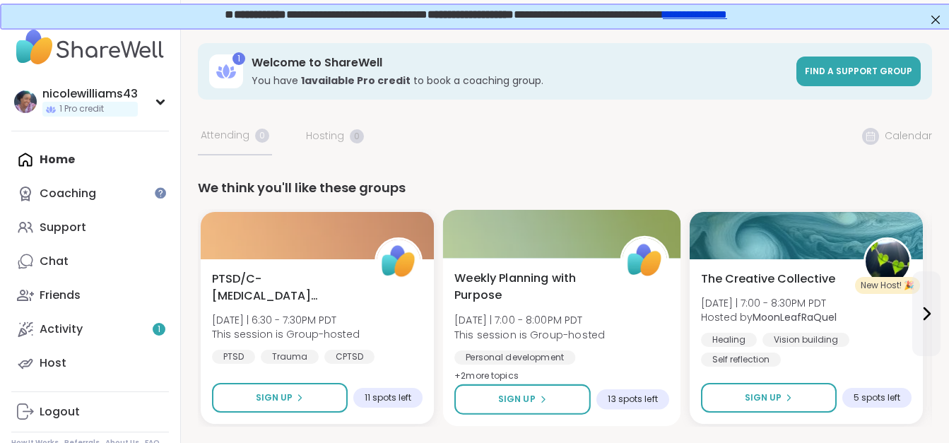
click at [481, 273] on span "Weekly Planning with Purpose" at bounding box center [529, 287] width 150 height 35
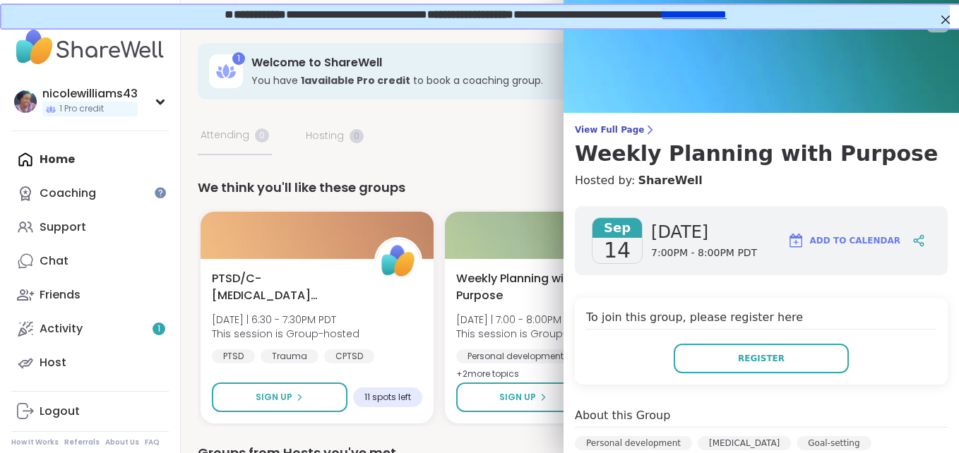
drag, startPoint x: 838, startPoint y: 184, endPoint x: 903, endPoint y: 180, distance: 65.8
click at [903, 180] on h4 "Hosted by: ShareWell" at bounding box center [761, 180] width 373 height 17
click at [892, 308] on div "To join this group, please register here Register" at bounding box center [761, 341] width 373 height 87
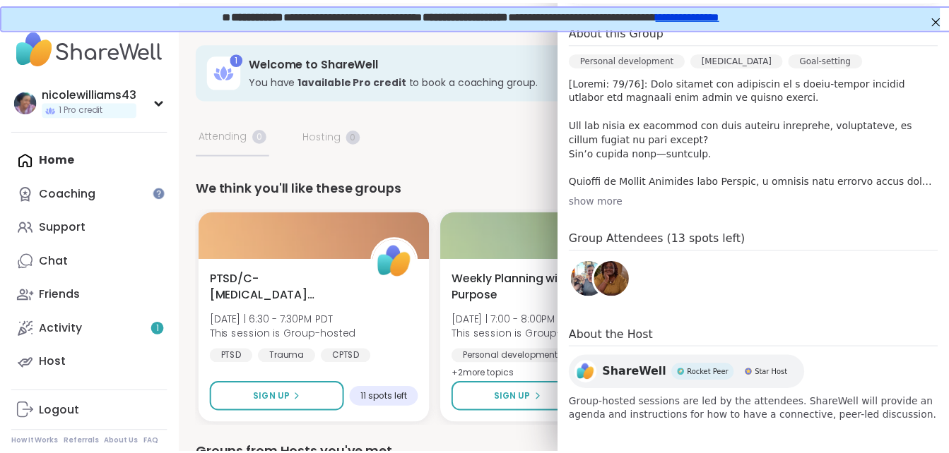
scroll to position [388, 0]
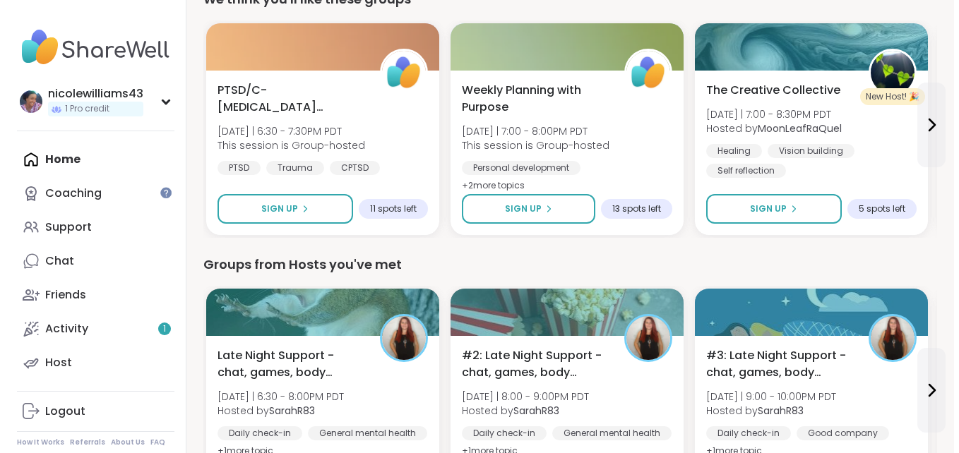
scroll to position [321, 0]
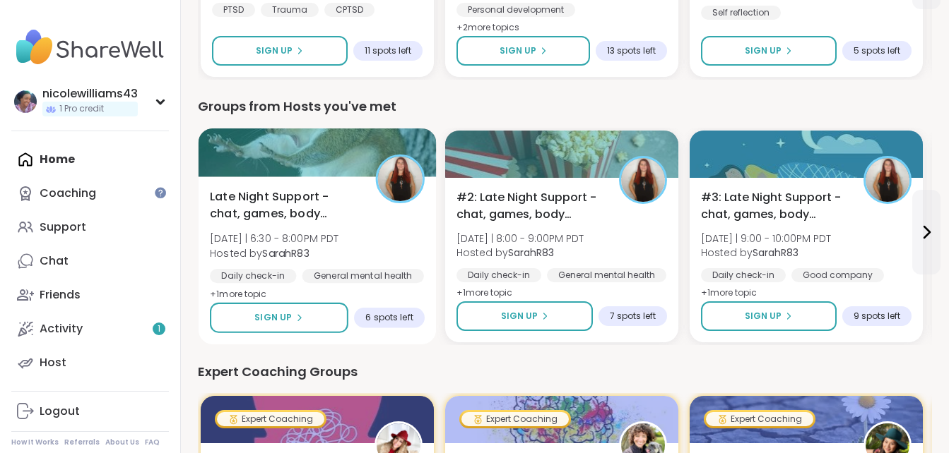
click at [299, 207] on span "Late Night Support - chat, games, body double" at bounding box center [285, 206] width 150 height 35
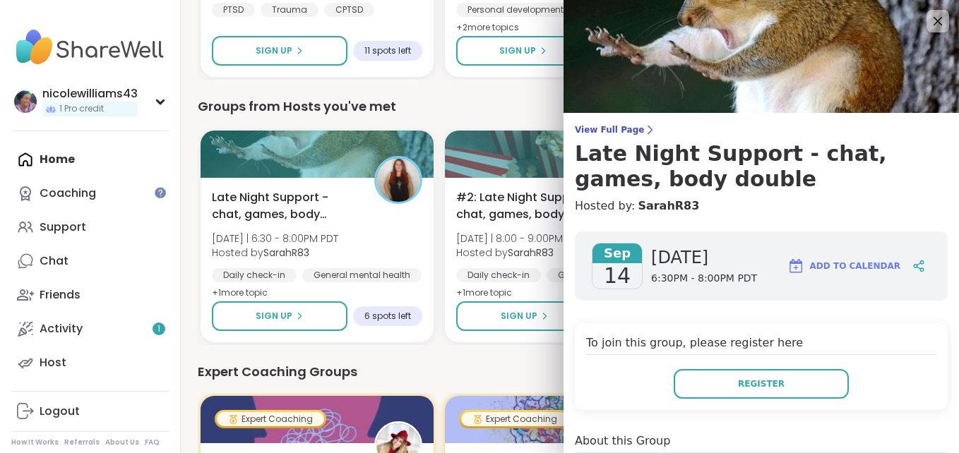
click at [909, 351] on h4 "To join this group, please register here" at bounding box center [761, 345] width 350 height 20
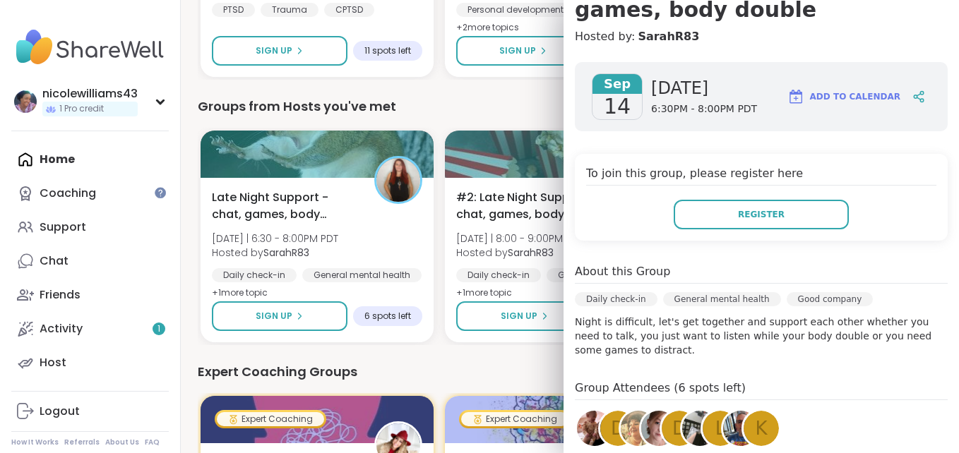
scroll to position [226, 0]
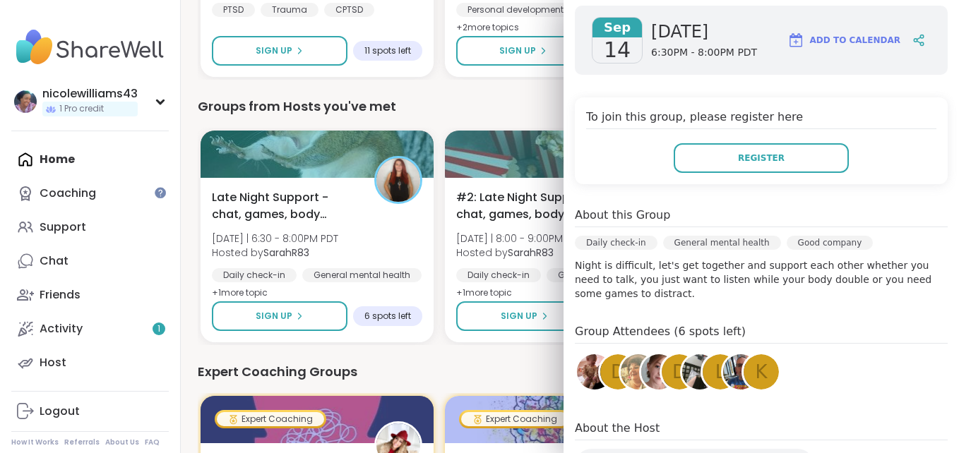
click at [726, 370] on img at bounding box center [740, 372] width 35 height 35
